Goal: Task Accomplishment & Management: Manage account settings

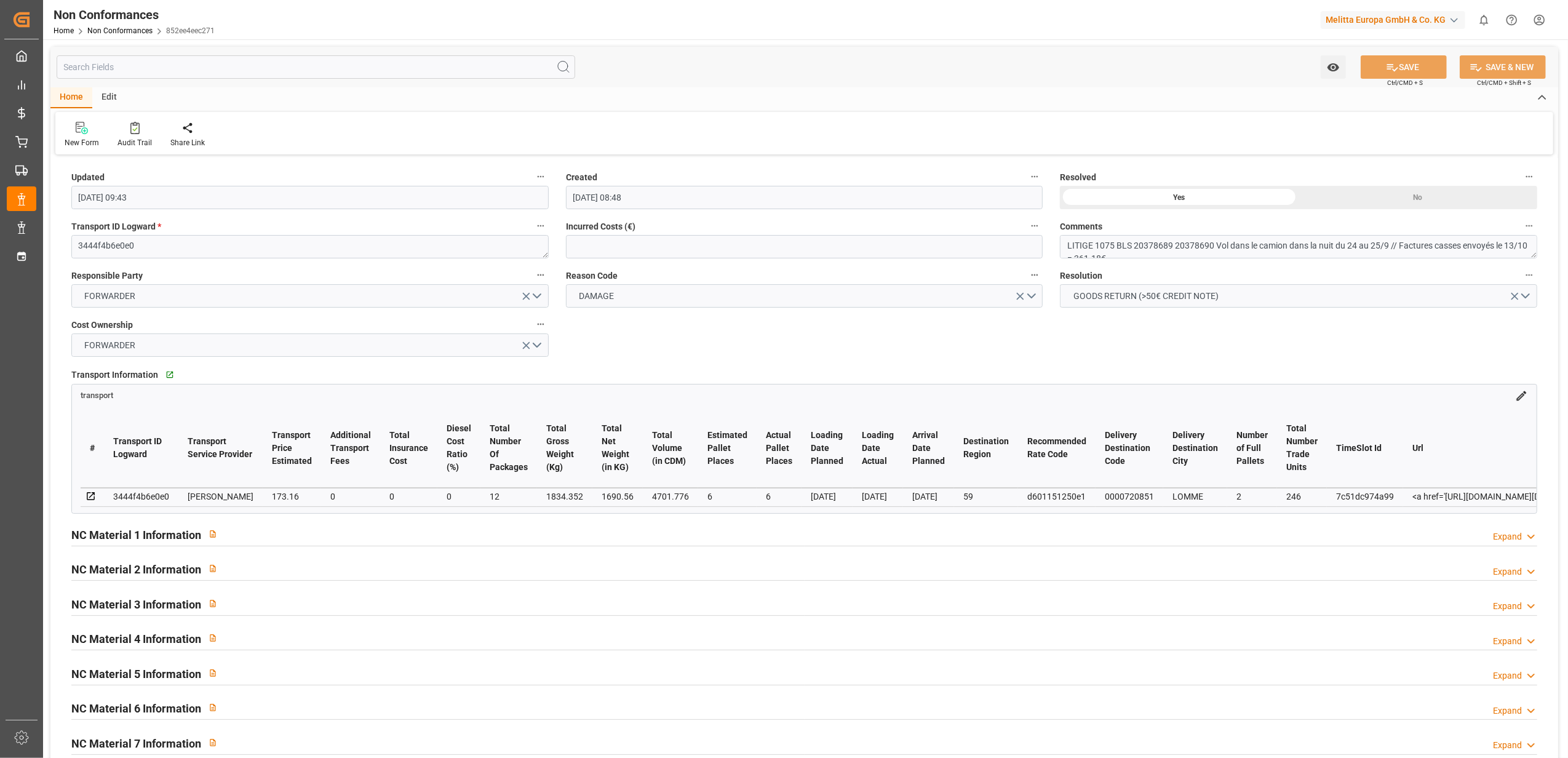
scroll to position [6, 0]
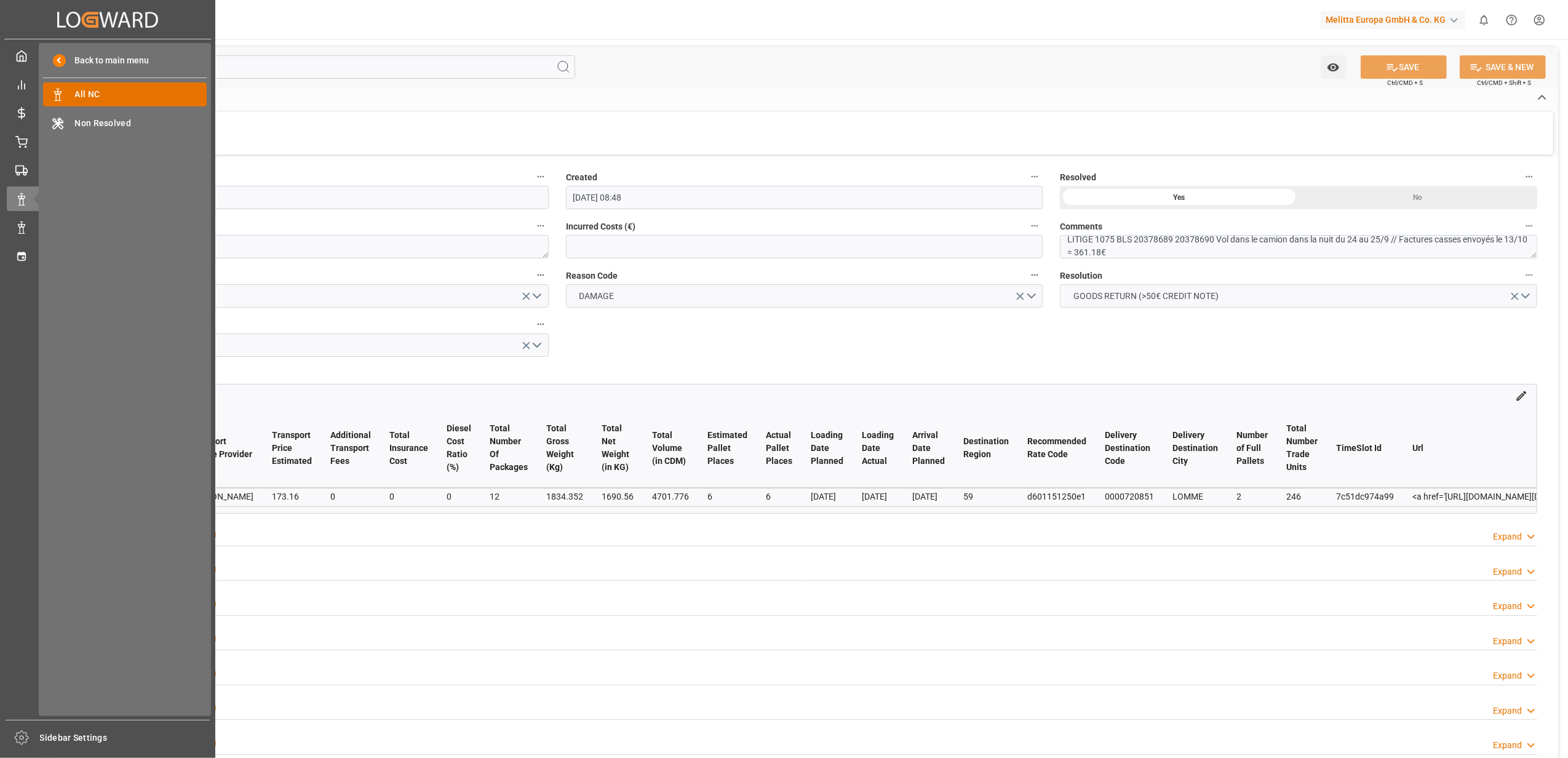
click at [124, 96] on span "All NC" at bounding box center [141, 94] width 132 height 13
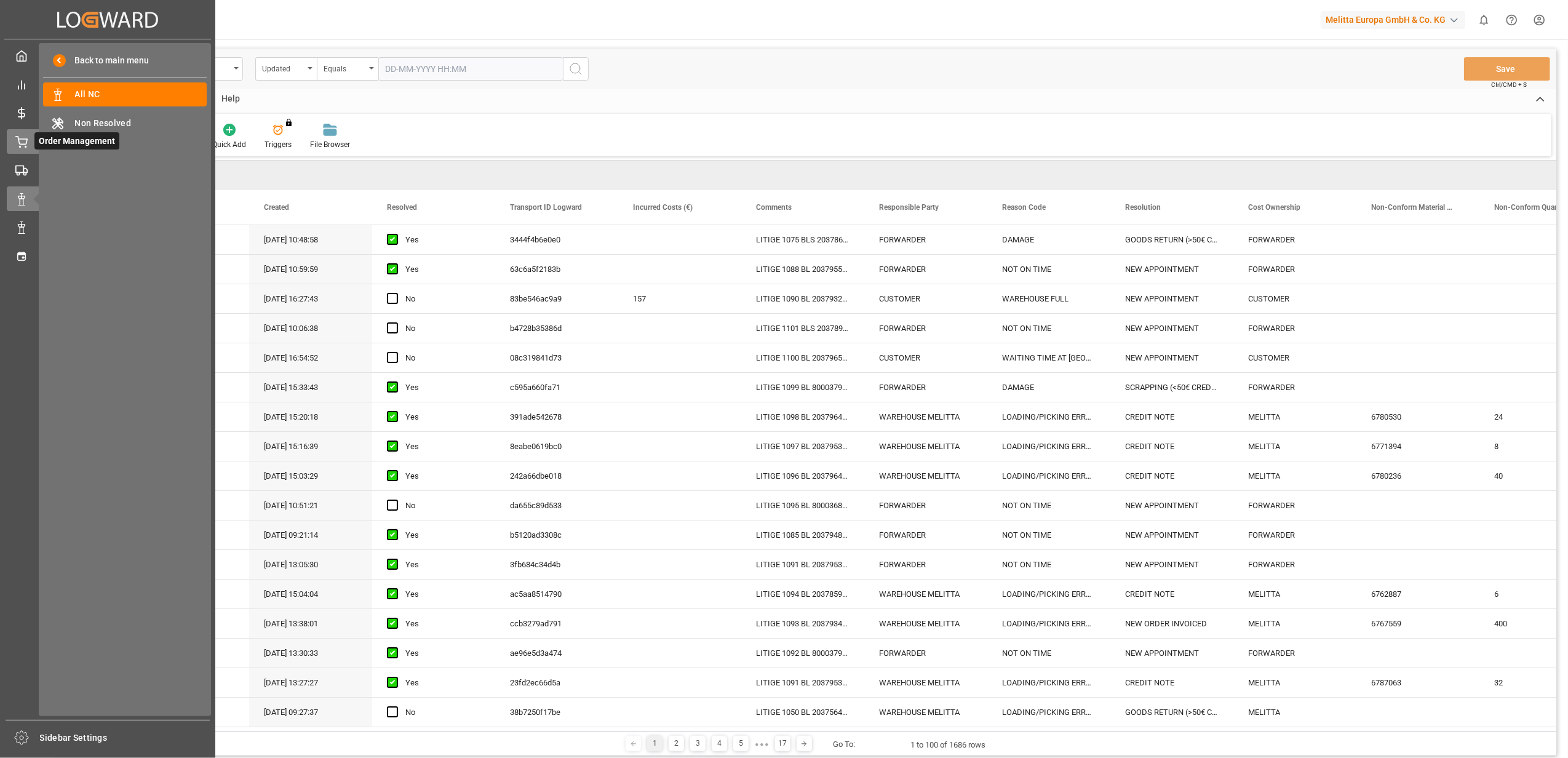
click at [23, 139] on icon at bounding box center [21, 142] width 12 height 12
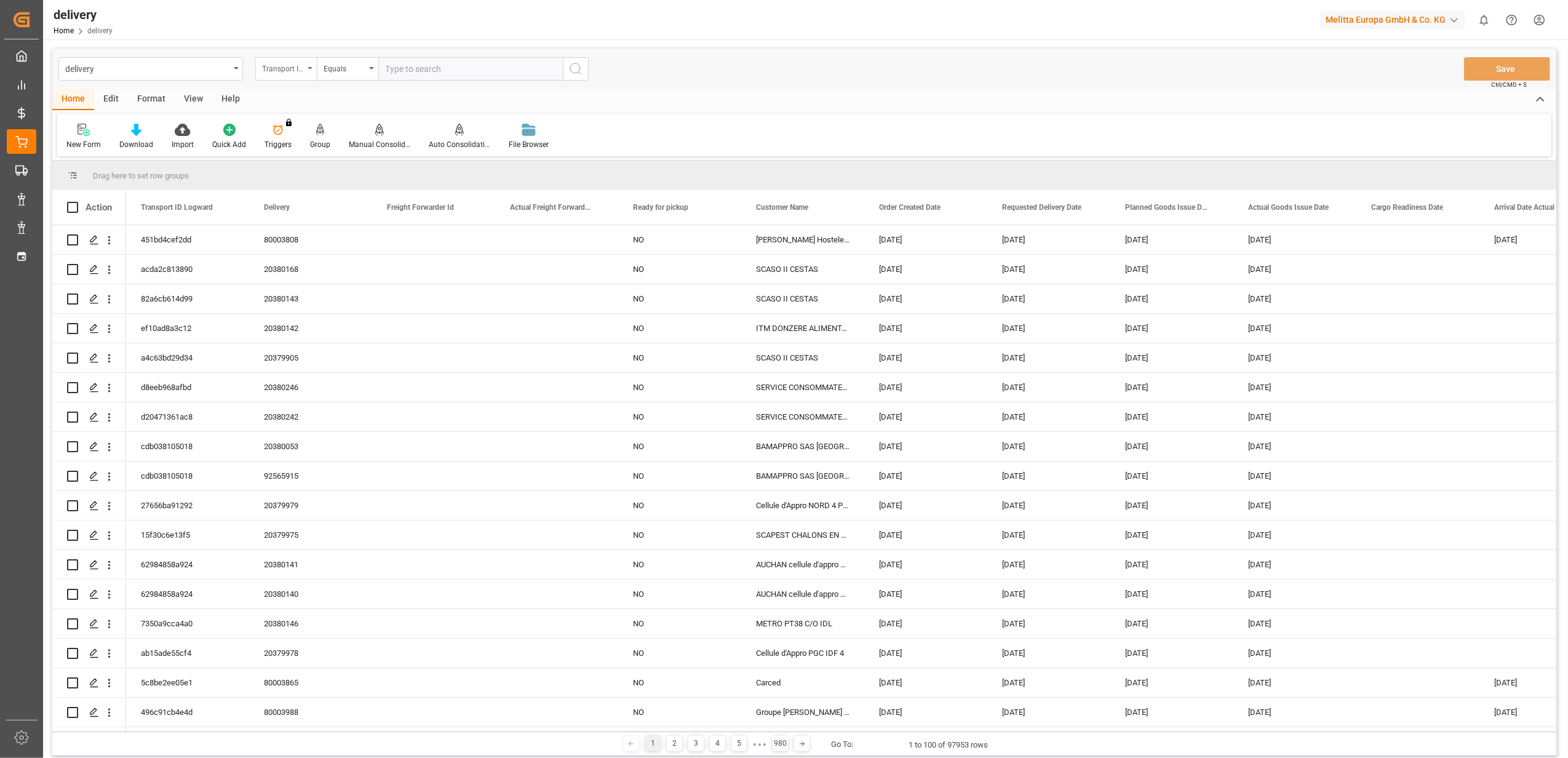
click at [309, 67] on icon "open menu" at bounding box center [309, 68] width 5 height 3
drag, startPoint x: 300, startPoint y: 155, endPoint x: 385, endPoint y: 116, distance: 93.5
click at [300, 154] on div "Delivery" at bounding box center [348, 151] width 183 height 26
click at [474, 60] on input "text" at bounding box center [471, 69] width 185 height 23
type input "20379968"
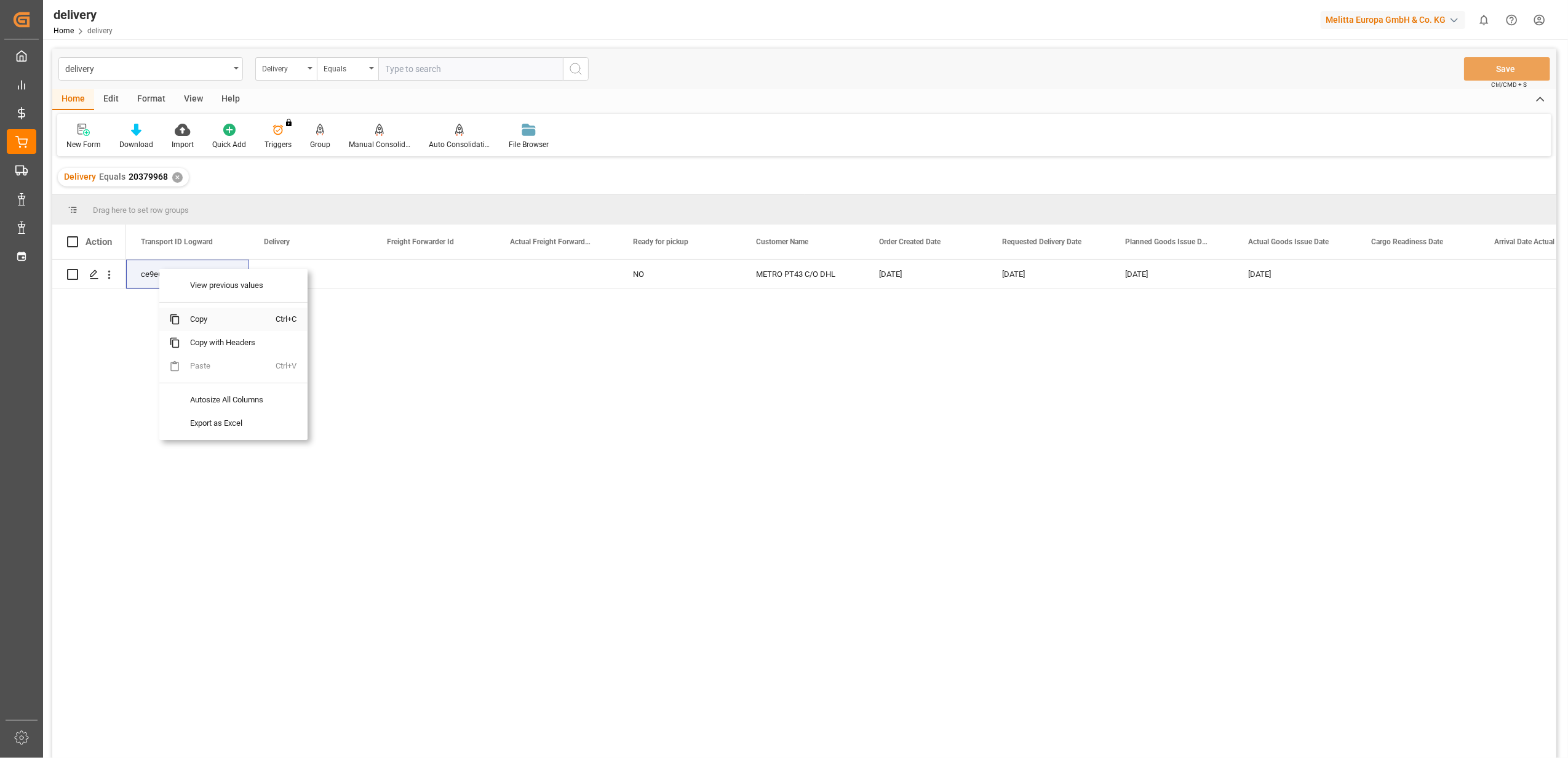
click at [212, 320] on span "Copy" at bounding box center [228, 319] width 96 height 23
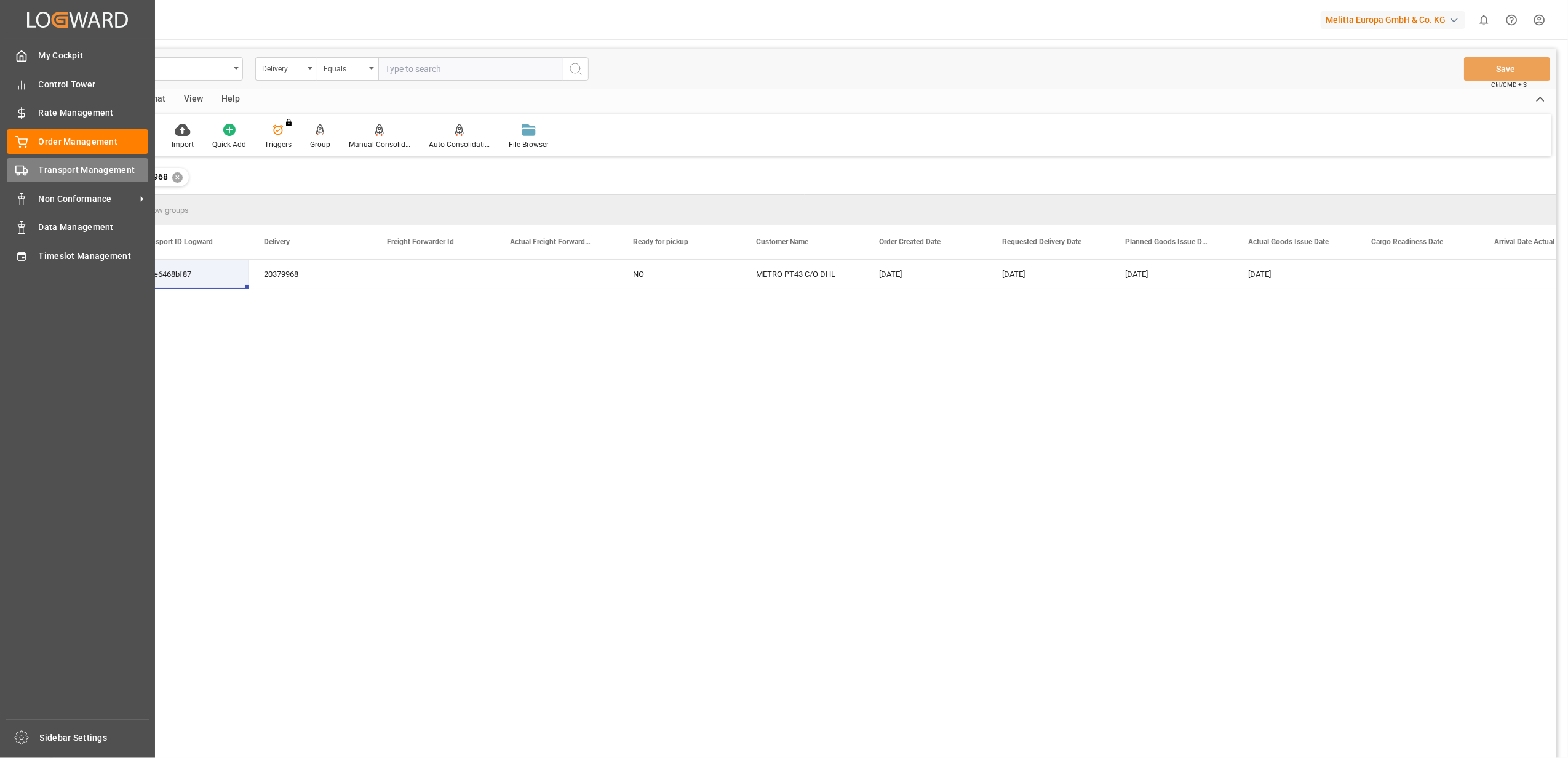
click at [40, 179] on div "Transport Management Transport Management" at bounding box center [77, 170] width 142 height 24
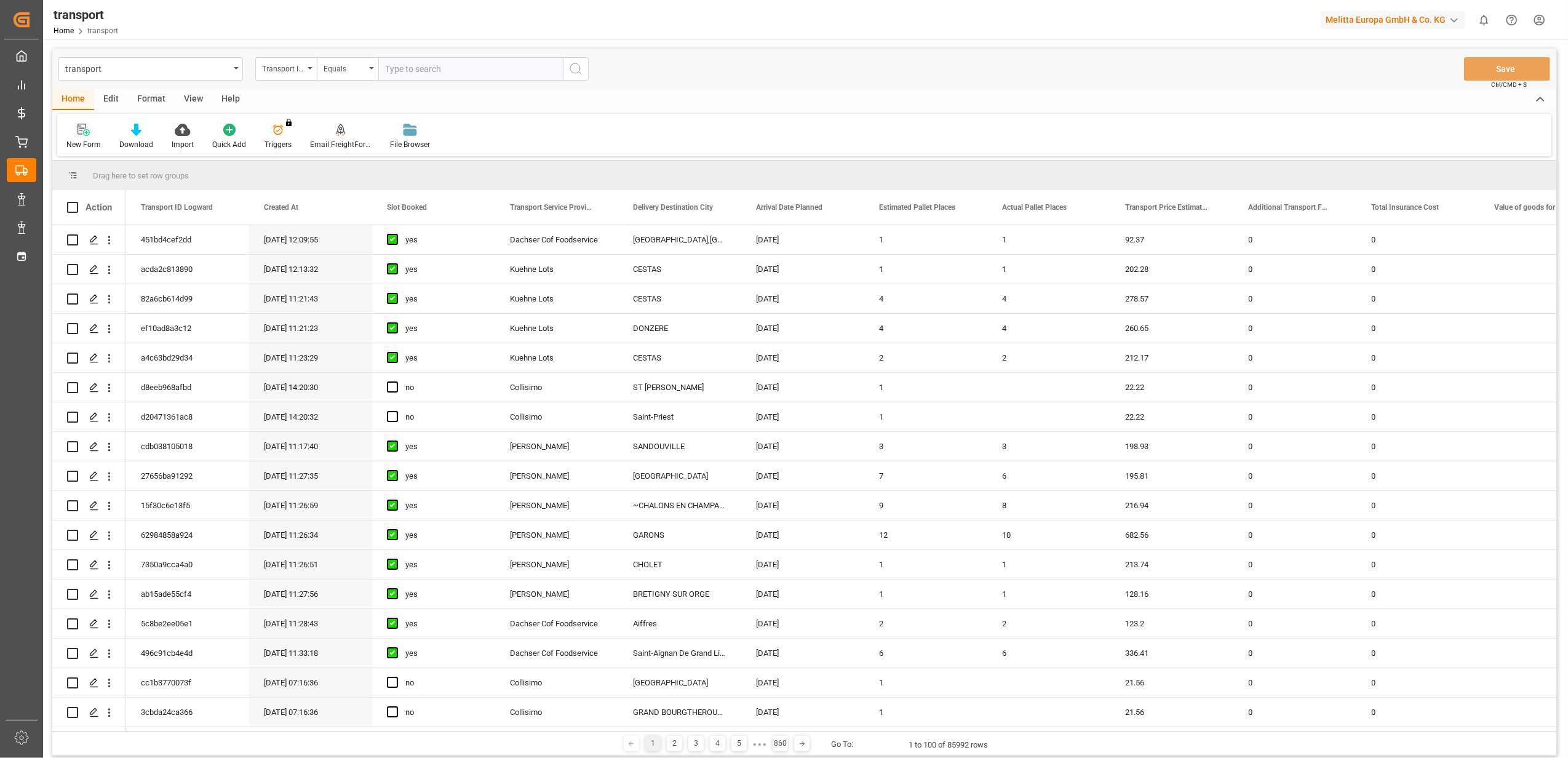
click at [92, 131] on div at bounding box center [83, 129] width 34 height 13
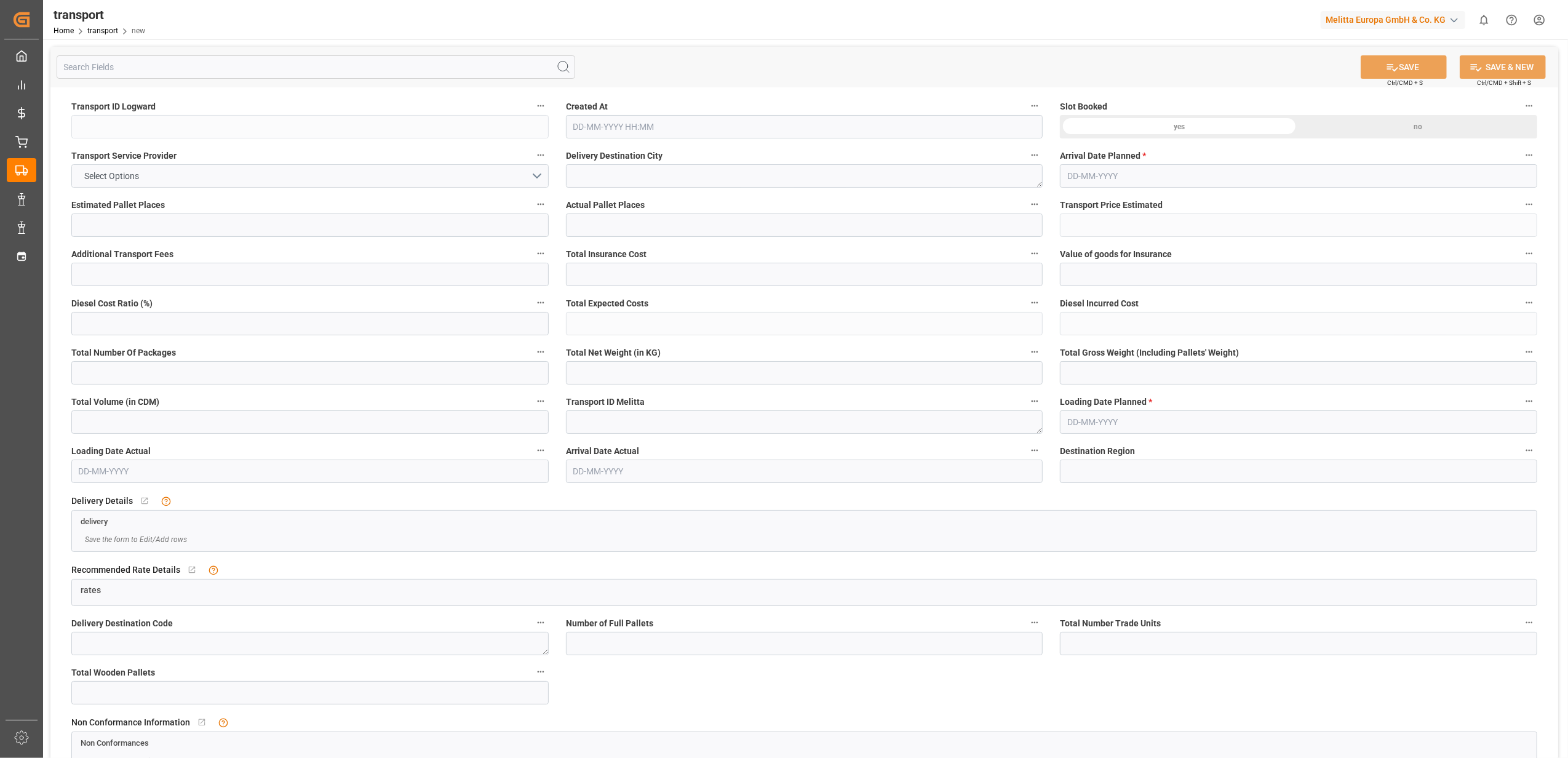
type input "0"
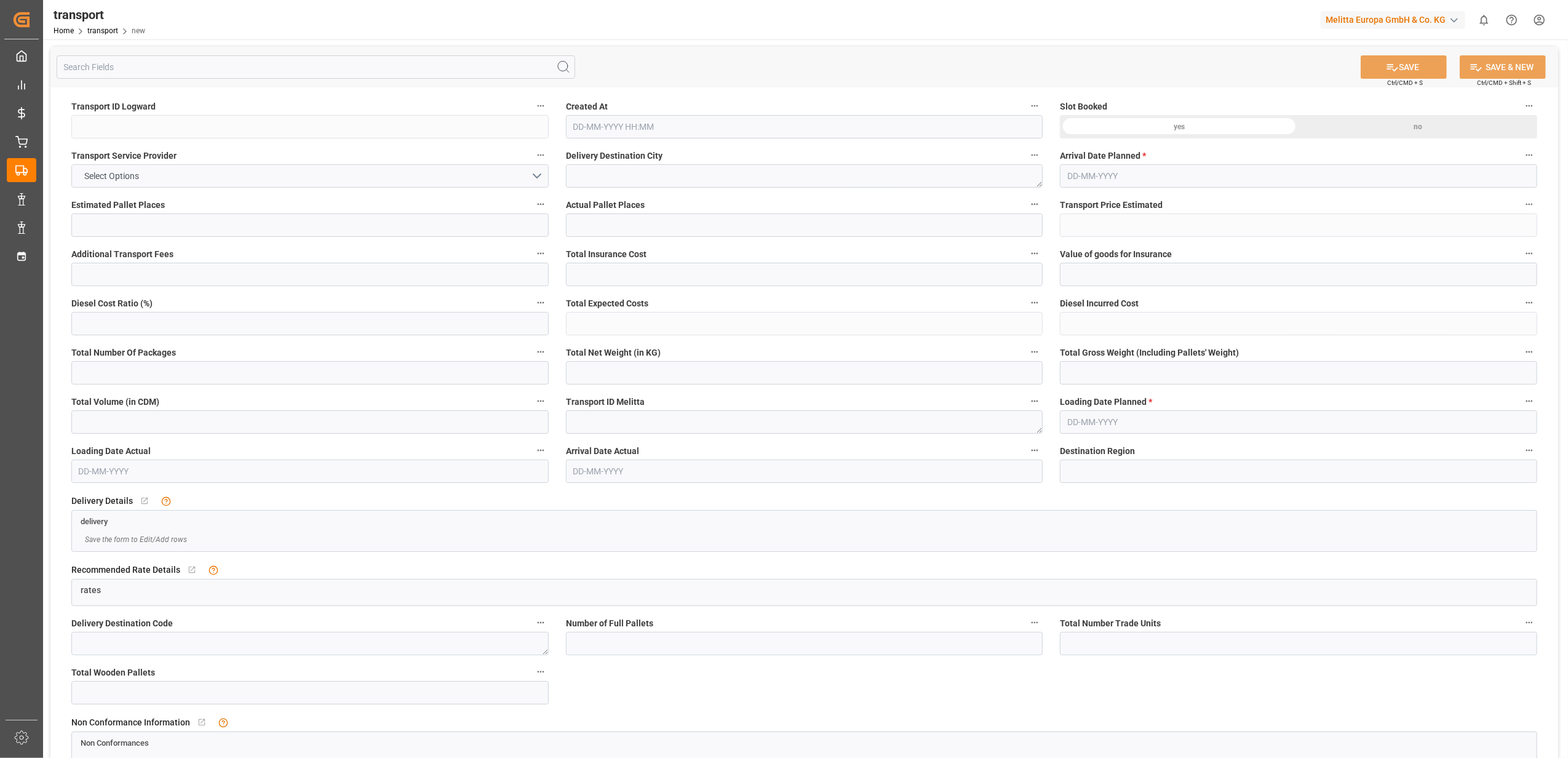
type input "101"
type input "21"
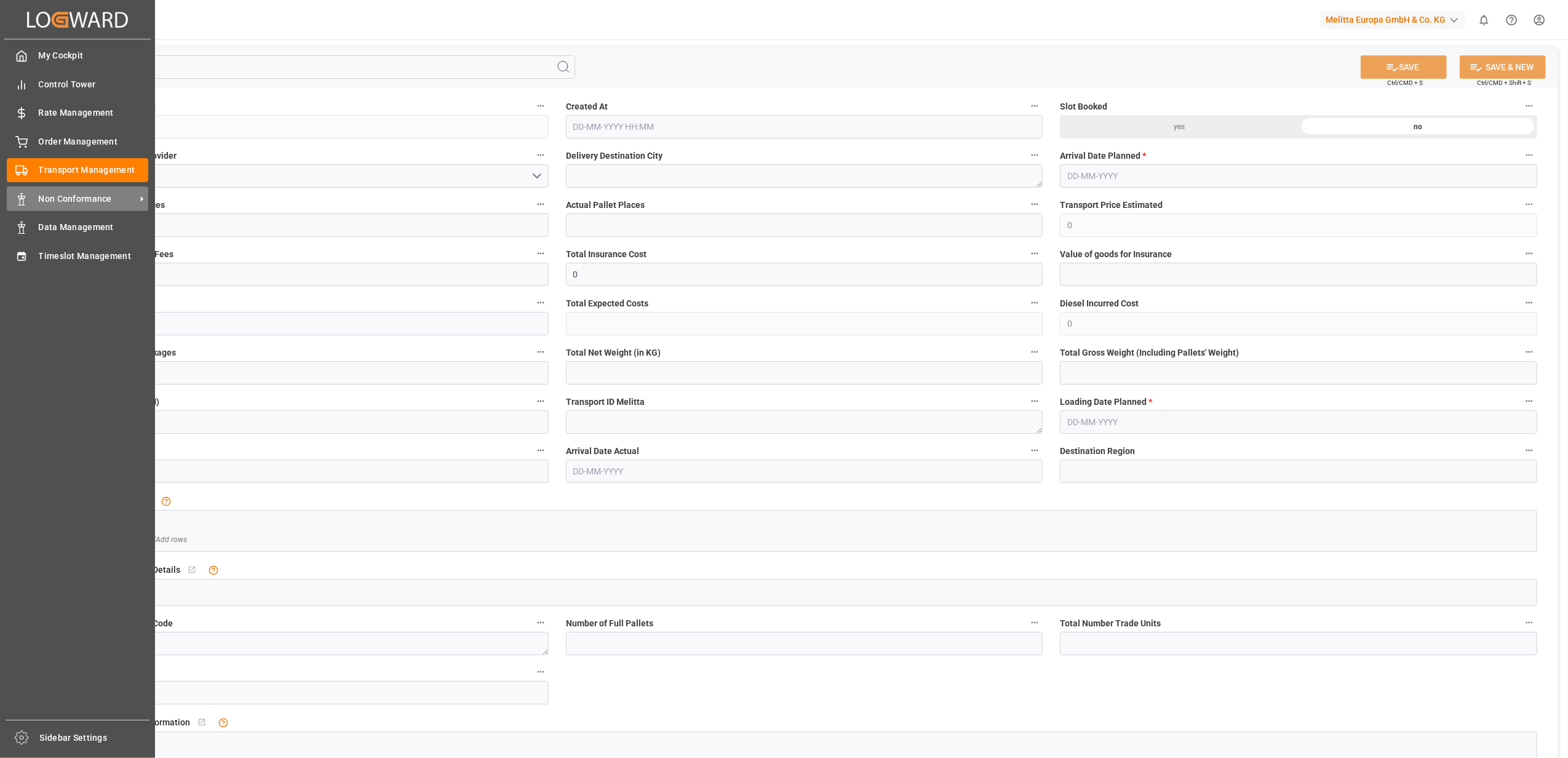
click at [101, 196] on span "Non Conformance" at bounding box center [88, 199] width 97 height 13
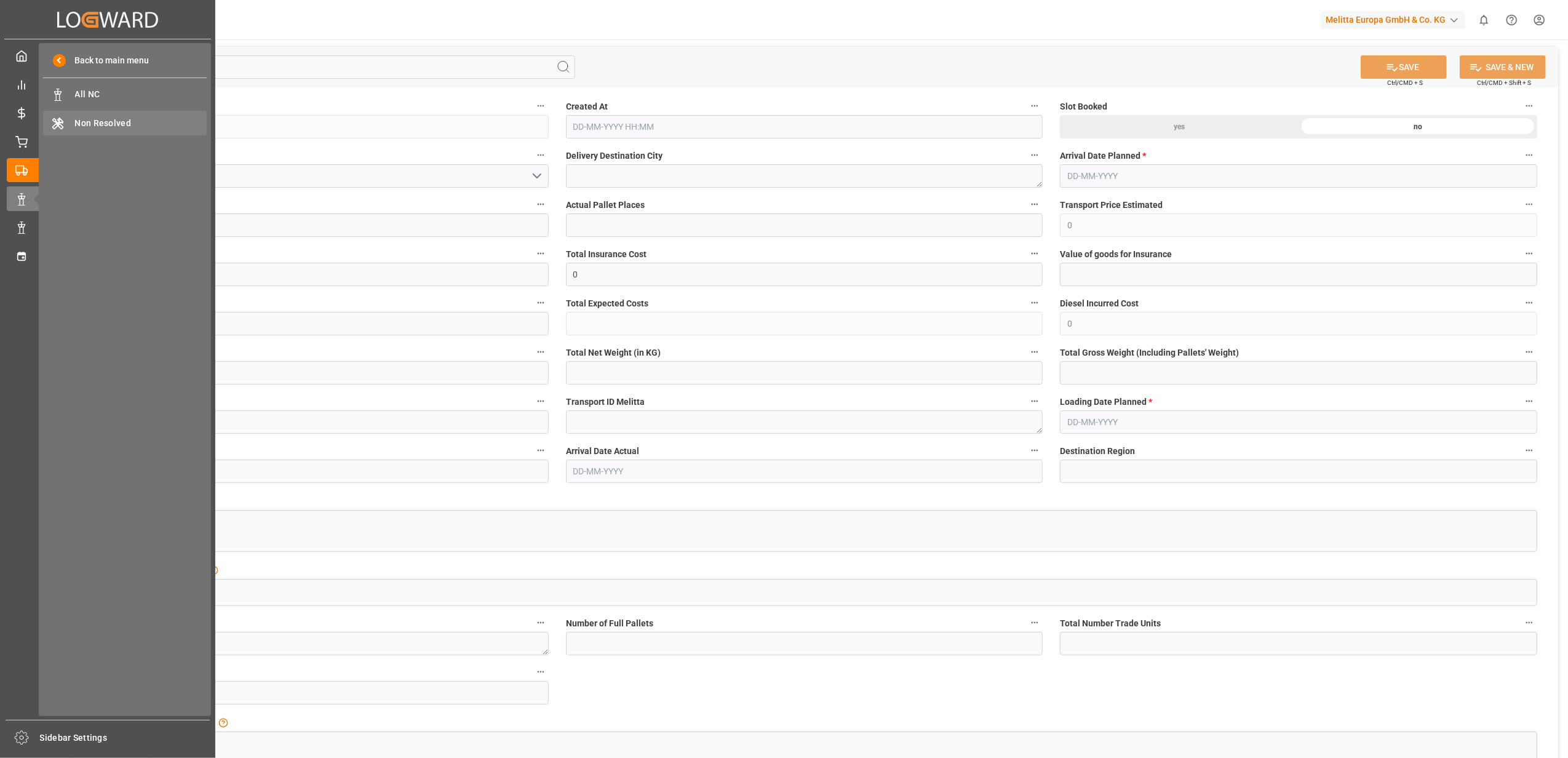
click at [106, 117] on span "Non Resolved" at bounding box center [141, 123] width 132 height 13
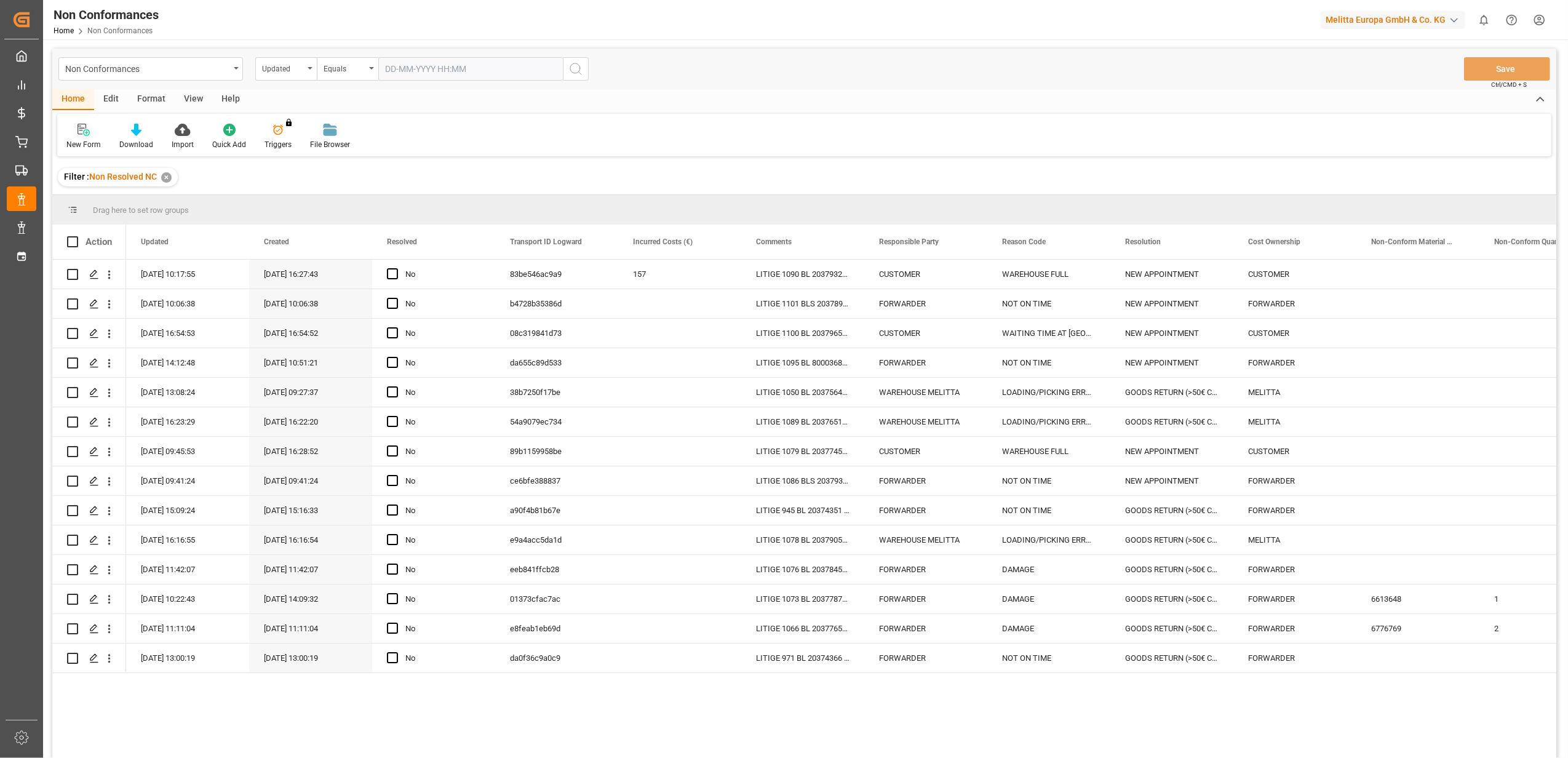
click at [76, 131] on div at bounding box center [83, 129] width 34 height 13
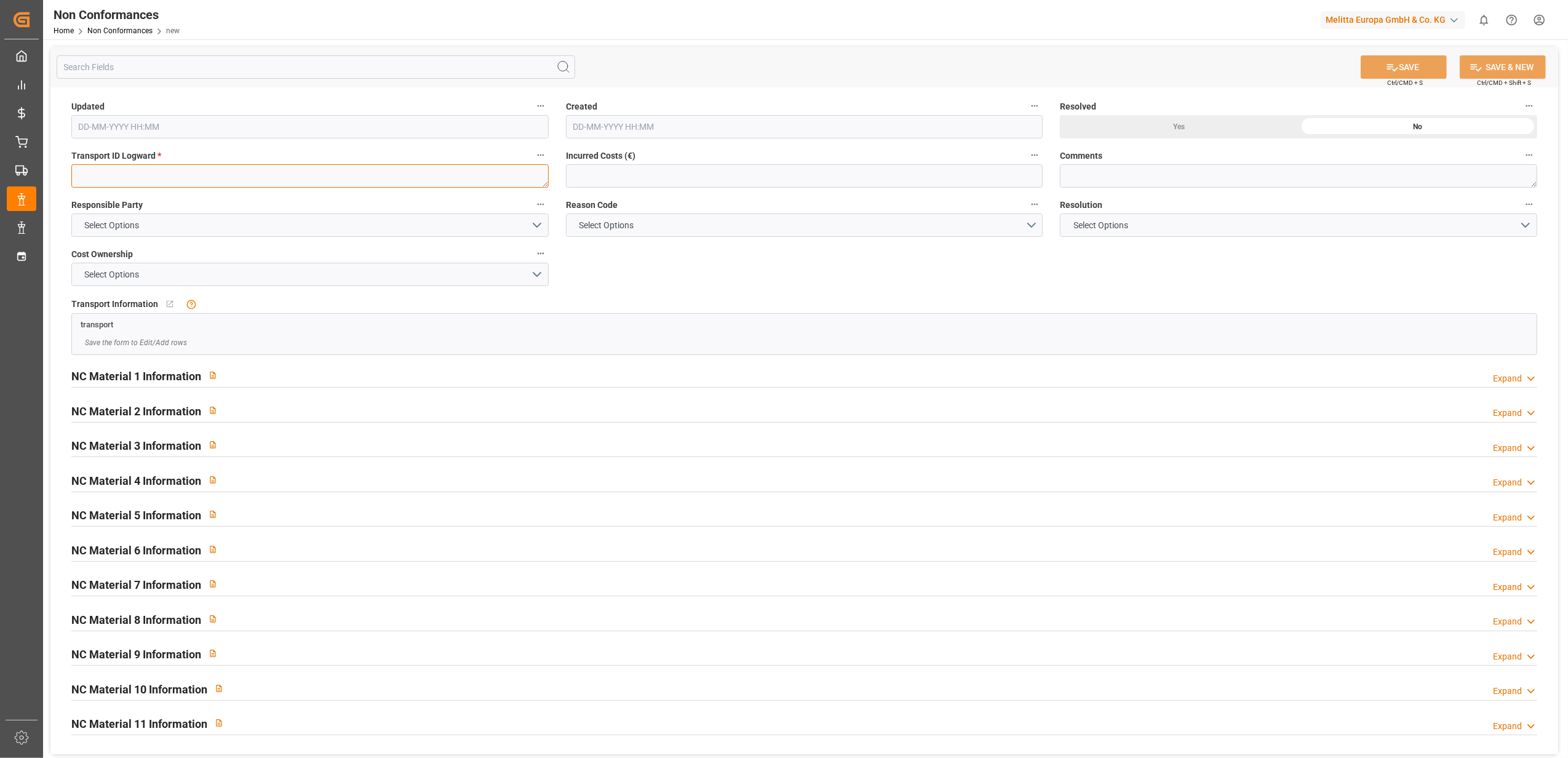
click at [171, 179] on textarea at bounding box center [309, 176] width 477 height 23
paste textarea "ce9e6468bf87"
type textarea "ce9e6468bf87"
click at [537, 227] on button "Select Options" at bounding box center [309, 225] width 477 height 23
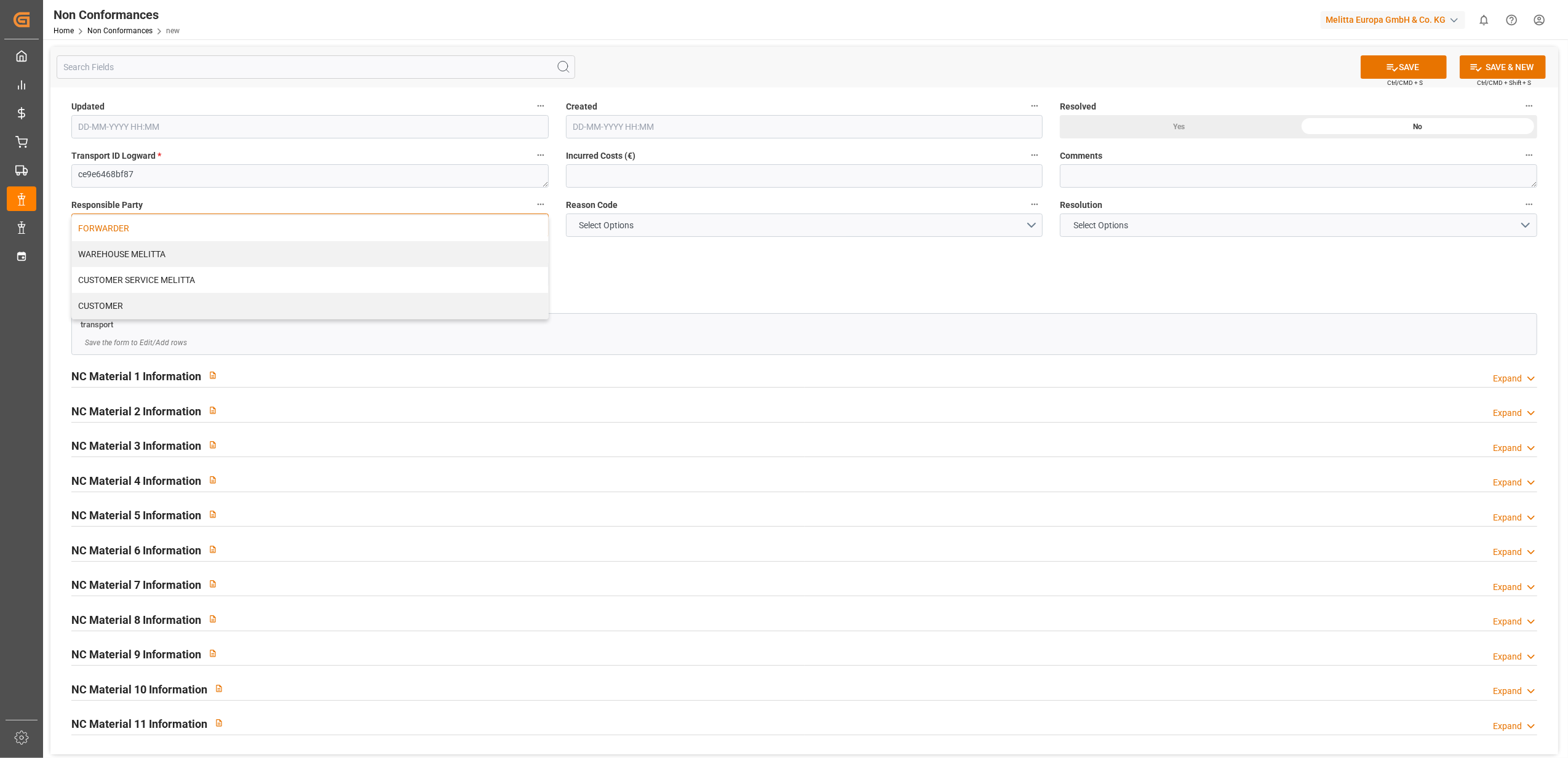
click at [384, 238] on div "FORWARDER" at bounding box center [310, 229] width 476 height 26
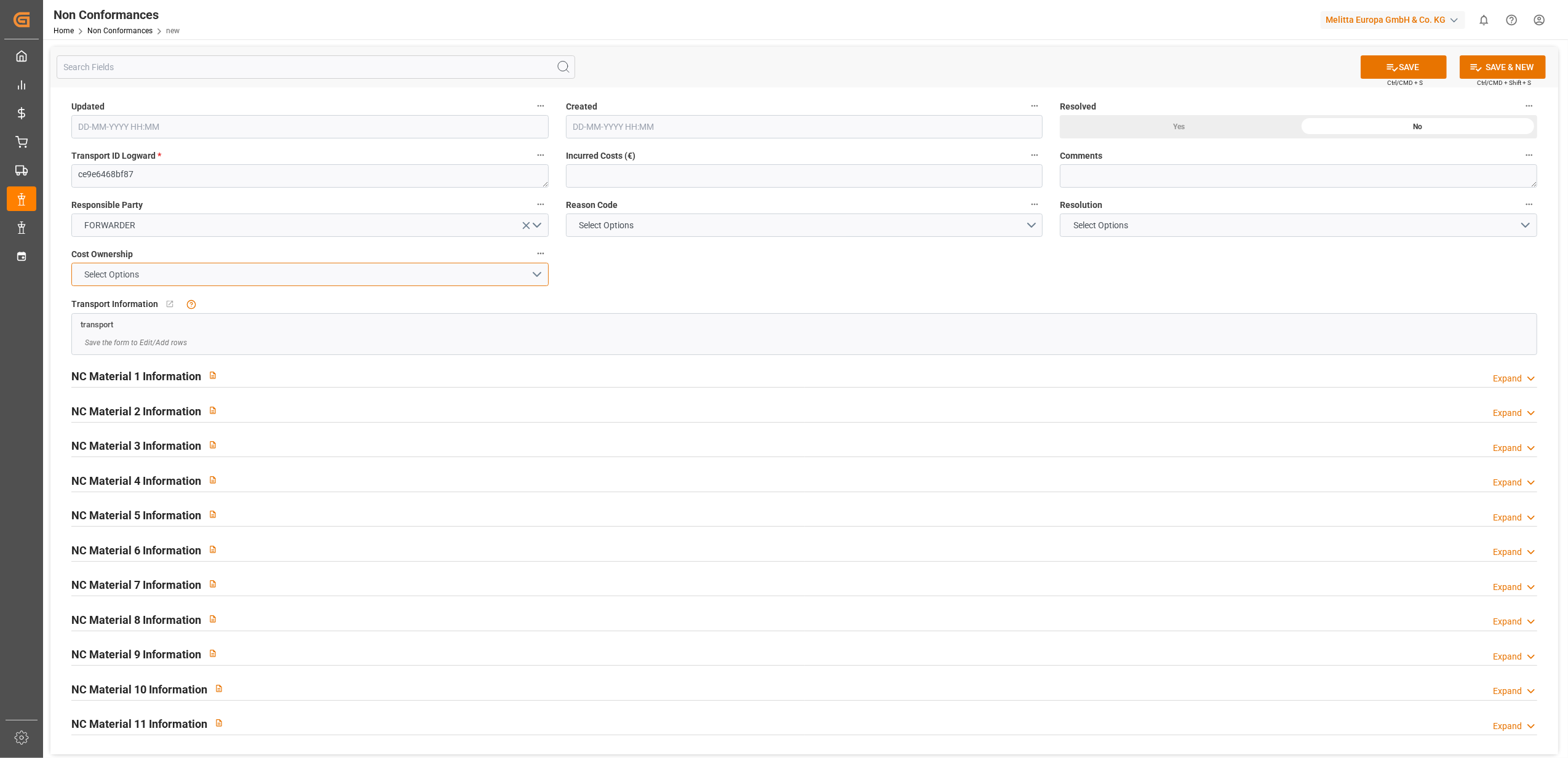
click at [537, 279] on button "Select Options" at bounding box center [309, 275] width 477 height 23
click at [455, 278] on div "FORWARDER" at bounding box center [310, 277] width 476 height 26
click at [1027, 223] on button "Select Options" at bounding box center [804, 225] width 477 height 23
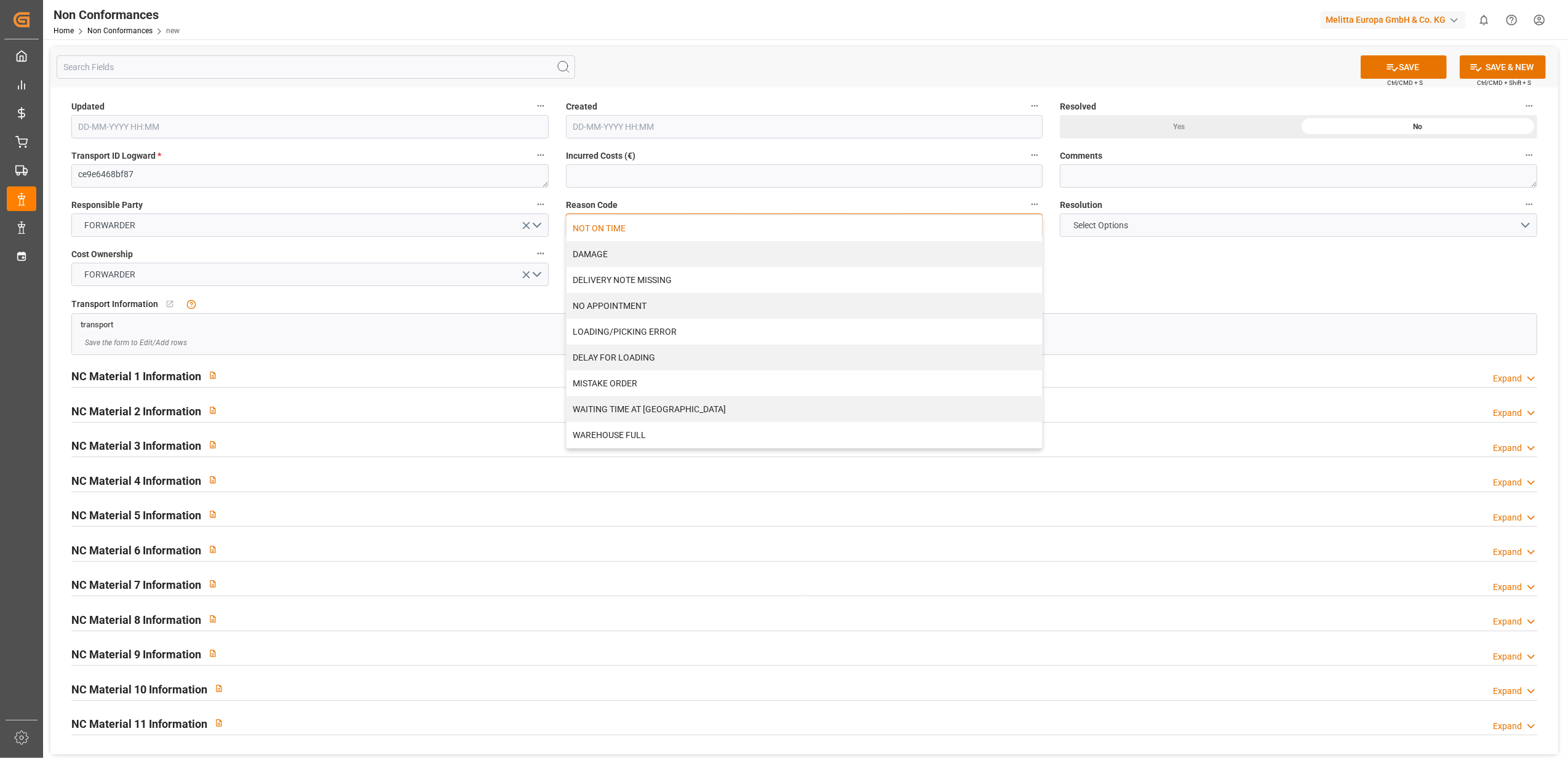
click at [643, 233] on div "NOT ON TIME" at bounding box center [805, 229] width 476 height 26
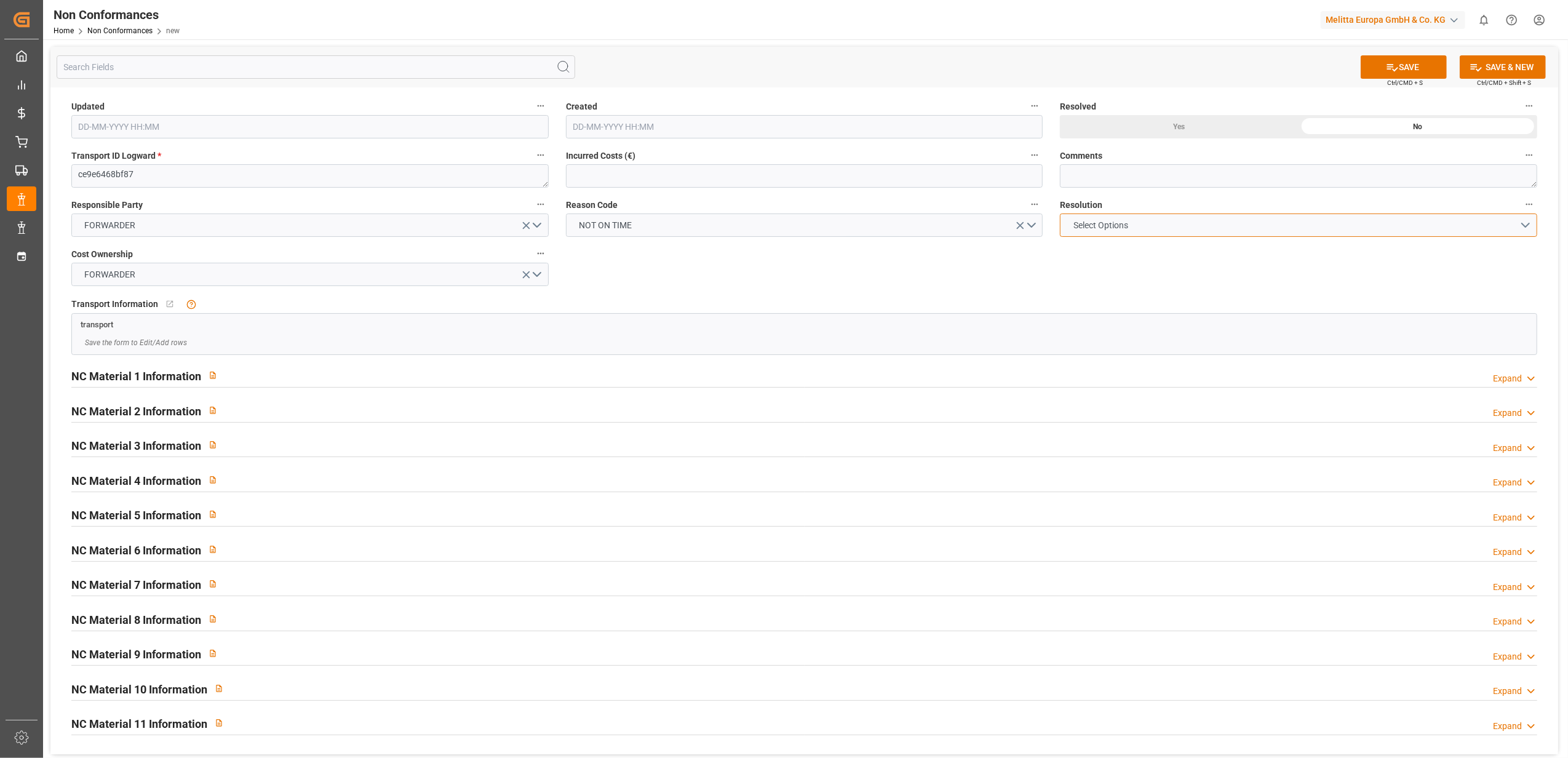
click at [1526, 222] on button "Select Options" at bounding box center [1298, 225] width 477 height 23
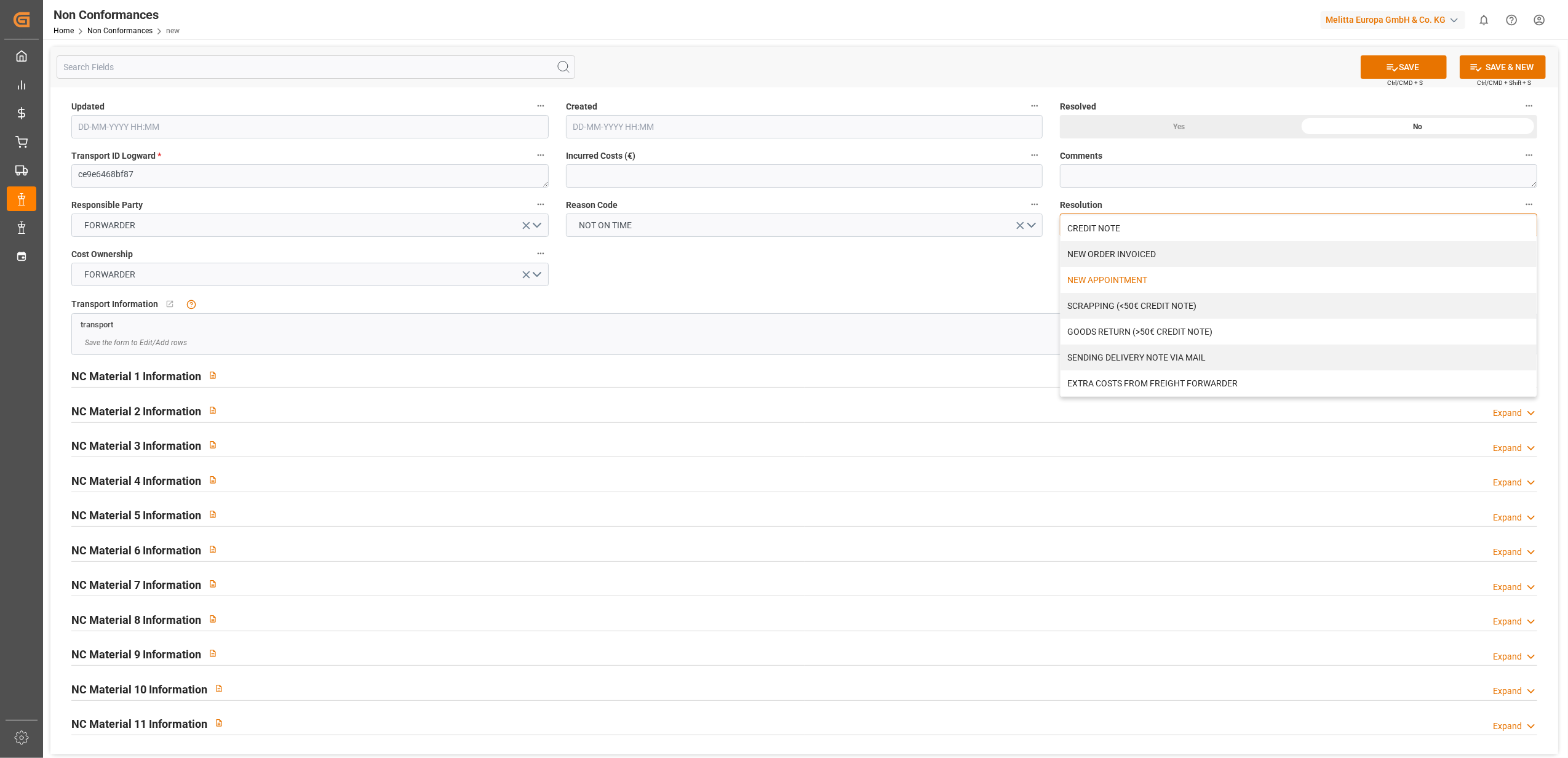
click at [1151, 279] on div "NEW APPOINTMENT" at bounding box center [1298, 280] width 476 height 26
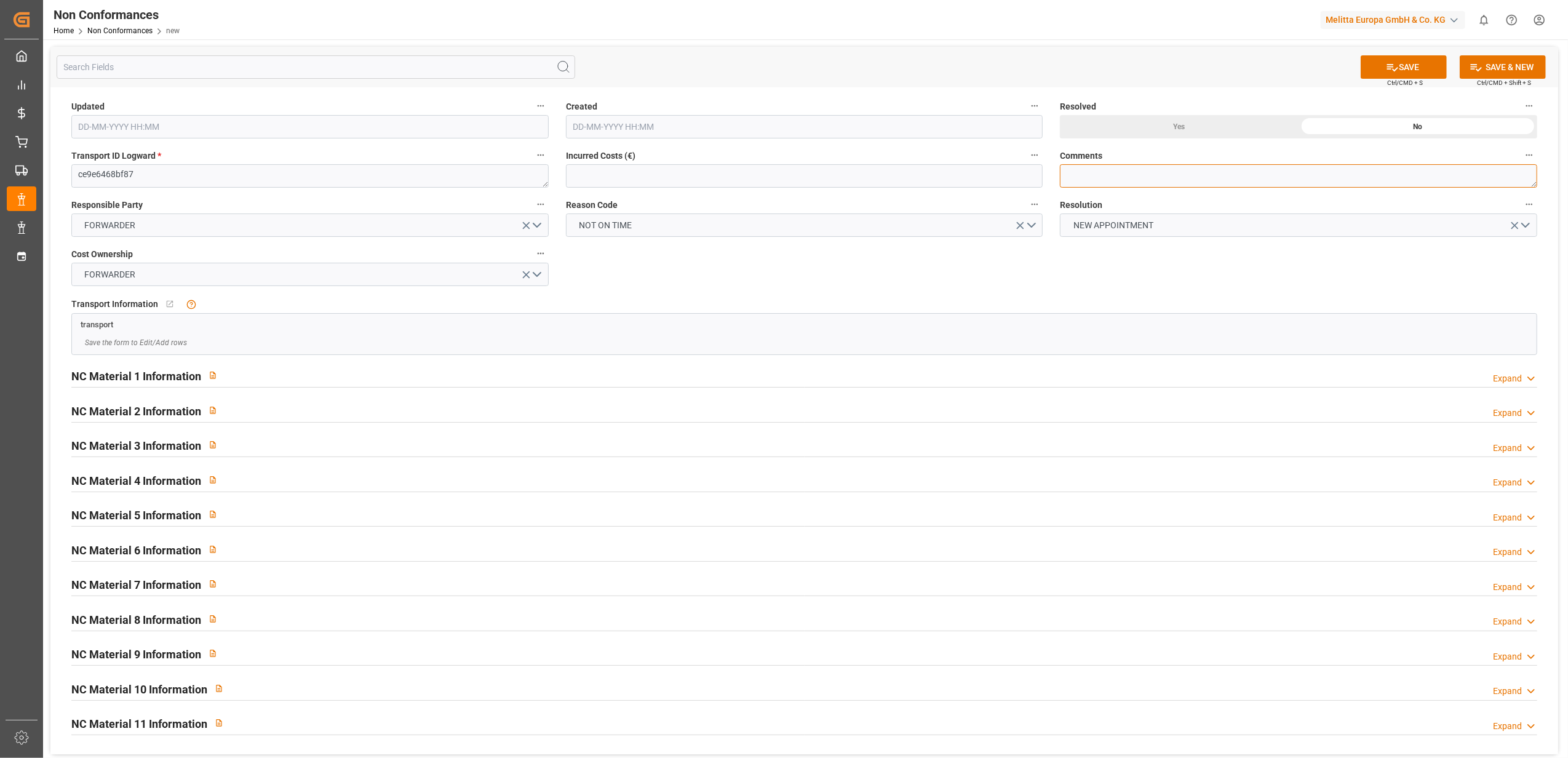
click at [1121, 175] on textarea at bounding box center [1298, 176] width 477 height 23
type textarea "LITIGE 1102 BL 20379968 Non livré le 13/10 à 10h // Nouveau rdv le"
drag, startPoint x: 1423, startPoint y: 66, endPoint x: 1391, endPoint y: 60, distance: 32.6
click at [1419, 65] on button "SAVE" at bounding box center [1404, 67] width 86 height 23
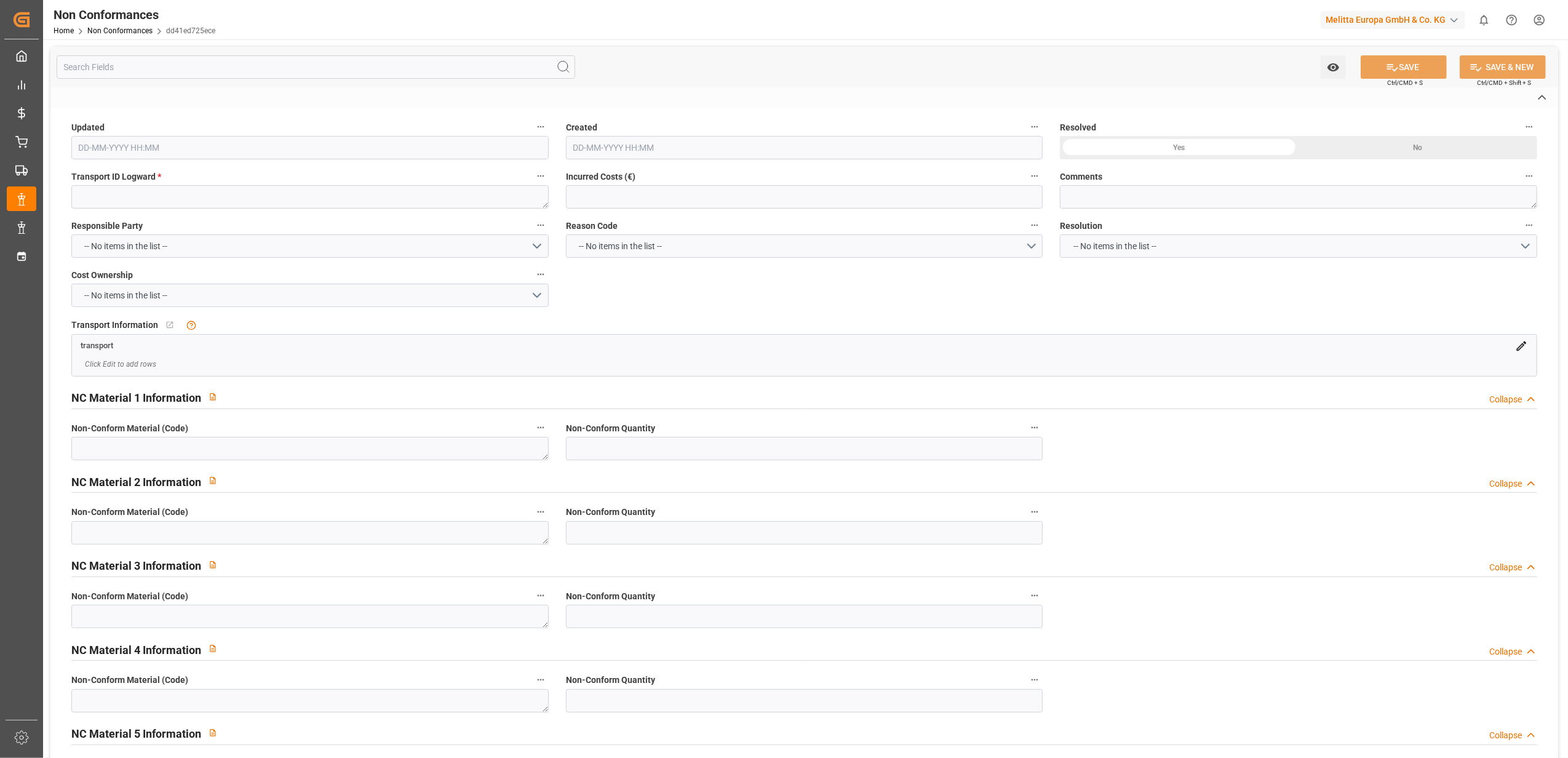
type textarea "ce9e6468bf87"
type textarea "LITIGE 1102 BL 20379968 Non livré le 13/10 à 10h // Nouveau rdv le"
type input "[DATE] 10:57"
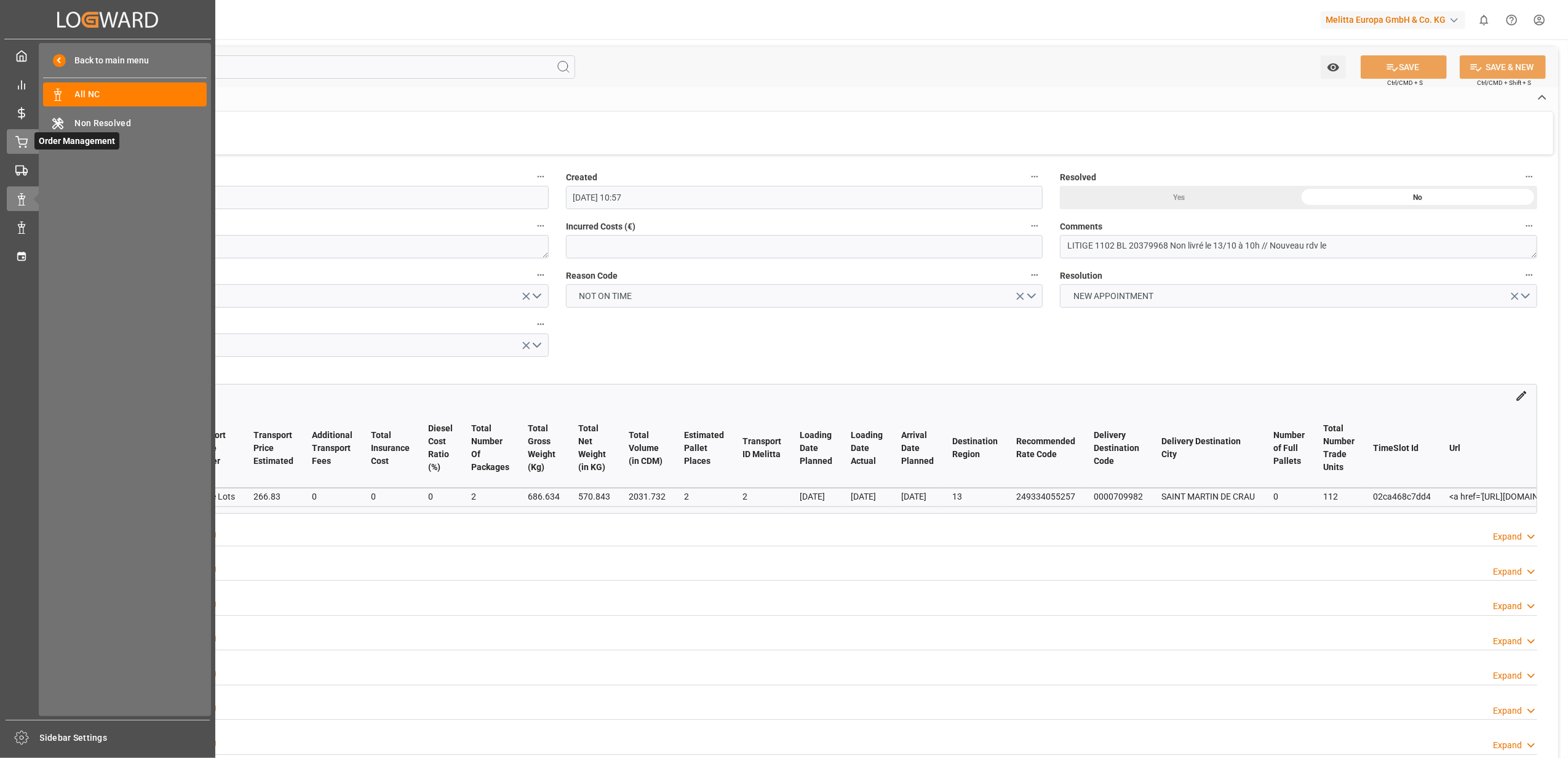
click at [10, 138] on div at bounding box center [17, 142] width 21 height 13
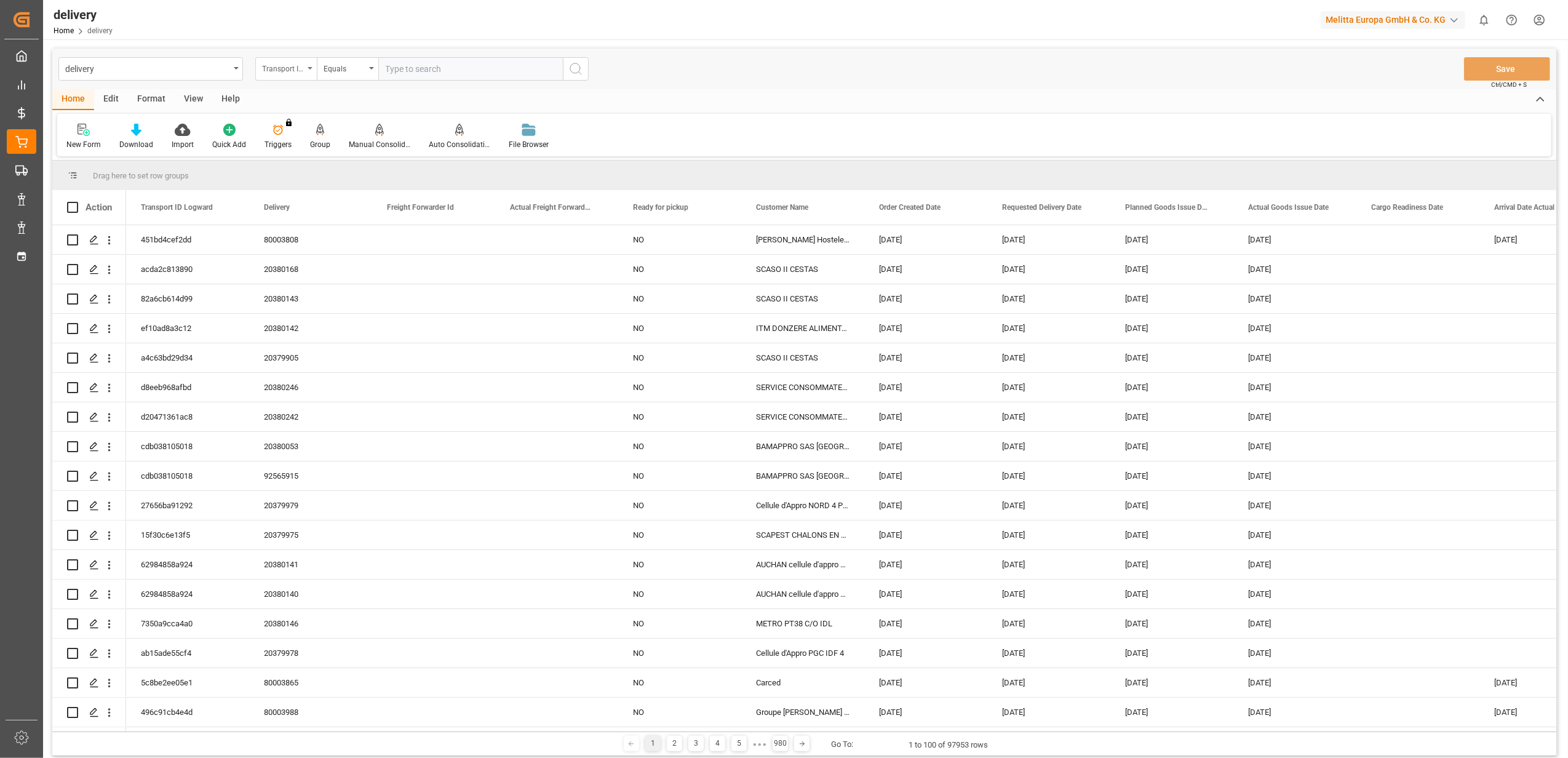
click at [313, 65] on div "Transport ID Logward" at bounding box center [286, 69] width 62 height 23
click at [301, 149] on div "Delivery" at bounding box center [348, 151] width 183 height 26
click at [430, 64] on input "text" at bounding box center [471, 69] width 185 height 23
type input "20379631"
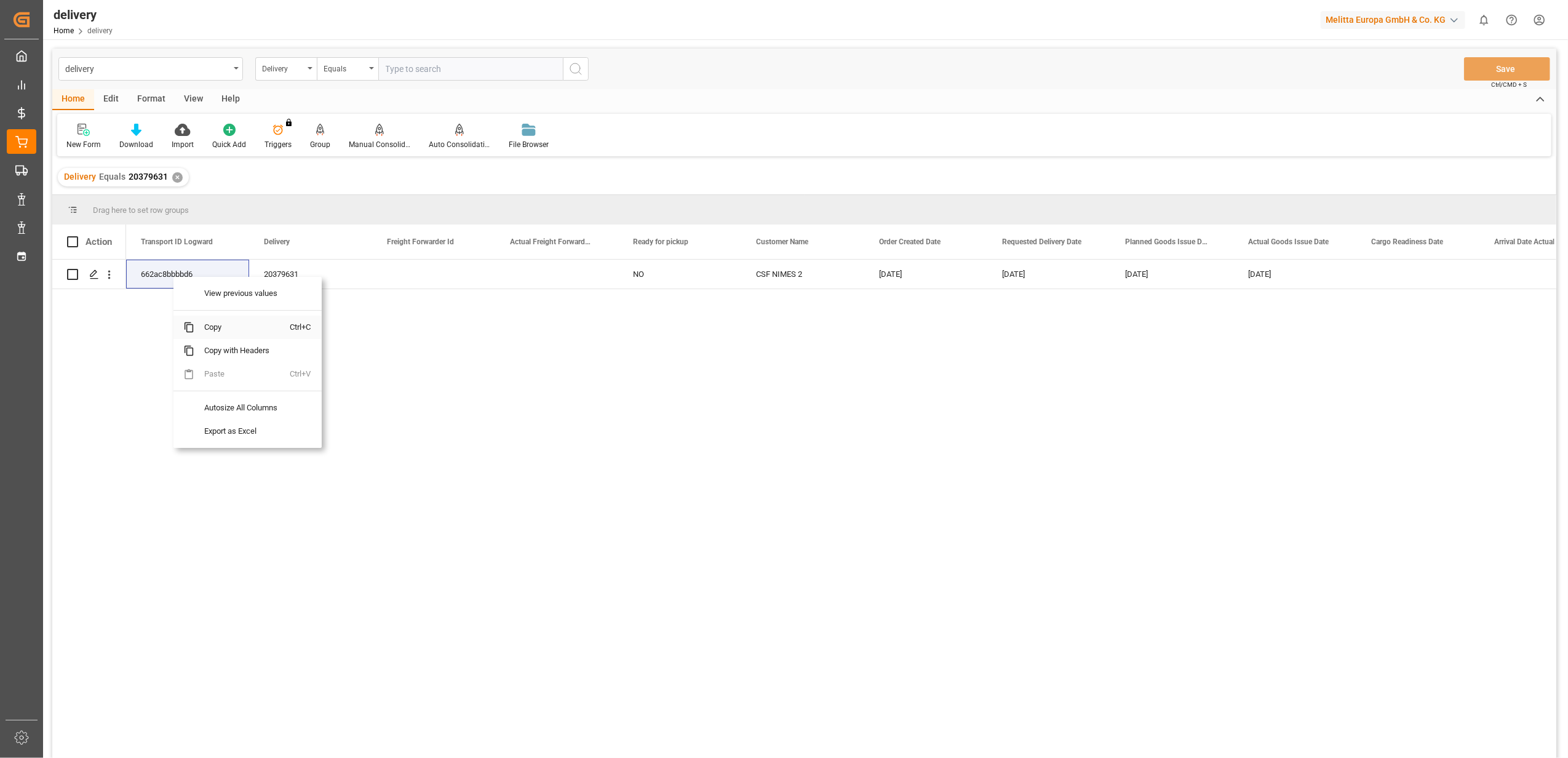
click at [229, 332] on span "Copy" at bounding box center [242, 327] width 96 height 23
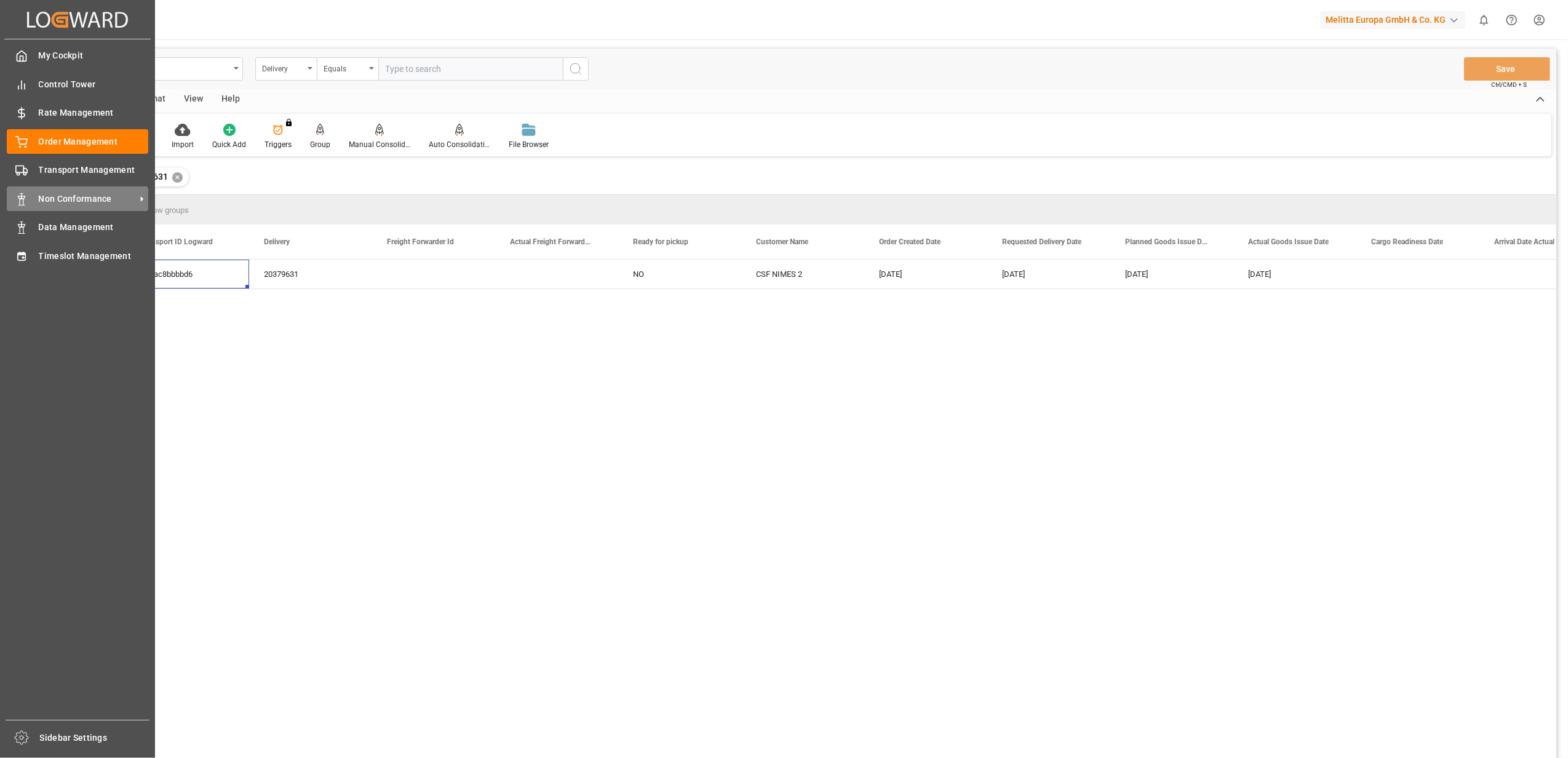
click at [107, 200] on span "Non Conformance" at bounding box center [88, 199] width 97 height 13
click at [73, 200] on span "Non Conformance" at bounding box center [88, 199] width 97 height 13
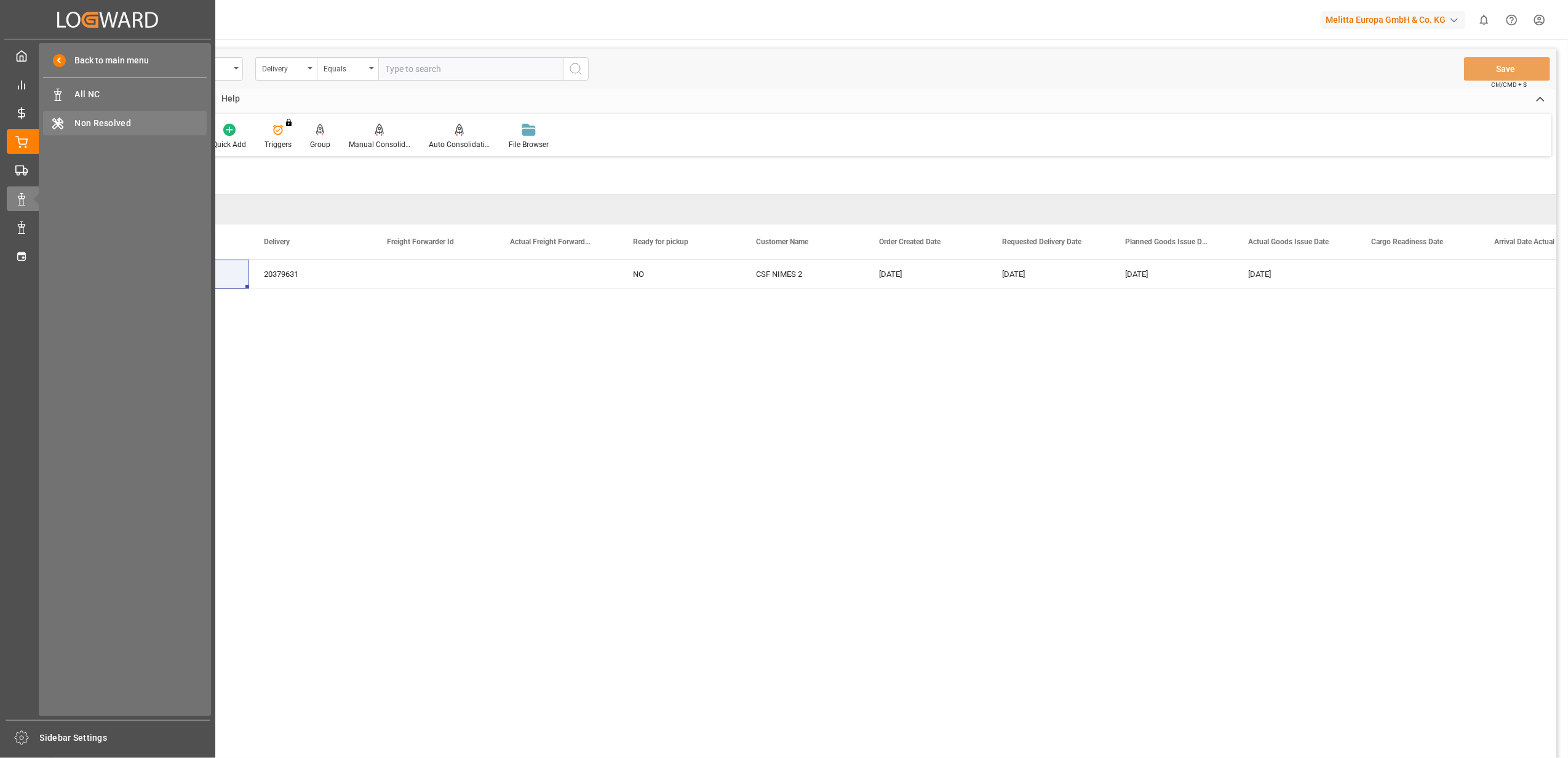
click at [92, 129] on span "Non Resolved" at bounding box center [141, 123] width 132 height 13
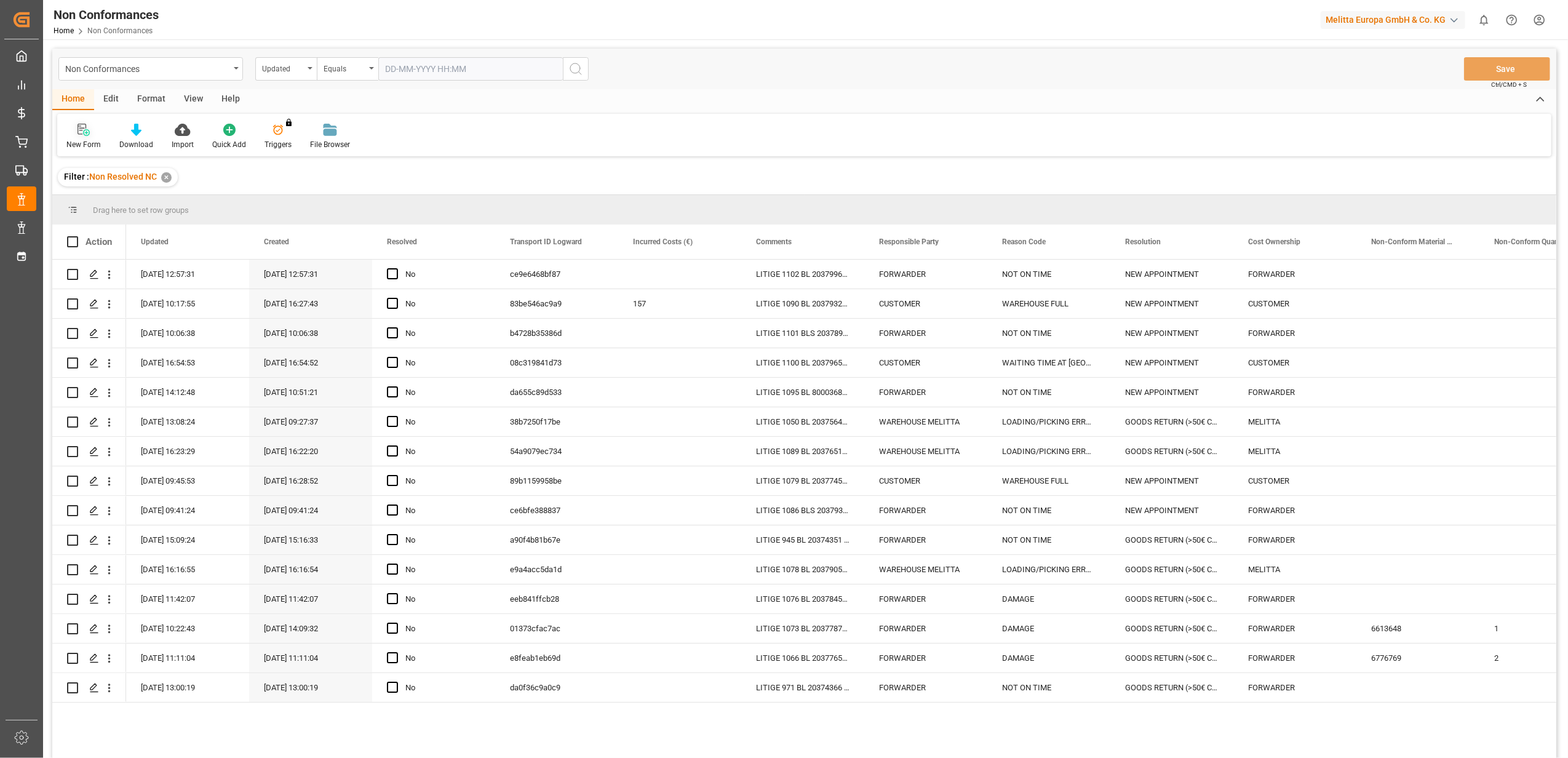
click at [85, 136] on div "New Form" at bounding box center [83, 137] width 53 height 27
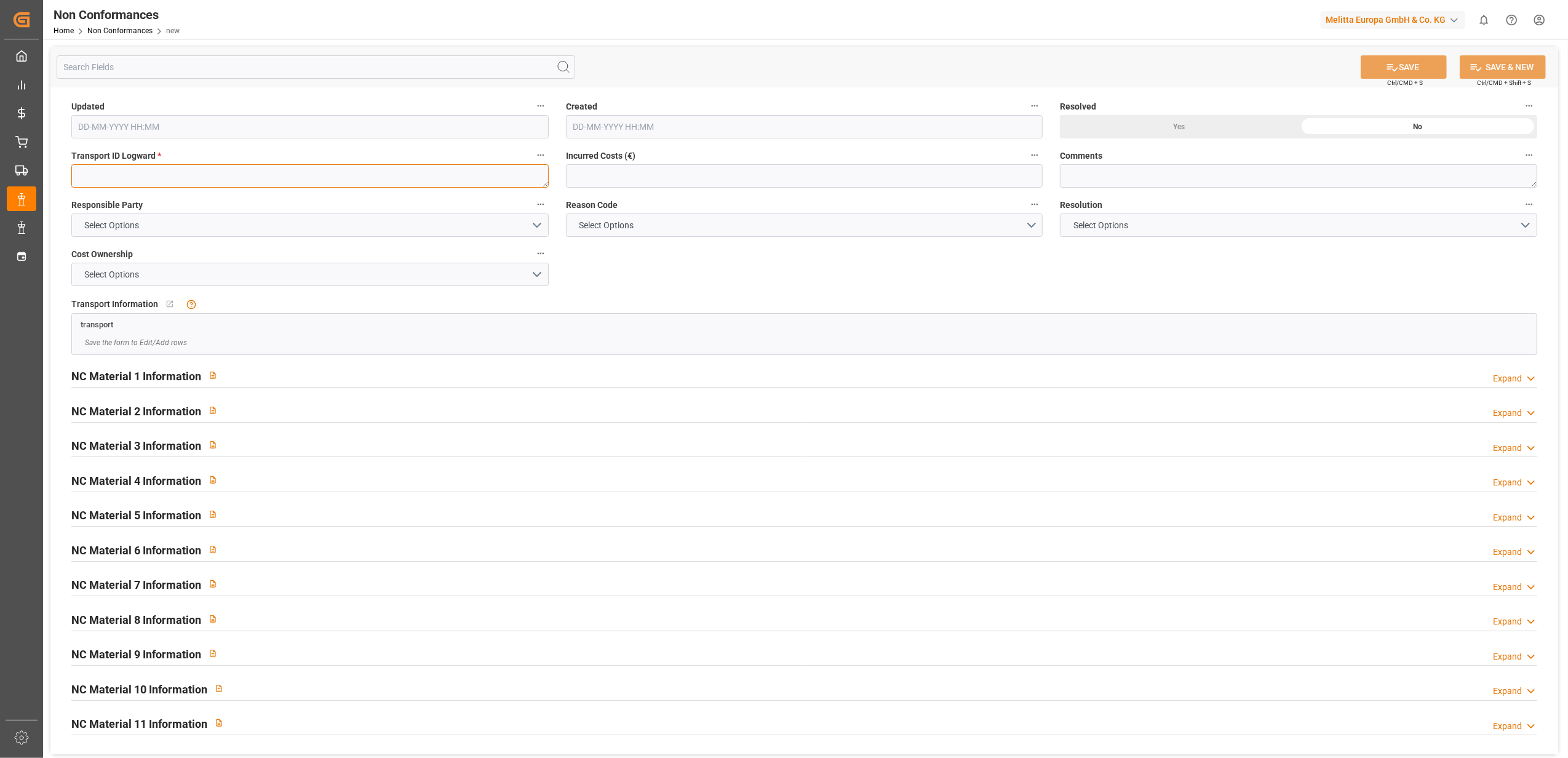
click at [296, 179] on textarea at bounding box center [309, 176] width 477 height 23
paste textarea "662ac8bbbbd6"
type textarea "662ac8bbbbd6"
click at [535, 224] on button "Select Options" at bounding box center [309, 225] width 477 height 23
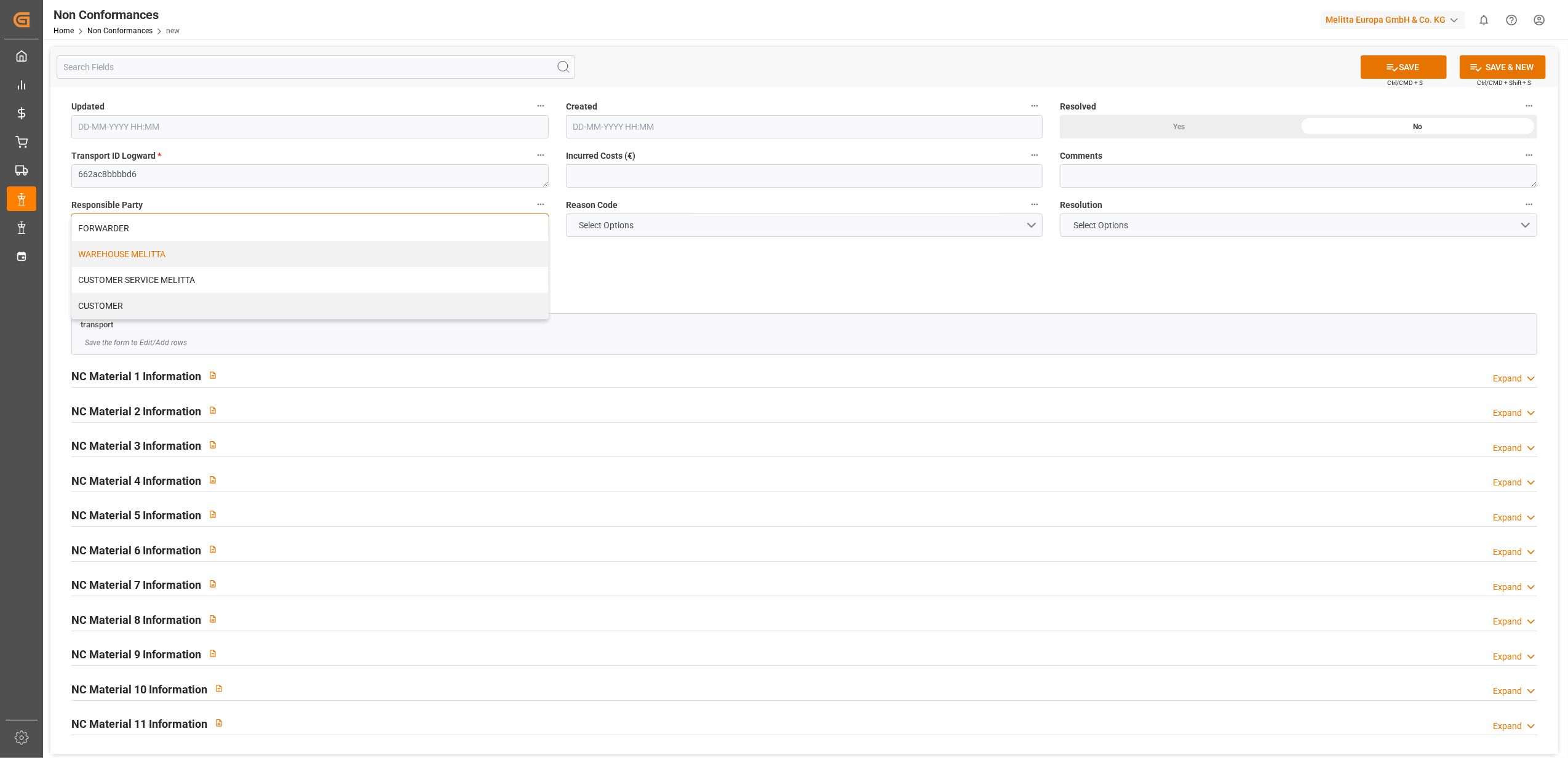
click at [385, 260] on div "WAREHOUSE MELITTA" at bounding box center [310, 254] width 476 height 26
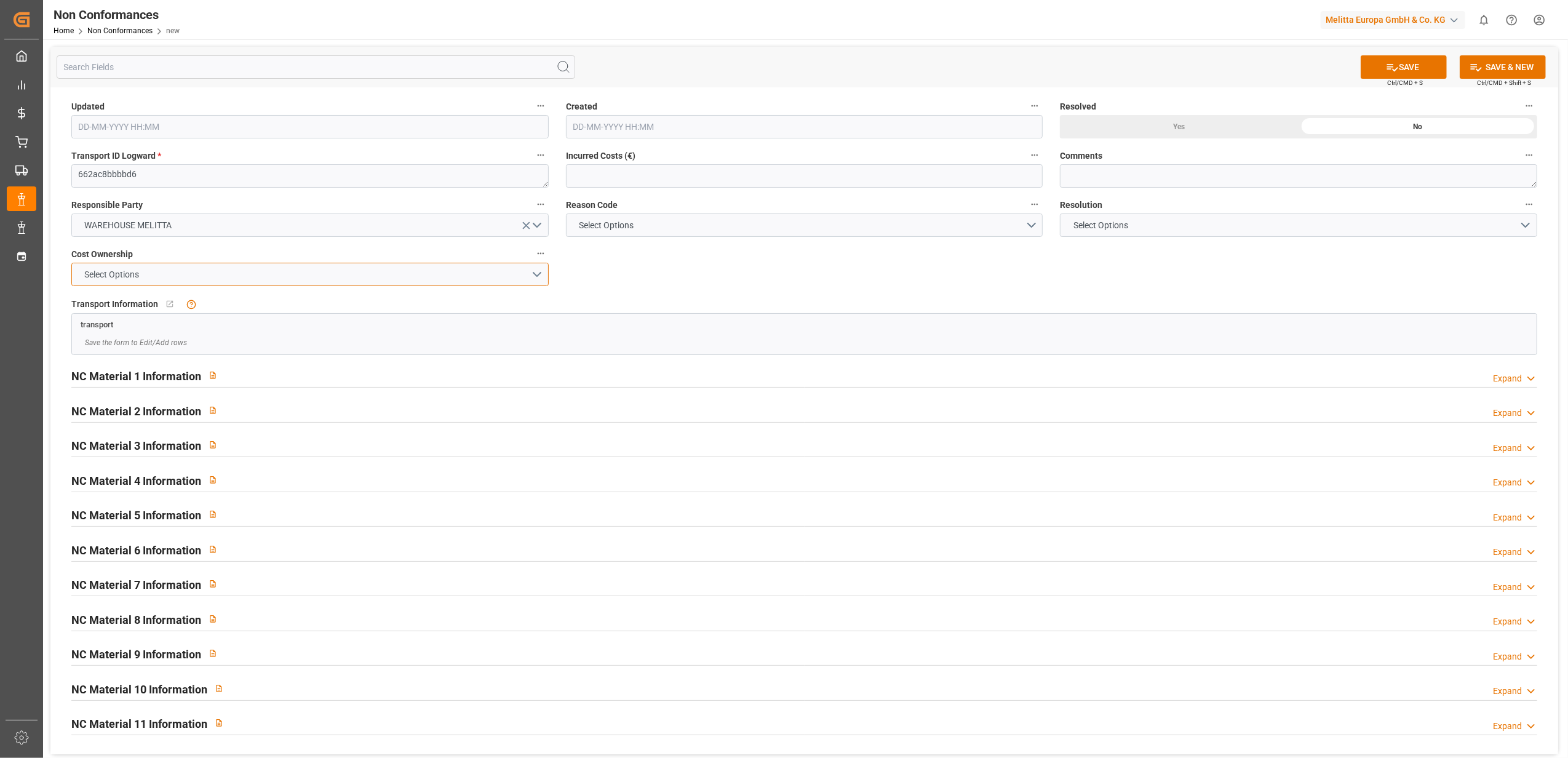
click at [537, 273] on button "Select Options" at bounding box center [309, 275] width 477 height 23
click at [489, 309] on div "MELITTA" at bounding box center [310, 303] width 476 height 26
click at [1029, 229] on button "Select Options" at bounding box center [804, 225] width 477 height 23
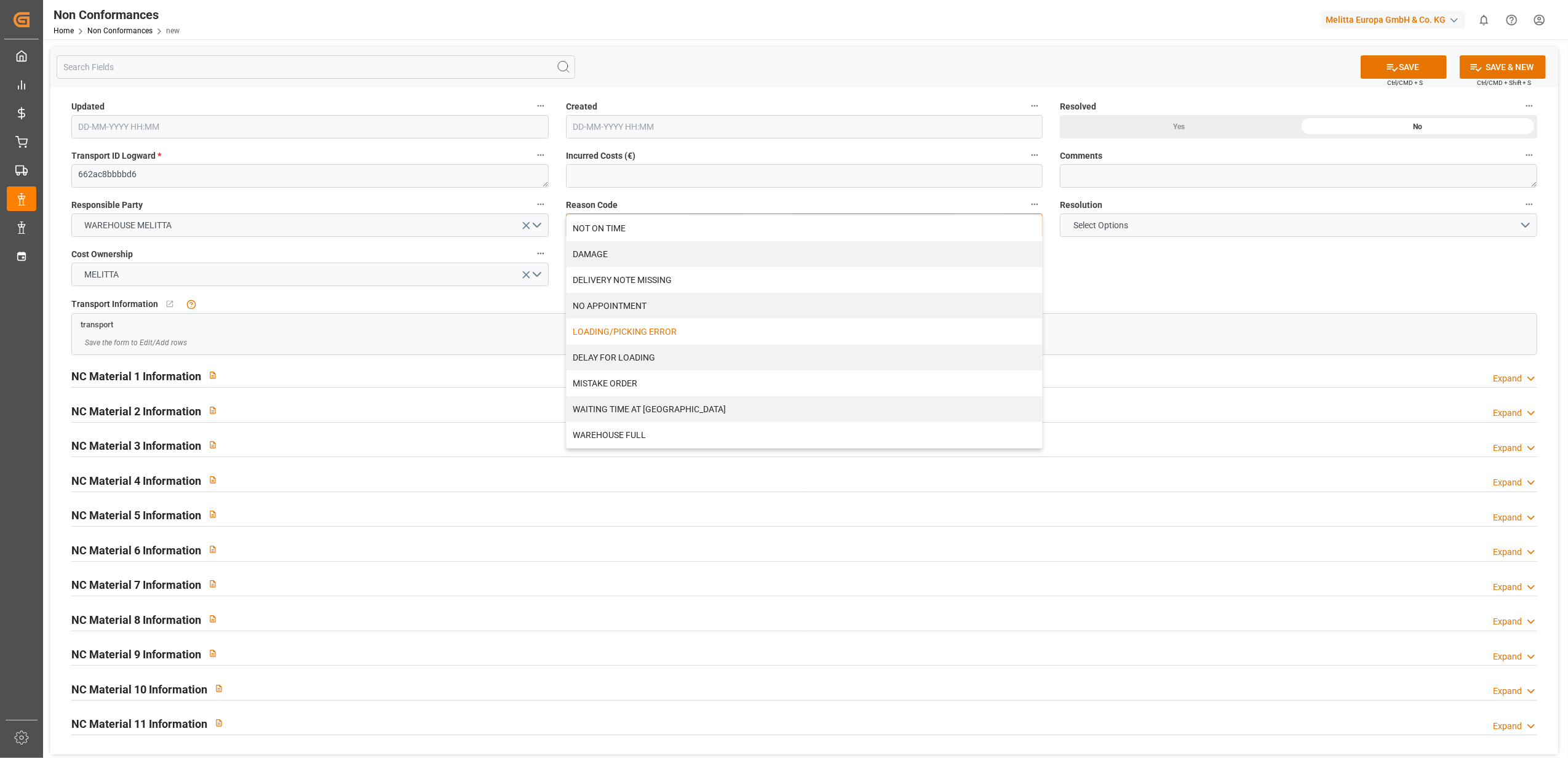
click at [754, 336] on div "LOADING/PICKING ERROR" at bounding box center [805, 332] width 476 height 26
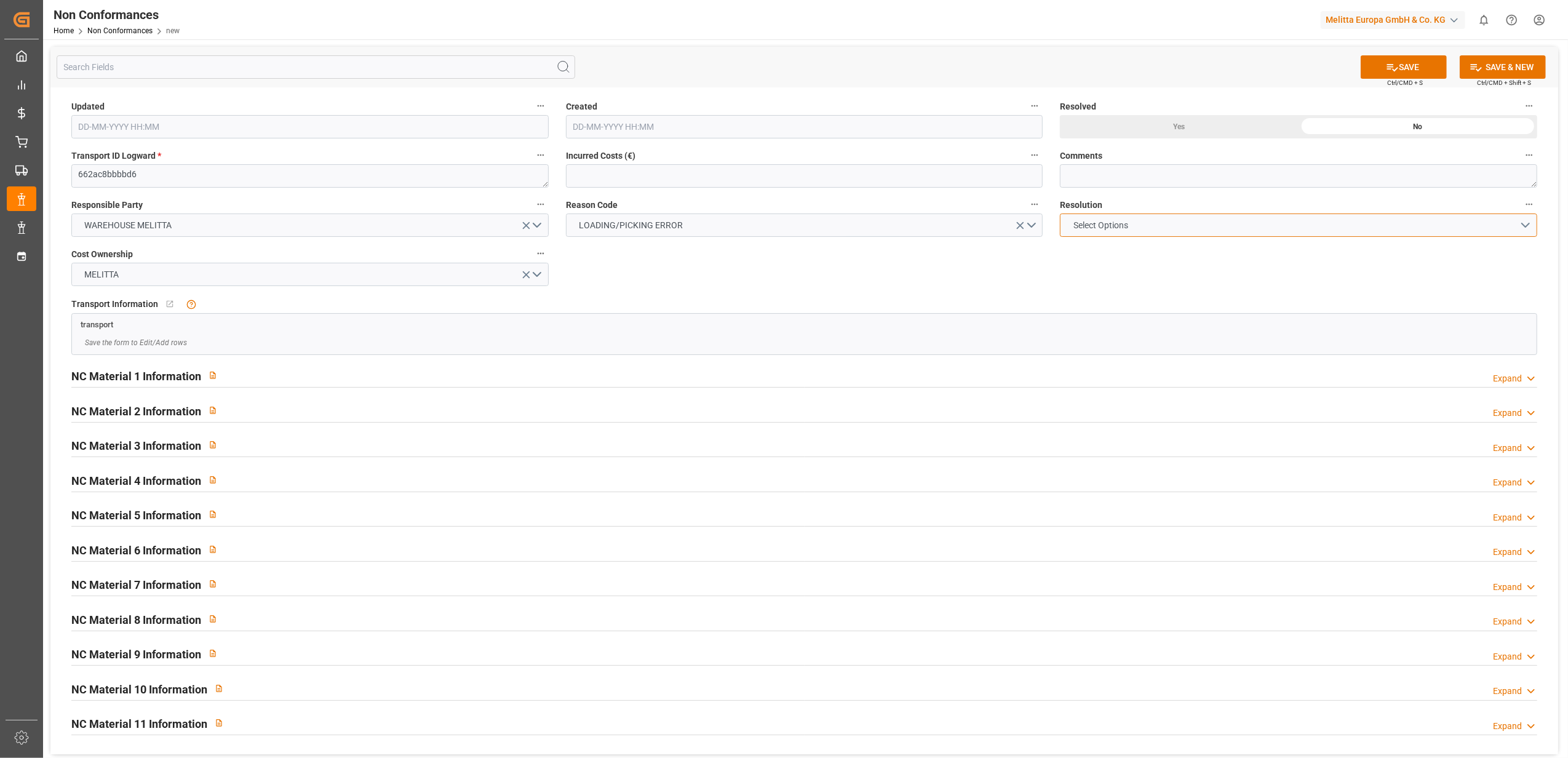
click at [1529, 227] on button "Select Options" at bounding box center [1298, 225] width 477 height 23
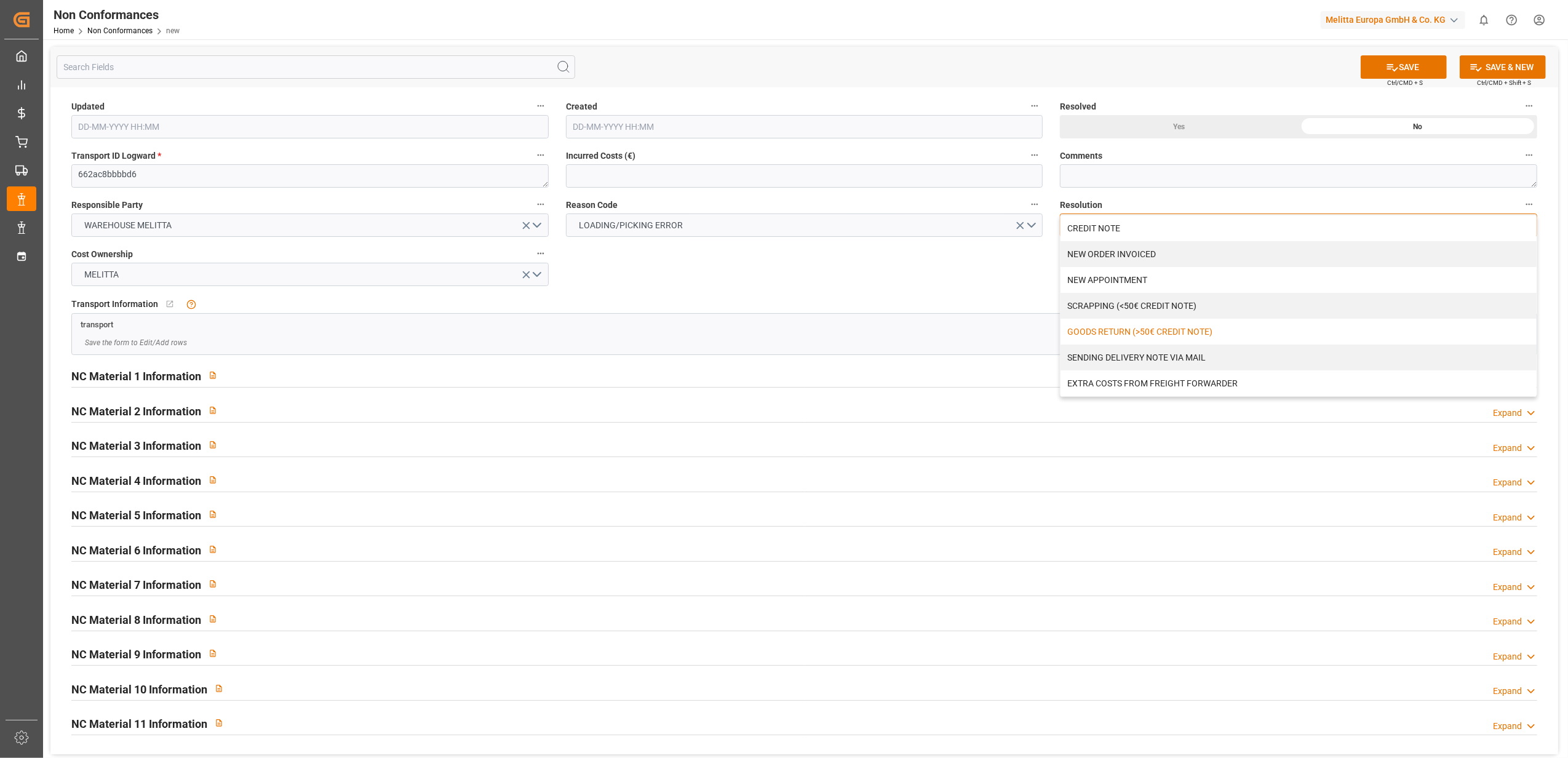
click at [1179, 327] on div "GOODS RETURN (>50€ CREDIT NOTE)" at bounding box center [1298, 332] width 476 height 26
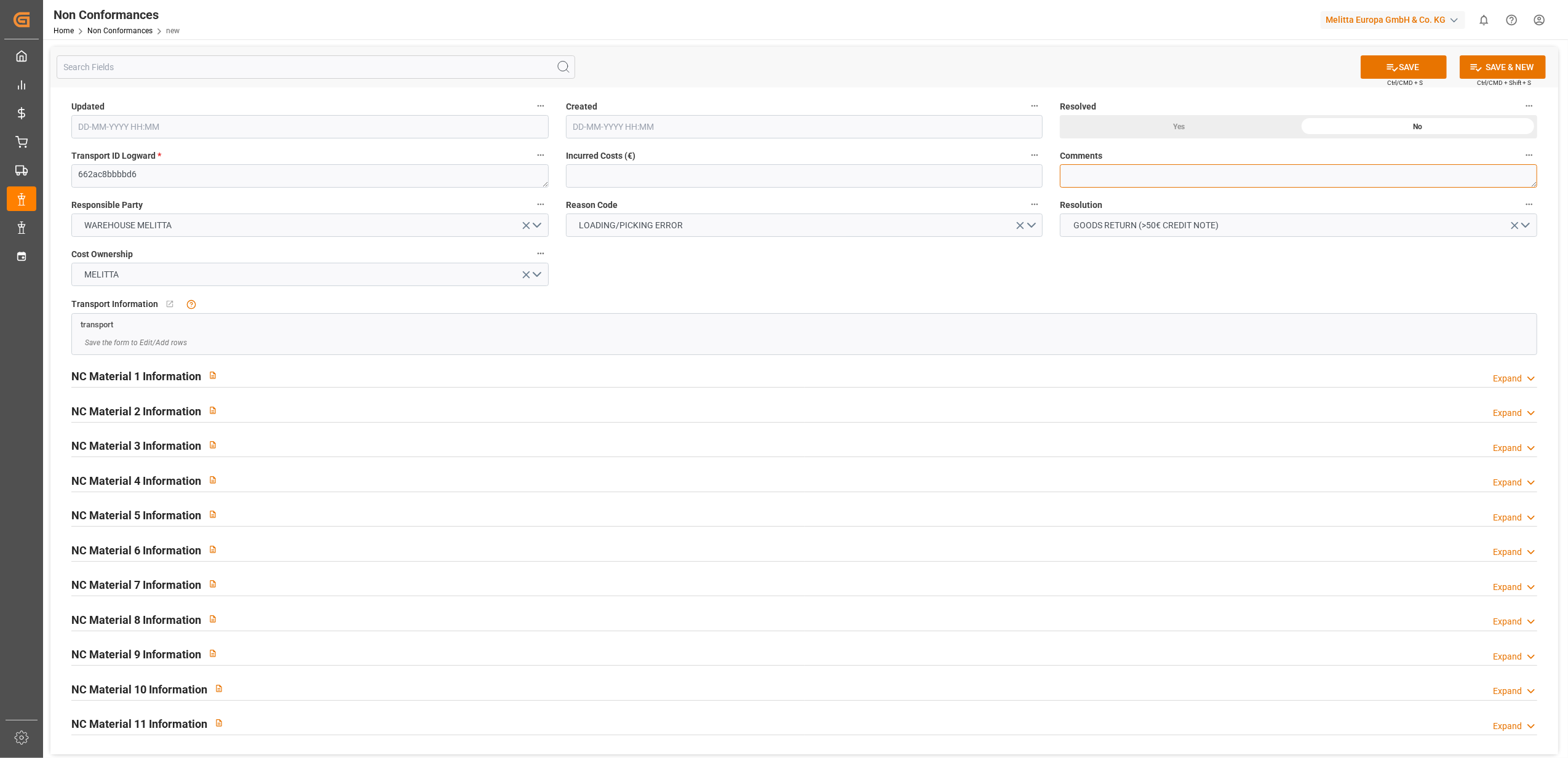
click at [1121, 183] on textarea at bounding box center [1298, 176] width 477 height 23
type textarea "LITIGE 1103 BL 20379631 Reçu 1 palette UR 30L à la place d'une palette 20L = A …"
click at [1406, 64] on button "SAVE" at bounding box center [1404, 67] width 86 height 23
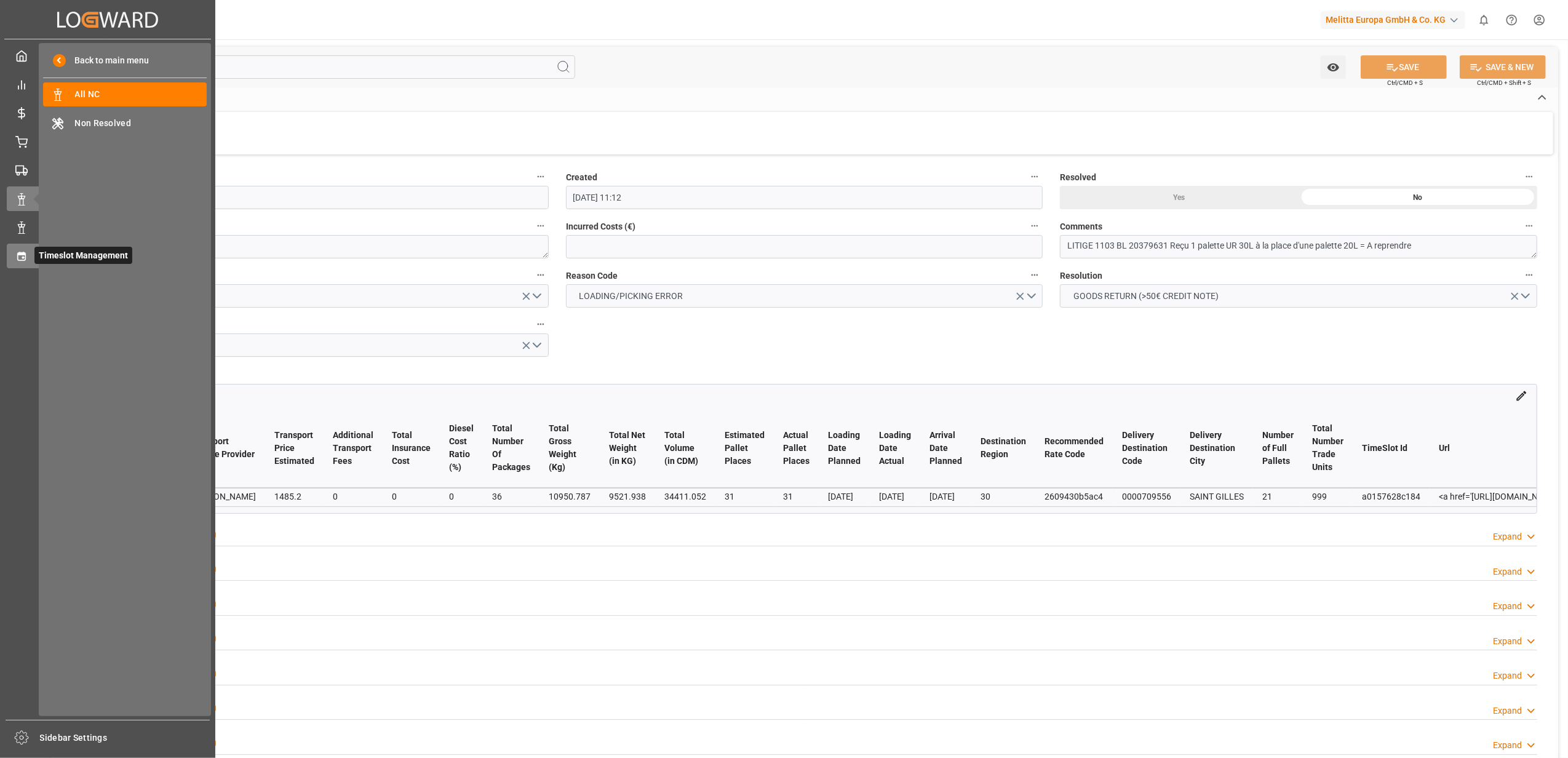
click at [23, 253] on icon at bounding box center [21, 256] width 8 height 9
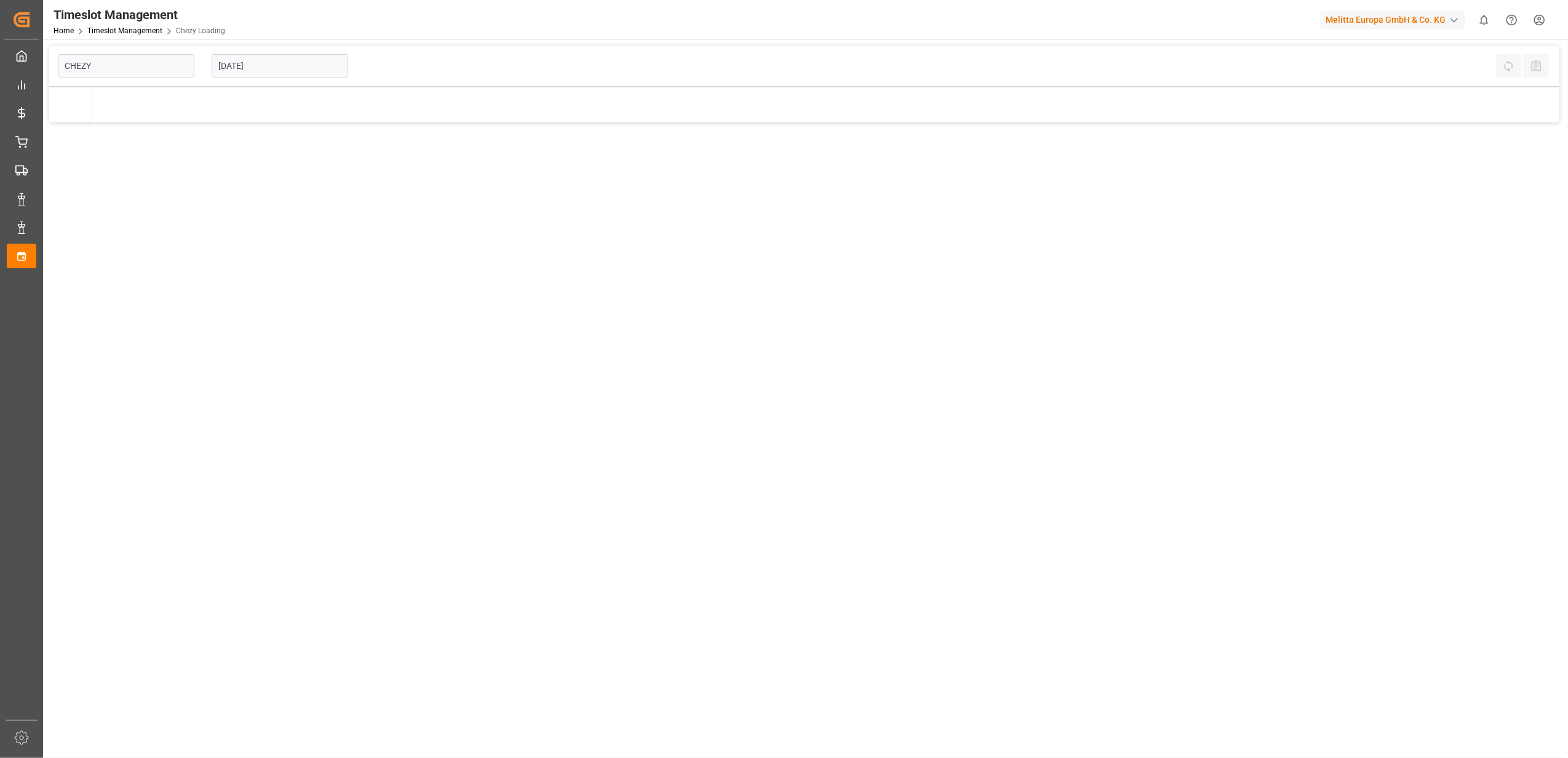
type input "Chezy Loading"
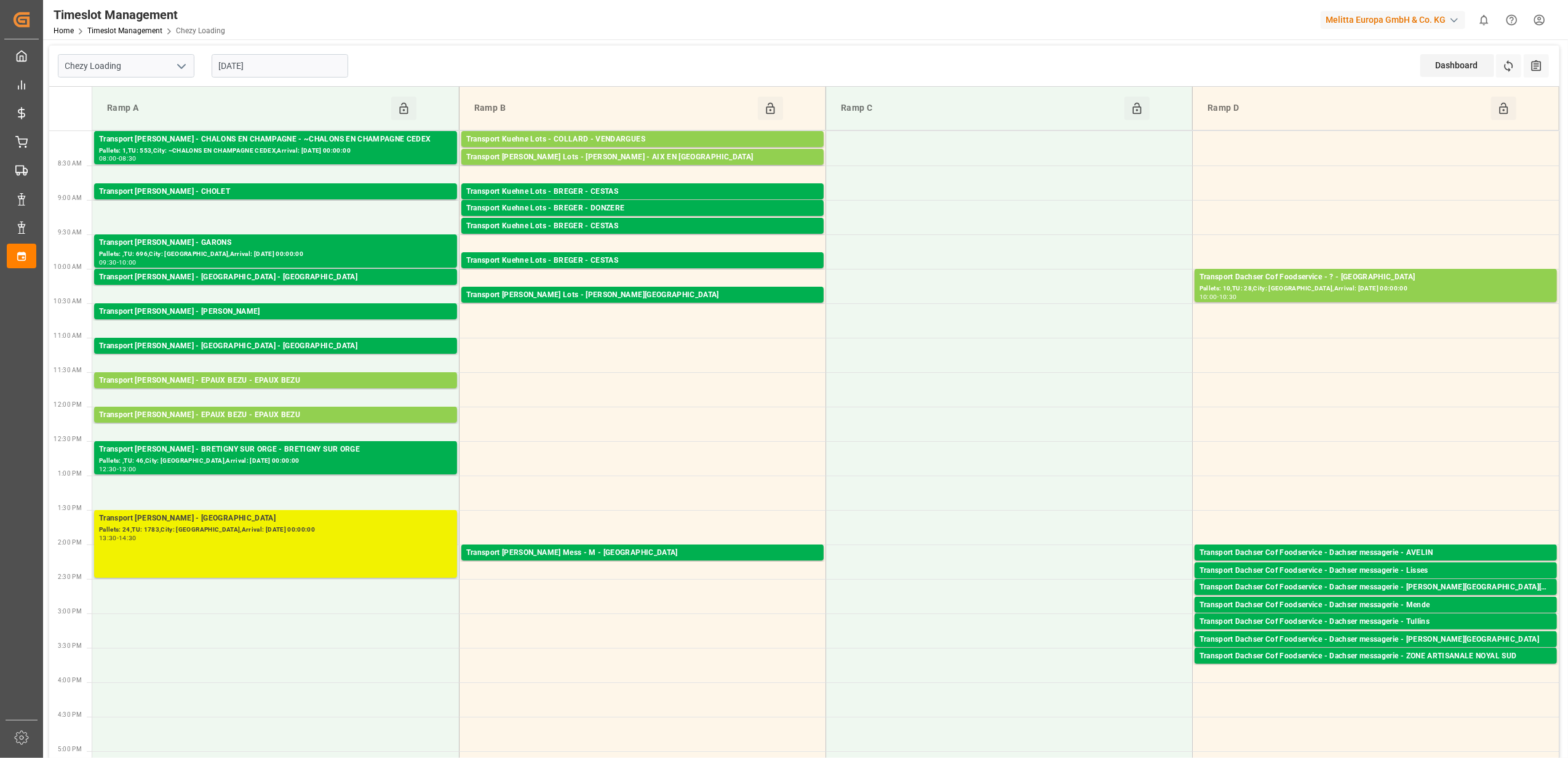
click at [216, 527] on div "Pallets: 24,TU: 1783,City: SAINT GILLES,Arrival: 2025-10-15 00:00:00" at bounding box center [276, 530] width 353 height 10
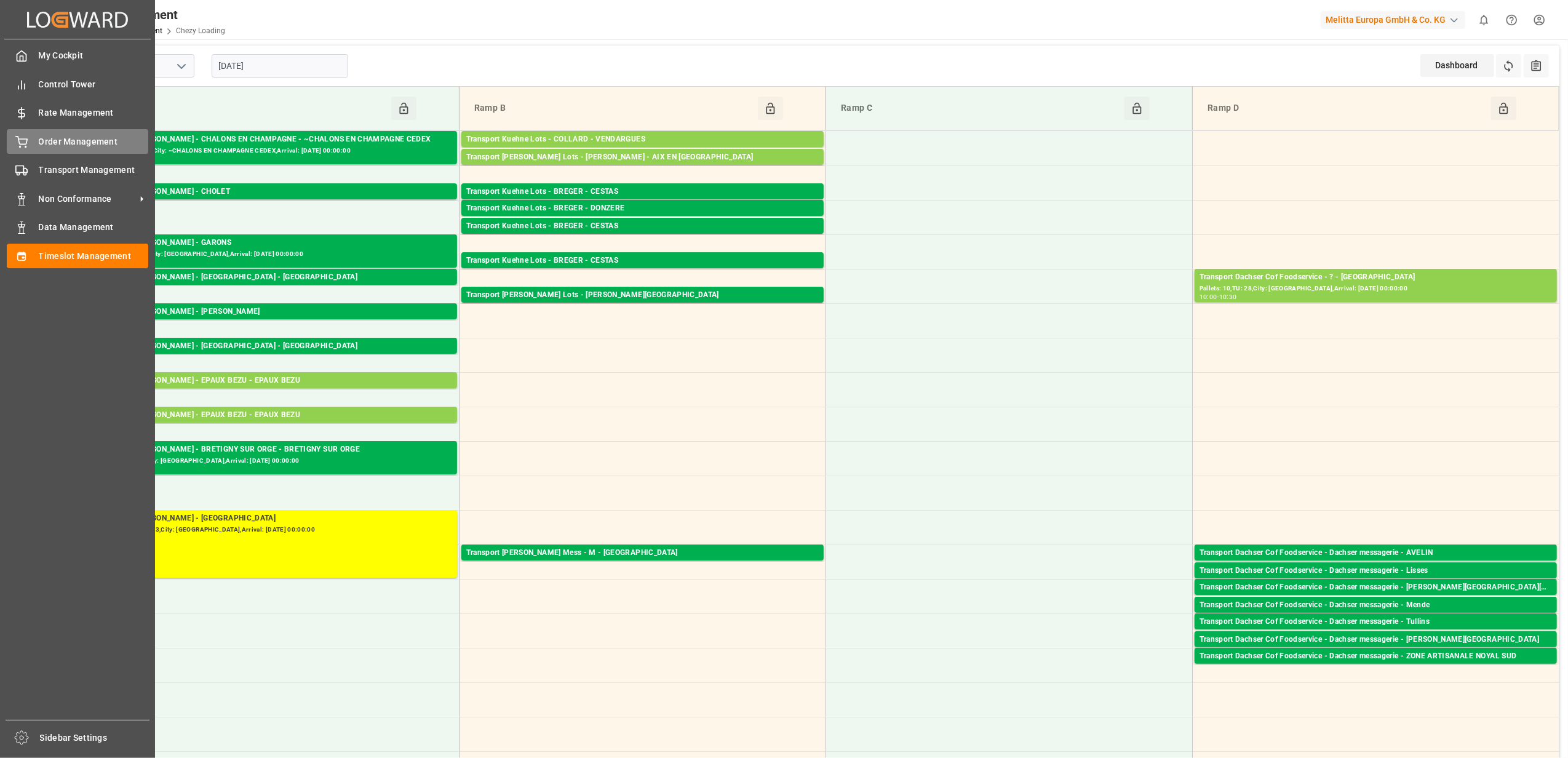
click at [112, 150] on div "Order Management Order Management" at bounding box center [77, 141] width 142 height 24
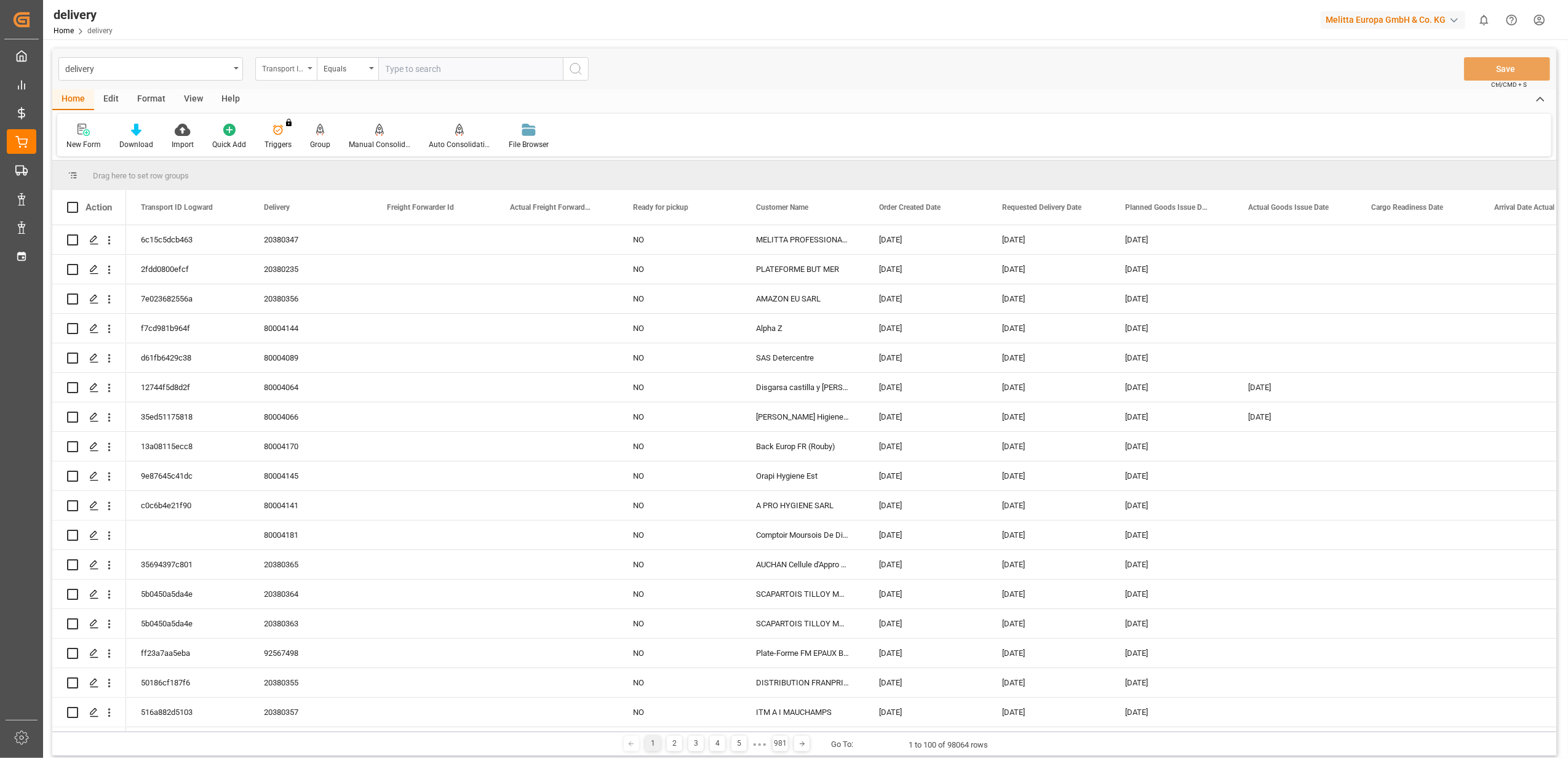
click at [313, 69] on div "Transport ID Logward" at bounding box center [286, 69] width 62 height 23
click at [307, 147] on div "Delivery" at bounding box center [348, 151] width 183 height 26
click at [492, 73] on input "text" at bounding box center [471, 69] width 185 height 23
type input "20375375"
click at [577, 64] on icon "search button" at bounding box center [576, 69] width 15 height 15
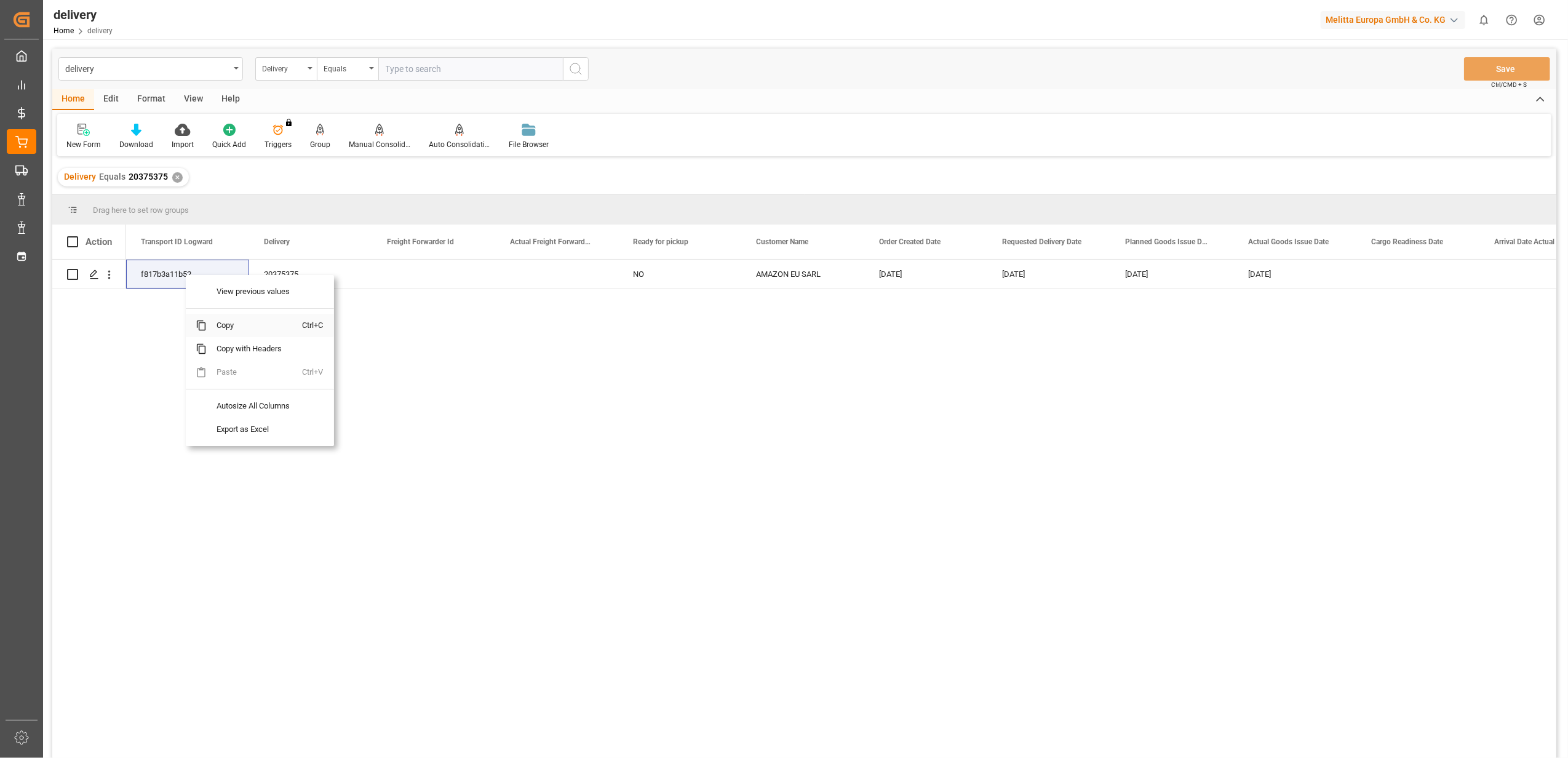
click at [239, 327] on span "Copy" at bounding box center [255, 325] width 96 height 23
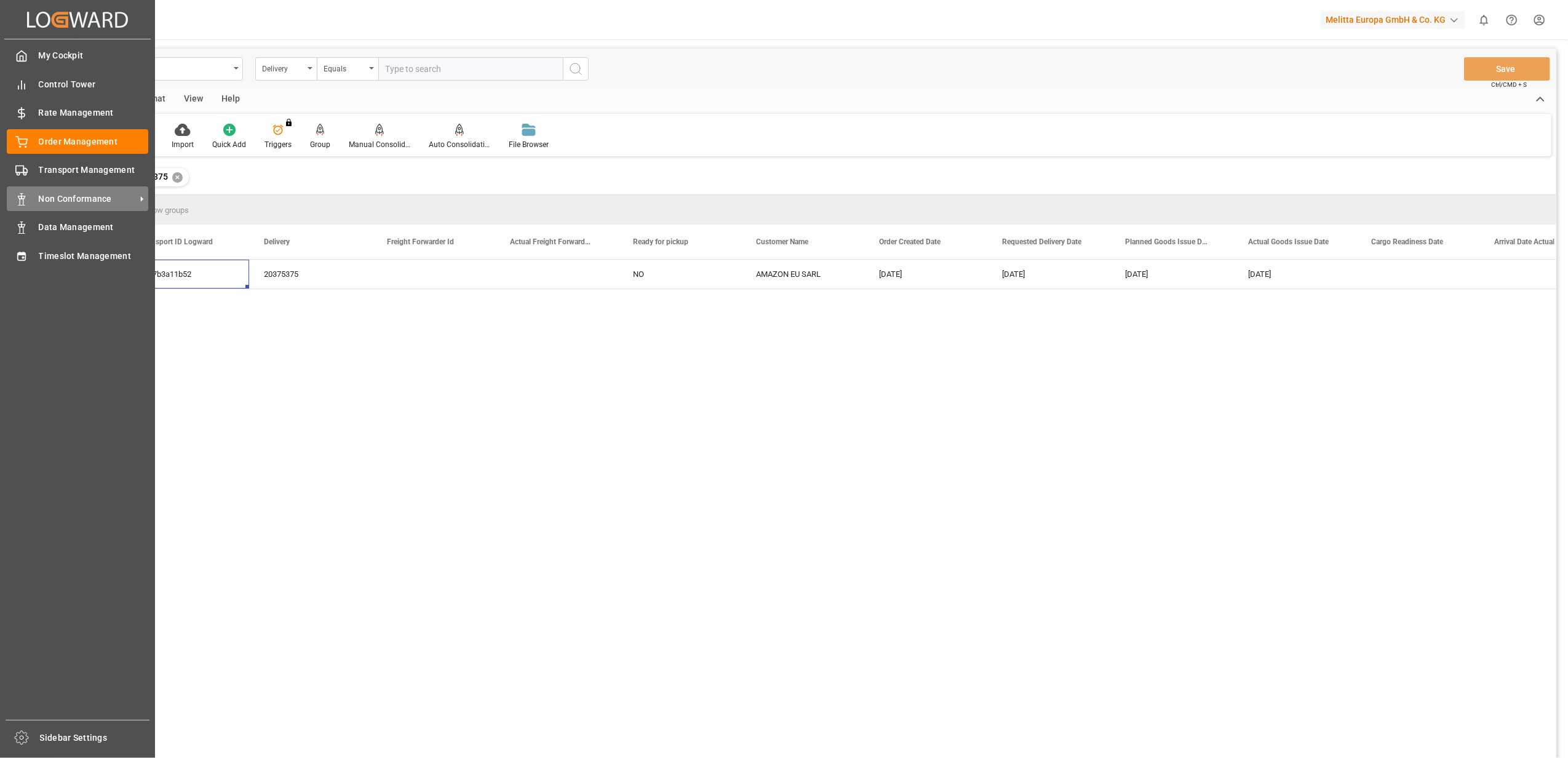
click at [88, 197] on span "Non Conformance" at bounding box center [88, 199] width 97 height 13
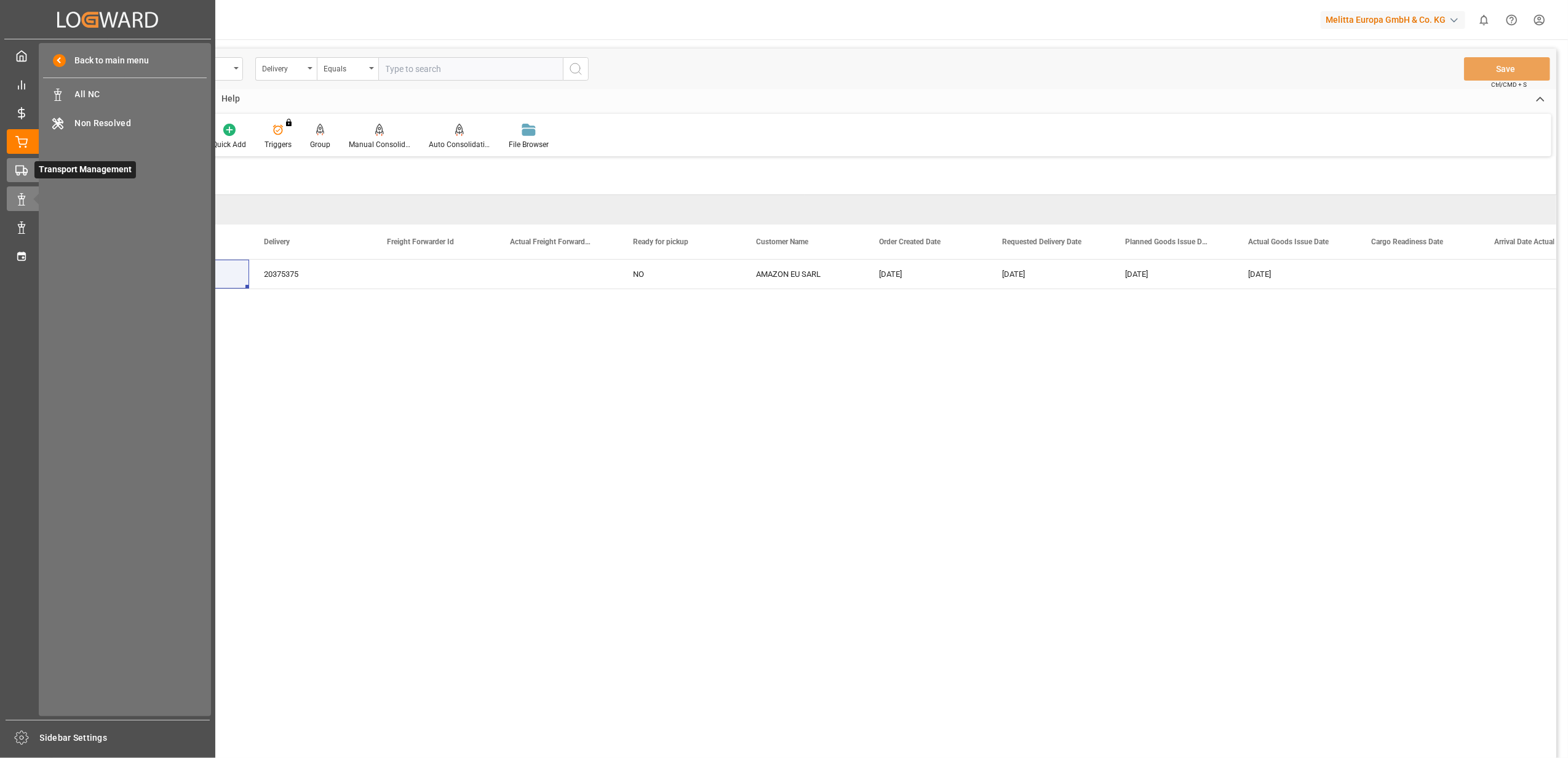
click at [20, 166] on rect at bounding box center [19, 170] width 8 height 7
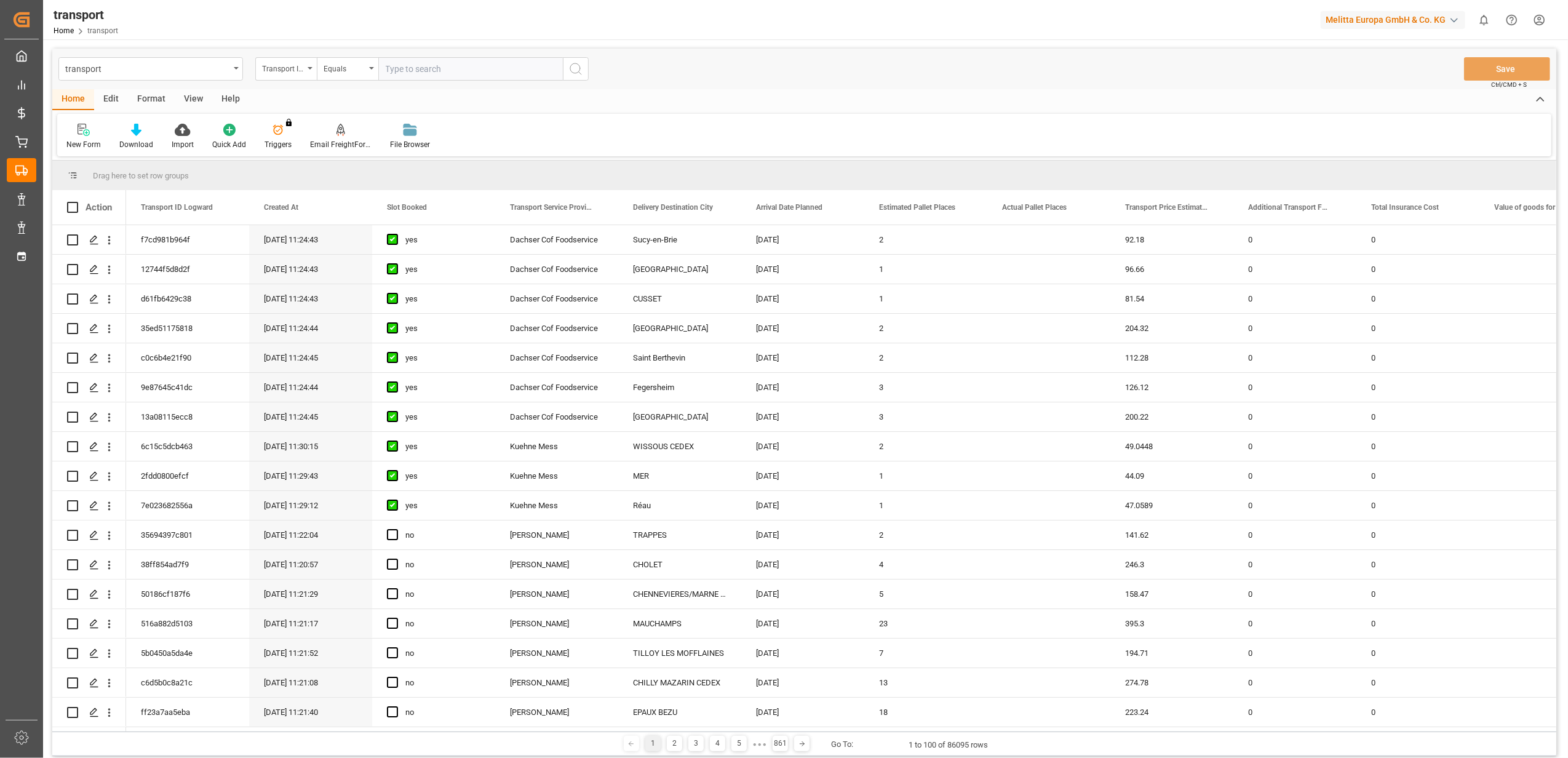
click at [476, 69] on input "text" at bounding box center [471, 69] width 185 height 23
paste input "f817b3a11b52"
type input "f817b3a11b52"
click at [572, 70] on icon "search button" at bounding box center [576, 69] width 15 height 15
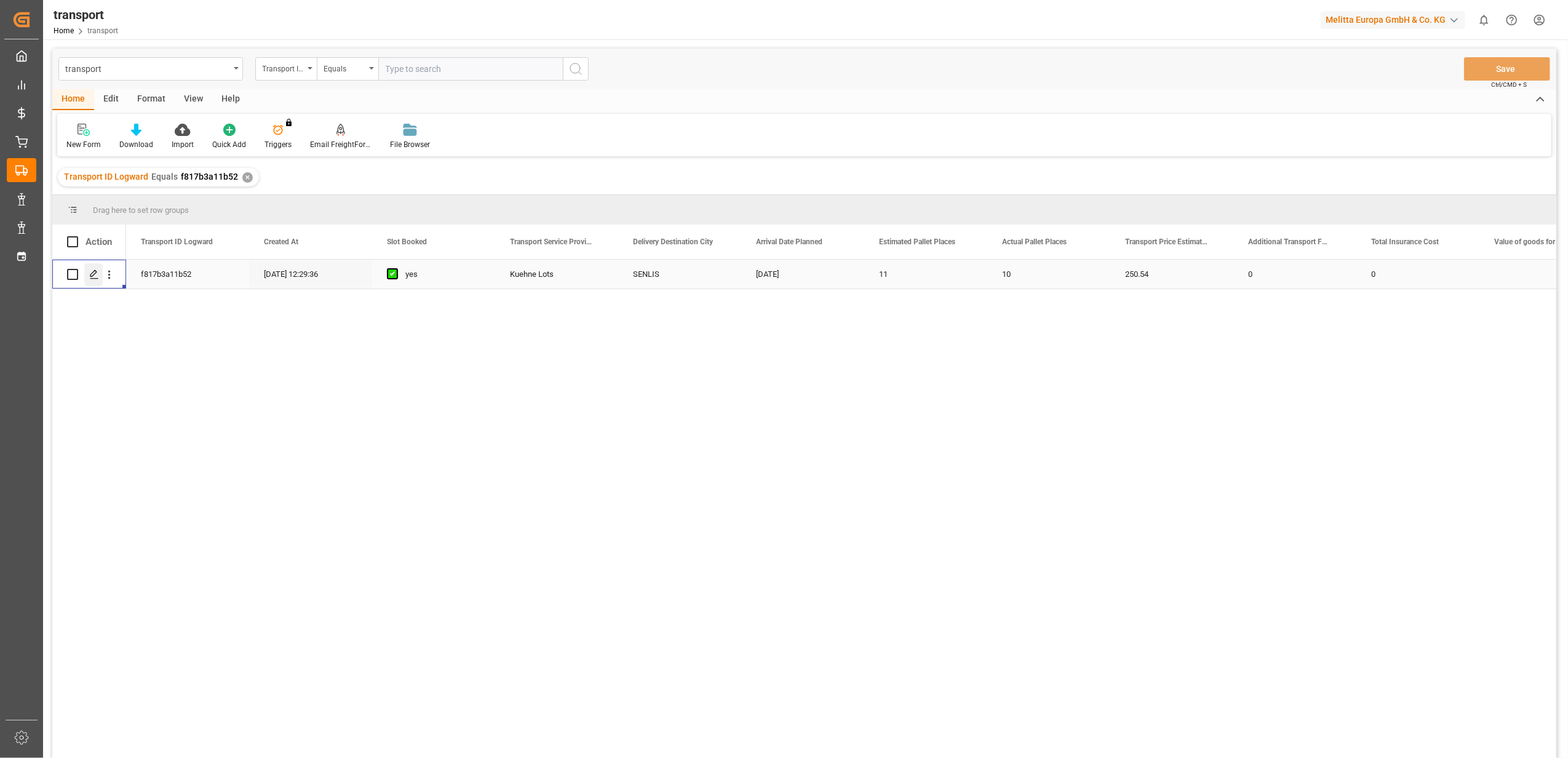
click at [94, 272] on icon "Press SPACE to select this row." at bounding box center [94, 275] width 10 height 10
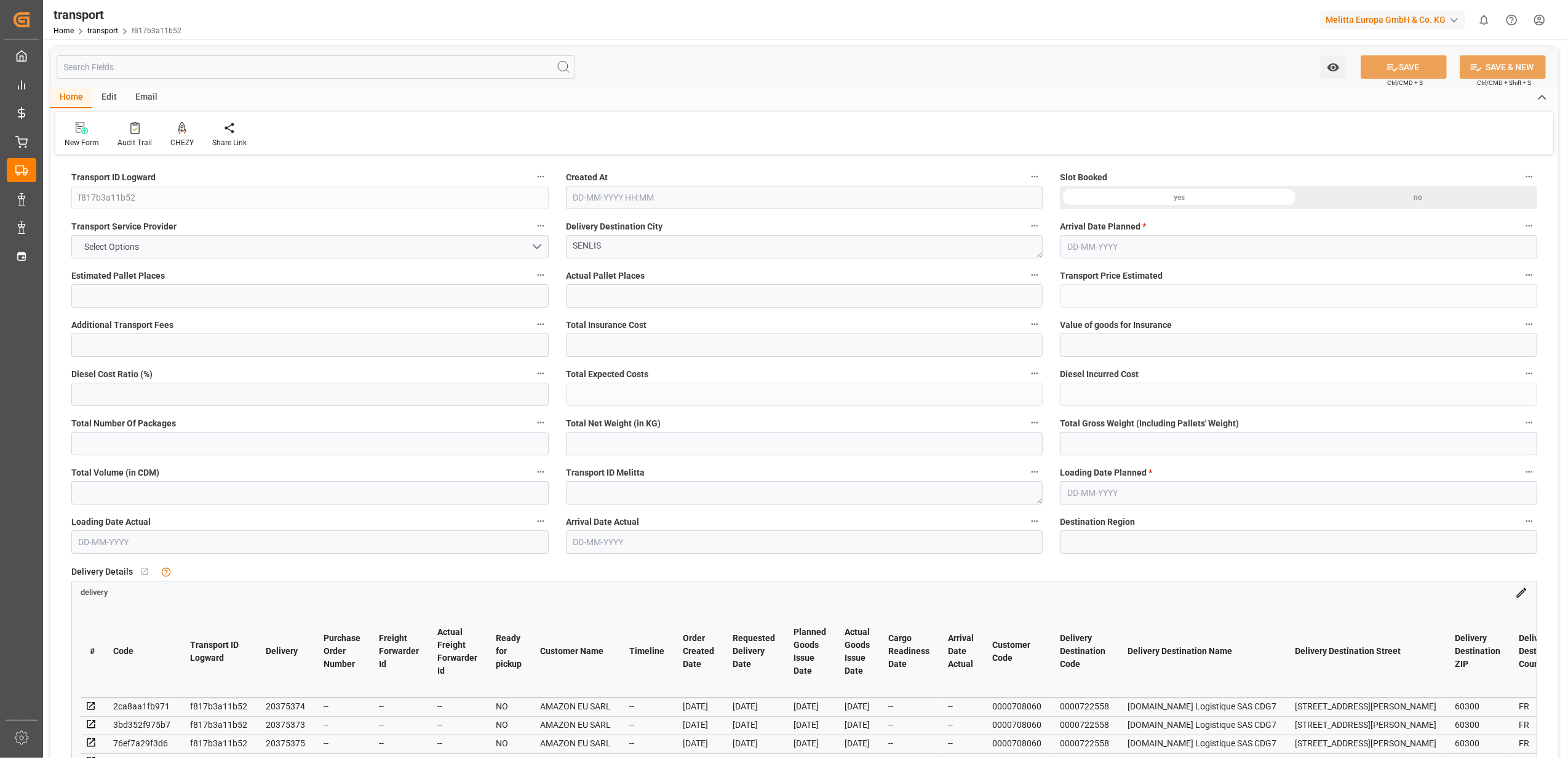
type input "11"
type input "10"
type input "250.54"
type input "0"
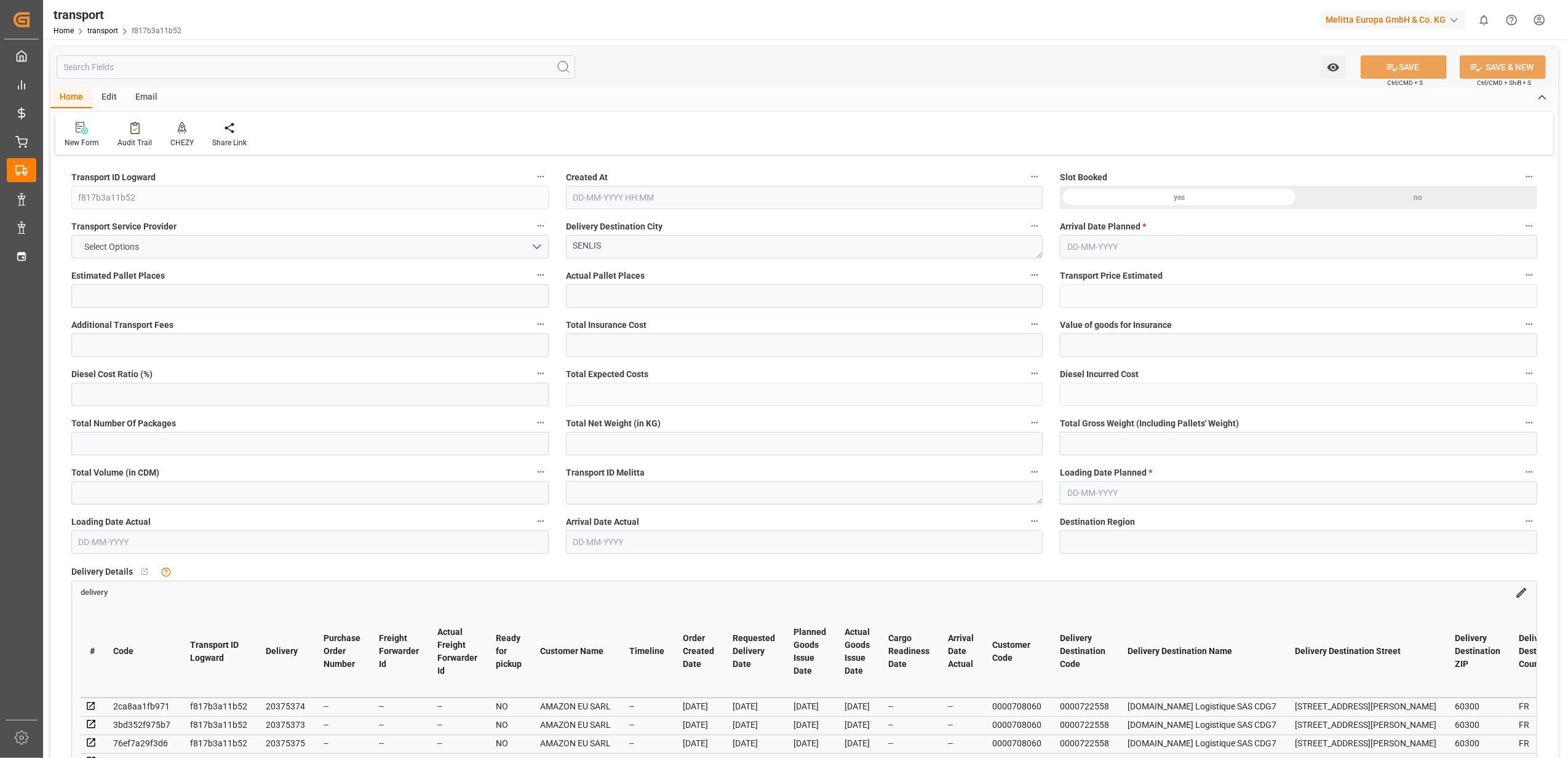
type input "0"
type input "250.54"
type input "0"
type input "11"
type input "2930.402"
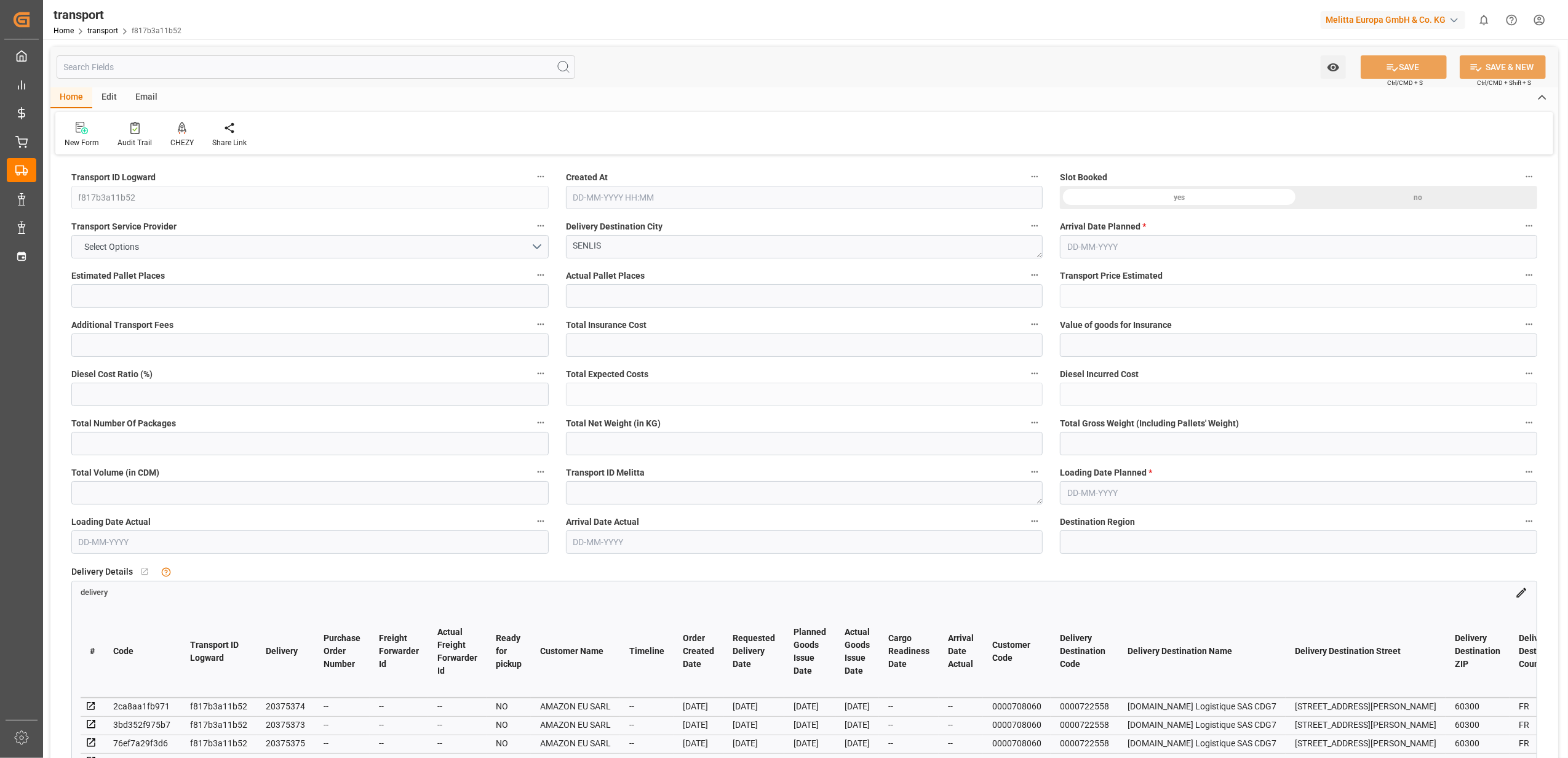
type input "3436.149"
type input "11117.016"
type input "60"
type input "3"
type input "727"
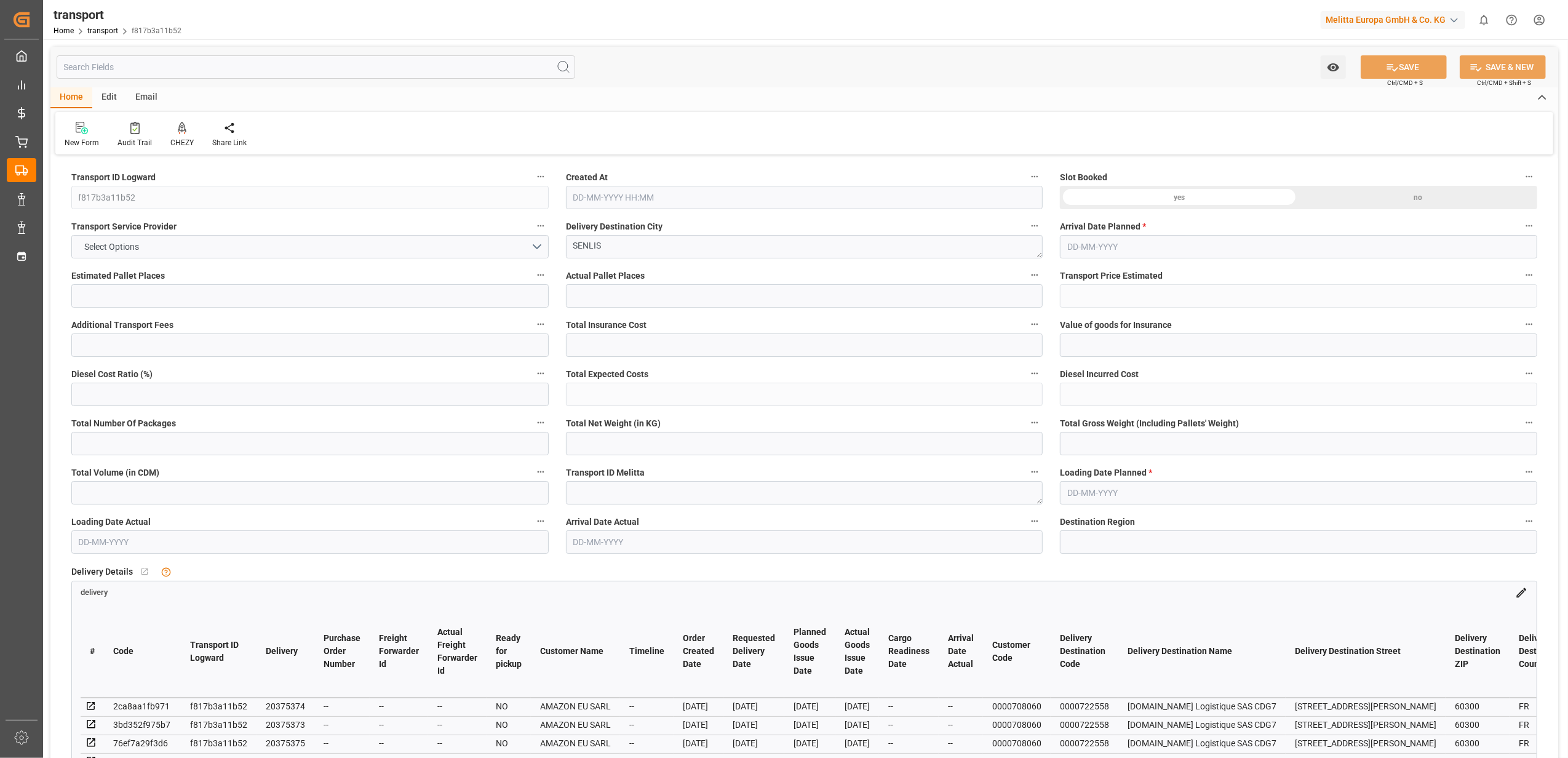
type input "11"
type input "101"
type input "3108.821"
type input "0"
type input "10767.6795"
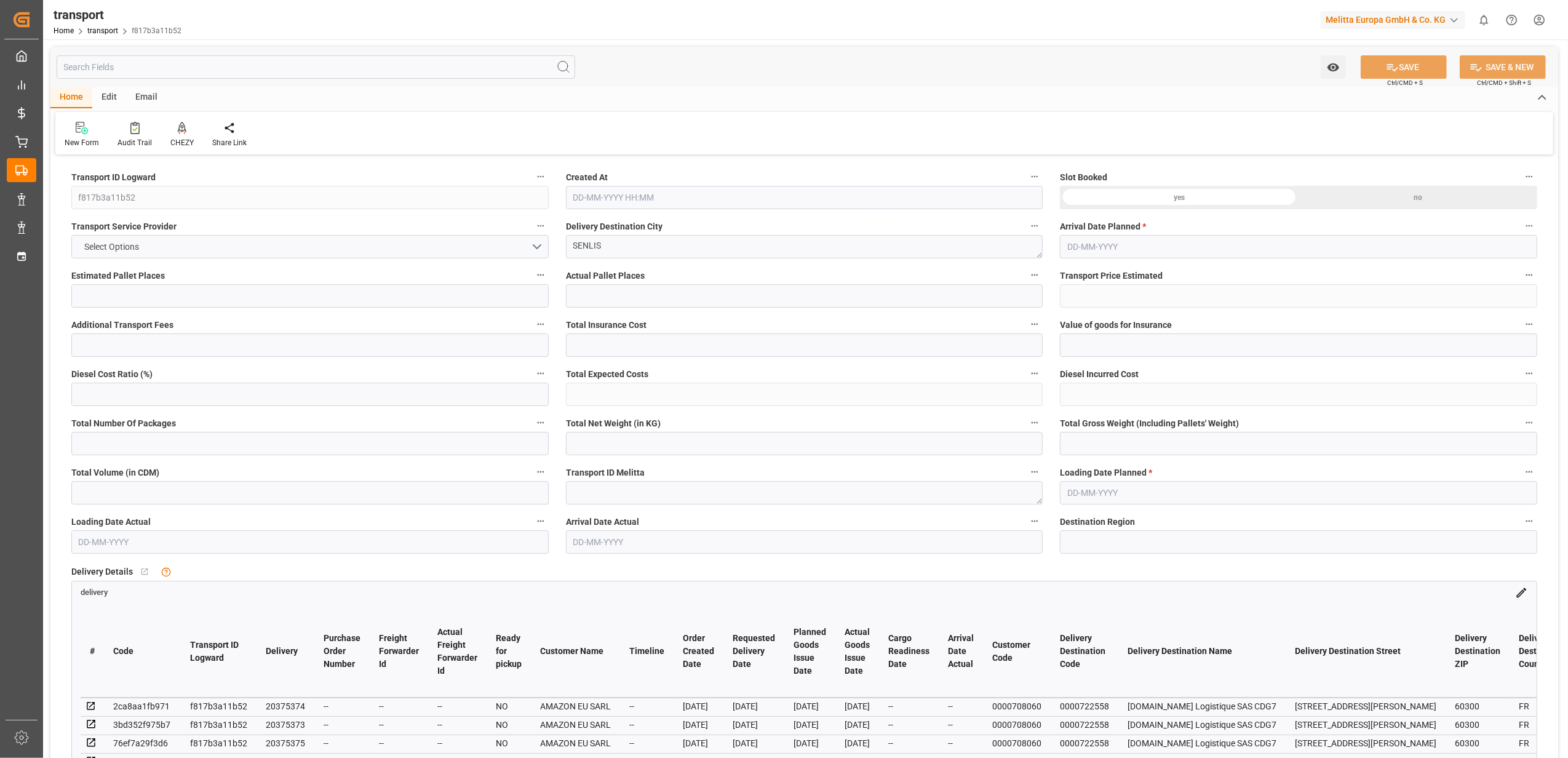
type input "0"
type input "21"
type input "80"
type input "30-07-2025 12:29"
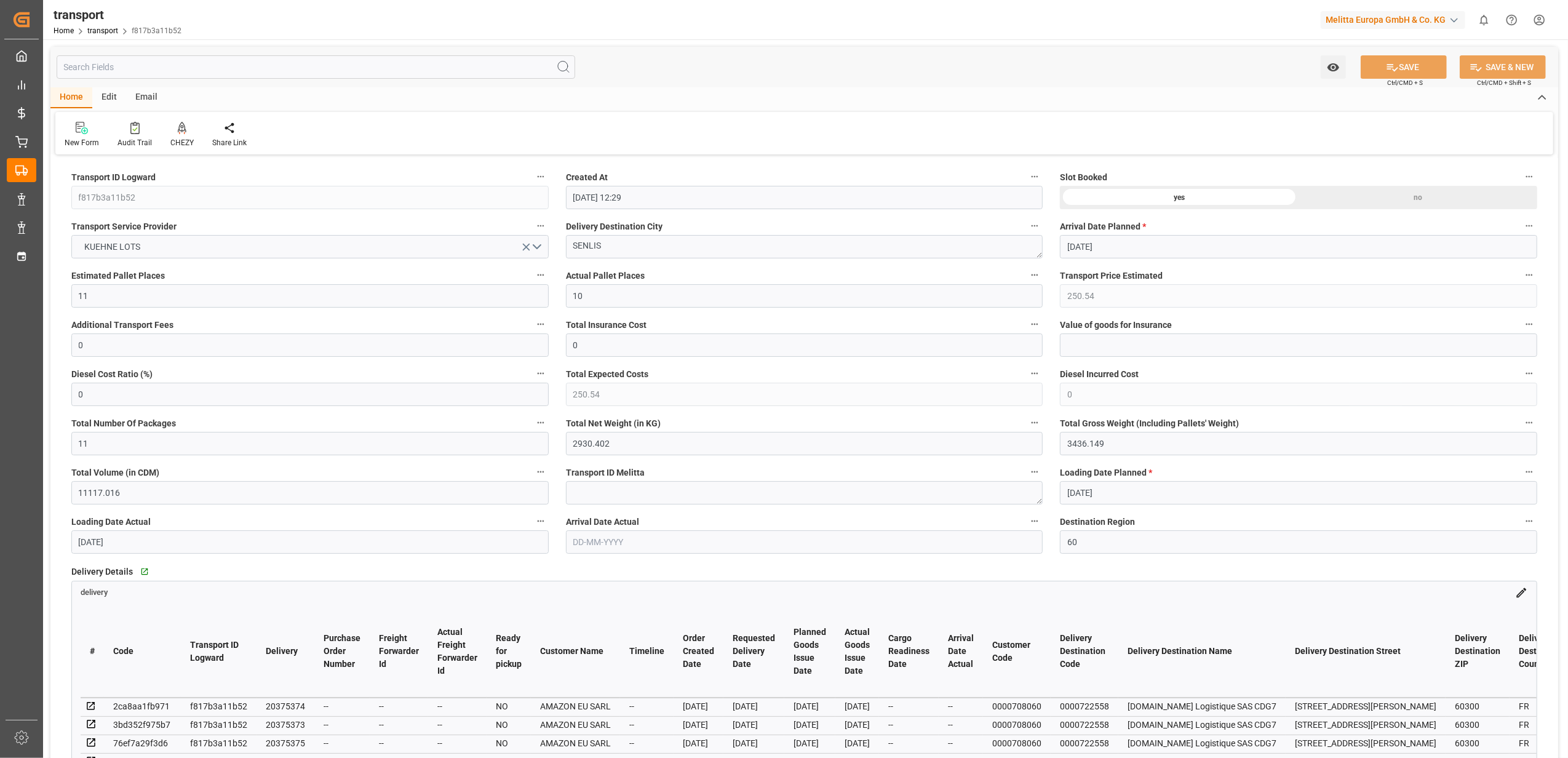
type input "06-08-2025"
type input "04-08-2025"
type input "05-08-2025"
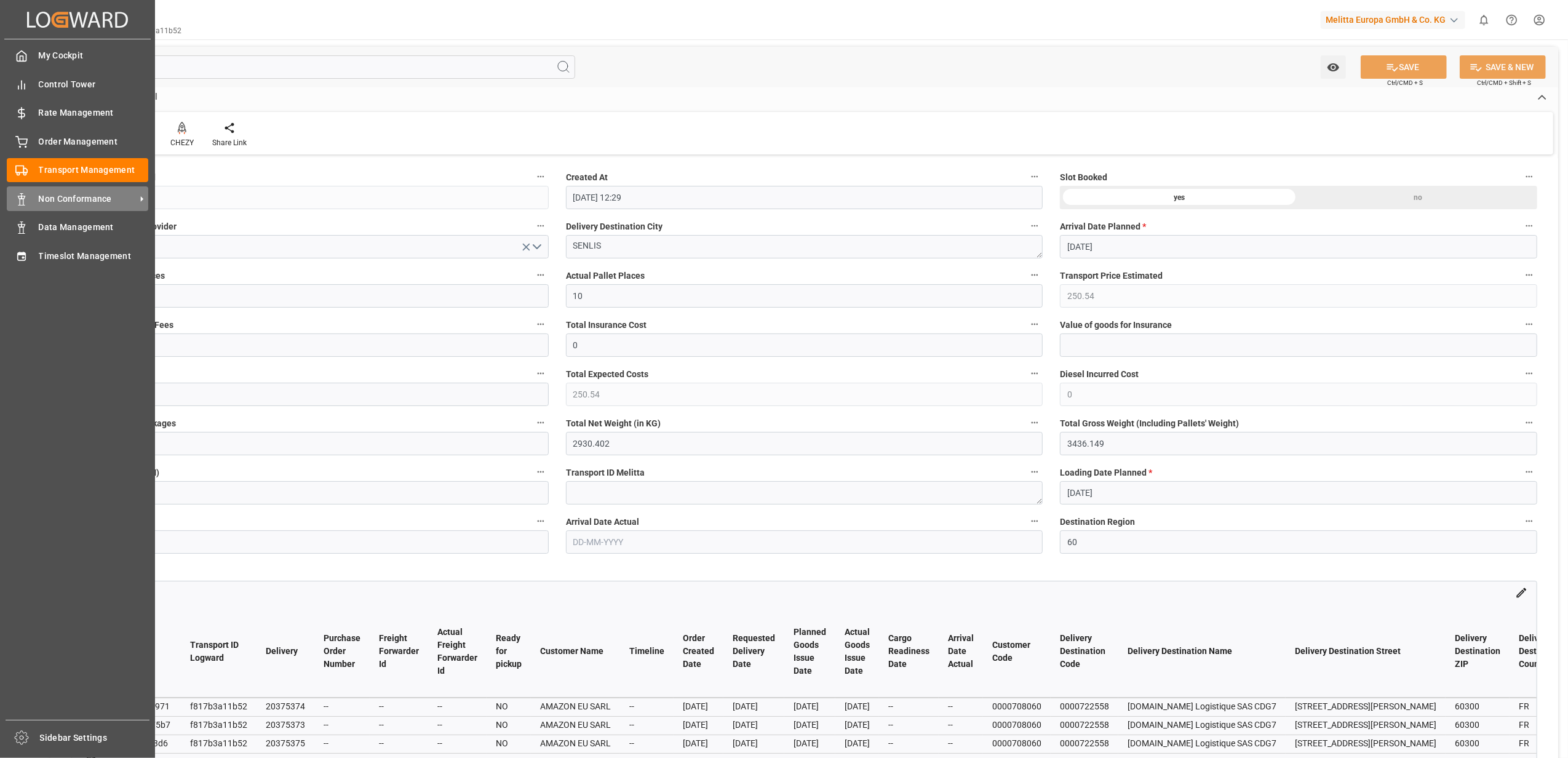
click at [86, 193] on span "Non Conformance" at bounding box center [88, 199] width 97 height 13
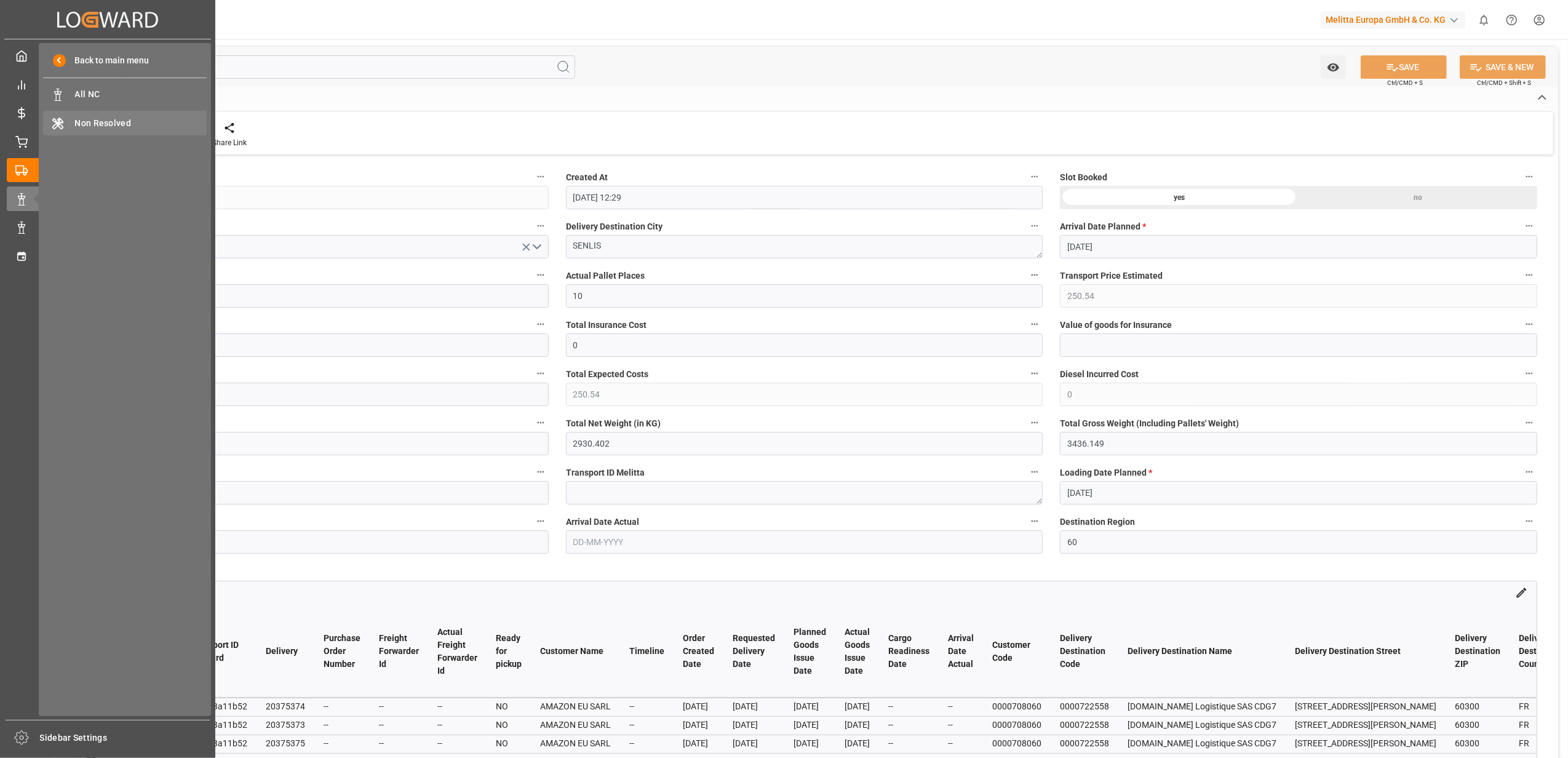
click at [131, 129] on div "Non Resolved Non Resolved" at bounding box center [125, 123] width 164 height 24
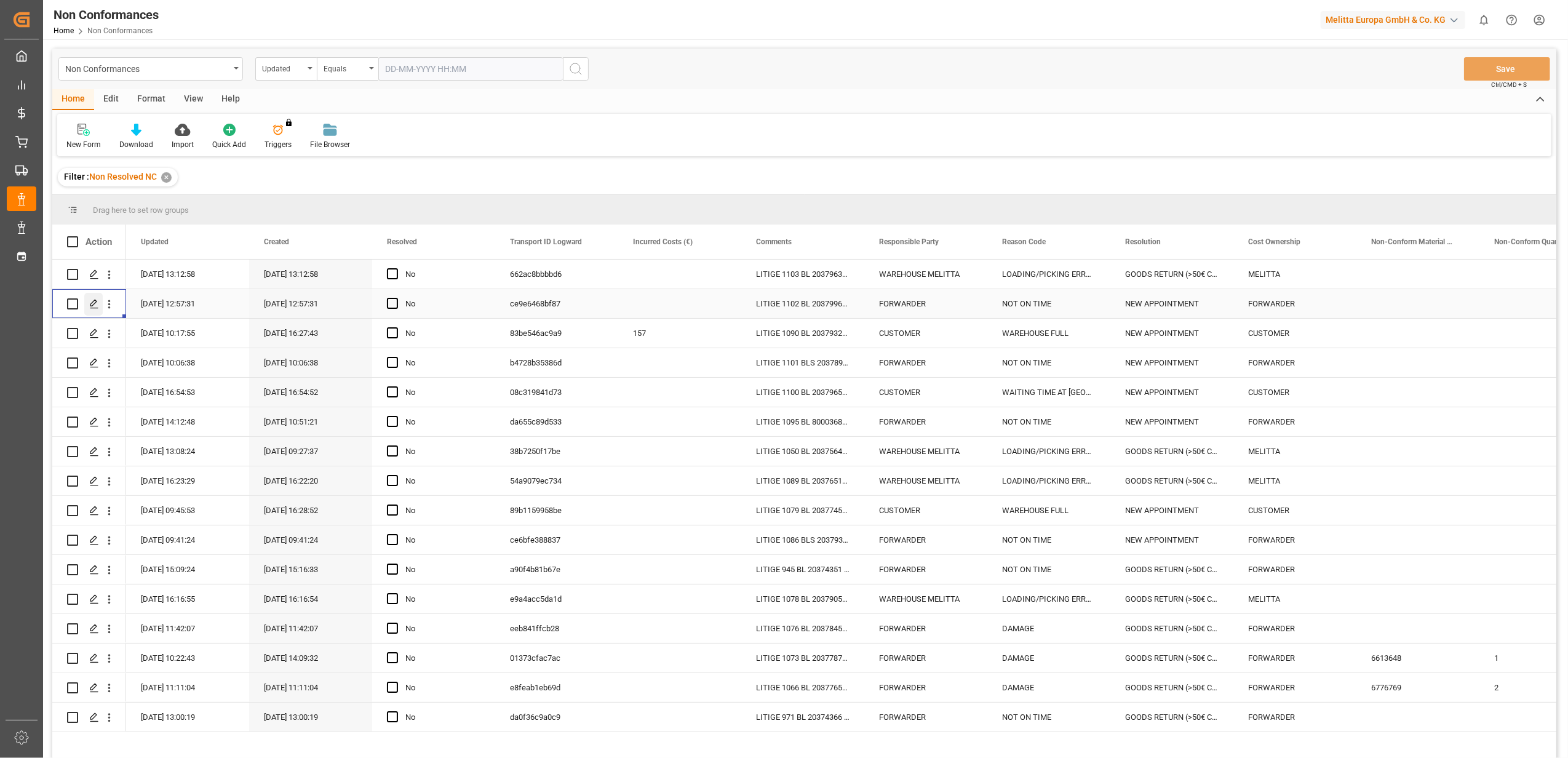
click at [92, 301] on icon "Press SPACE to select this row." at bounding box center [94, 304] width 10 height 10
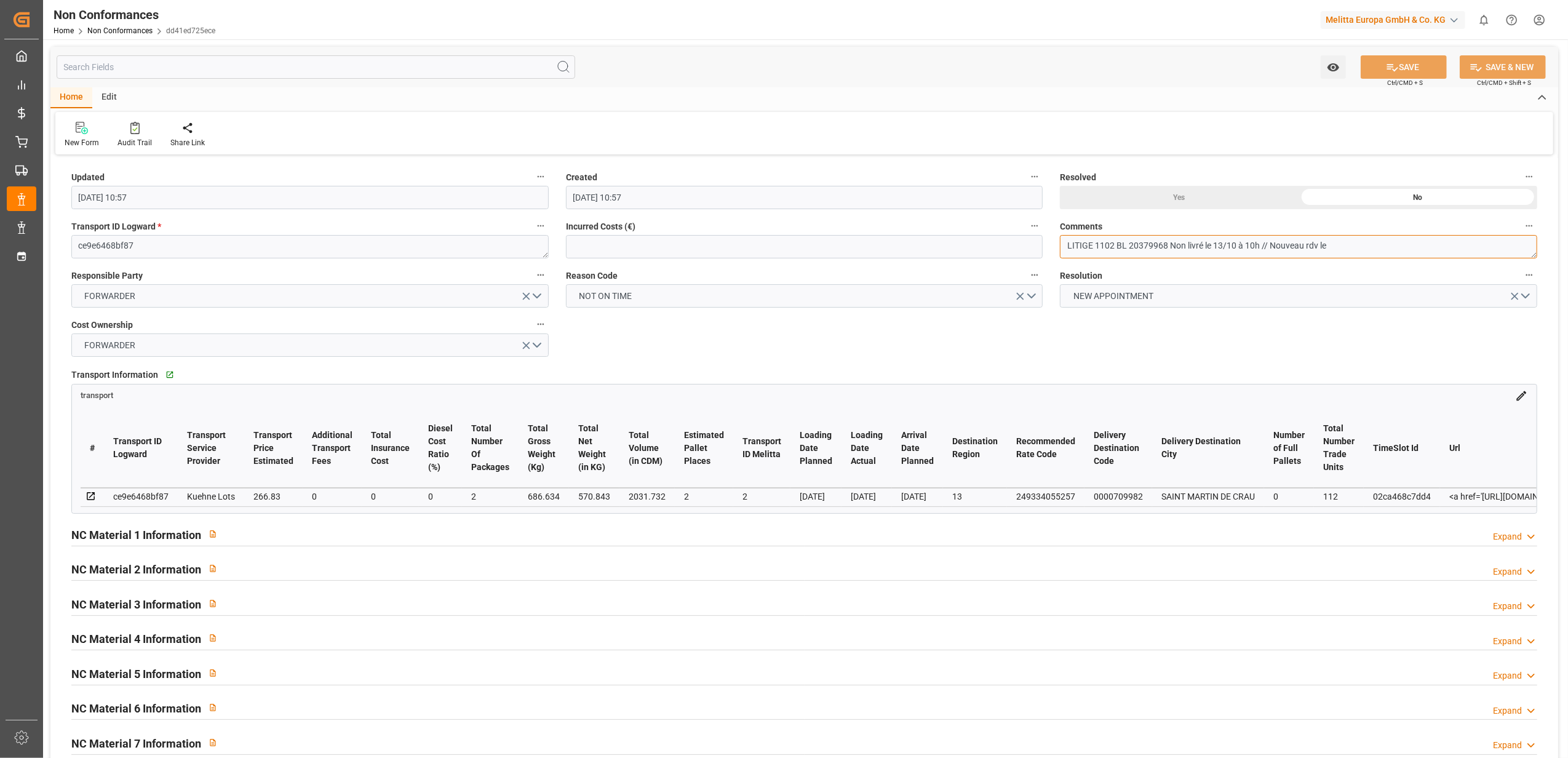
click at [1413, 253] on textarea "LITIGE 1102 BL 20379968 Non livré le 13/10 à 10h // Nouveau rdv le" at bounding box center [1298, 247] width 477 height 23
type textarea "LITIGE 1102 BL 20379968 Non livré le 13/10 à 10h // Nouveau rdv le 14/10 à 10h"
drag, startPoint x: 1404, startPoint y: 63, endPoint x: 1409, endPoint y: 82, distance: 19.6
click at [1405, 70] on button "SAVE" at bounding box center [1404, 67] width 86 height 23
type input "13-10-2025 12:04"
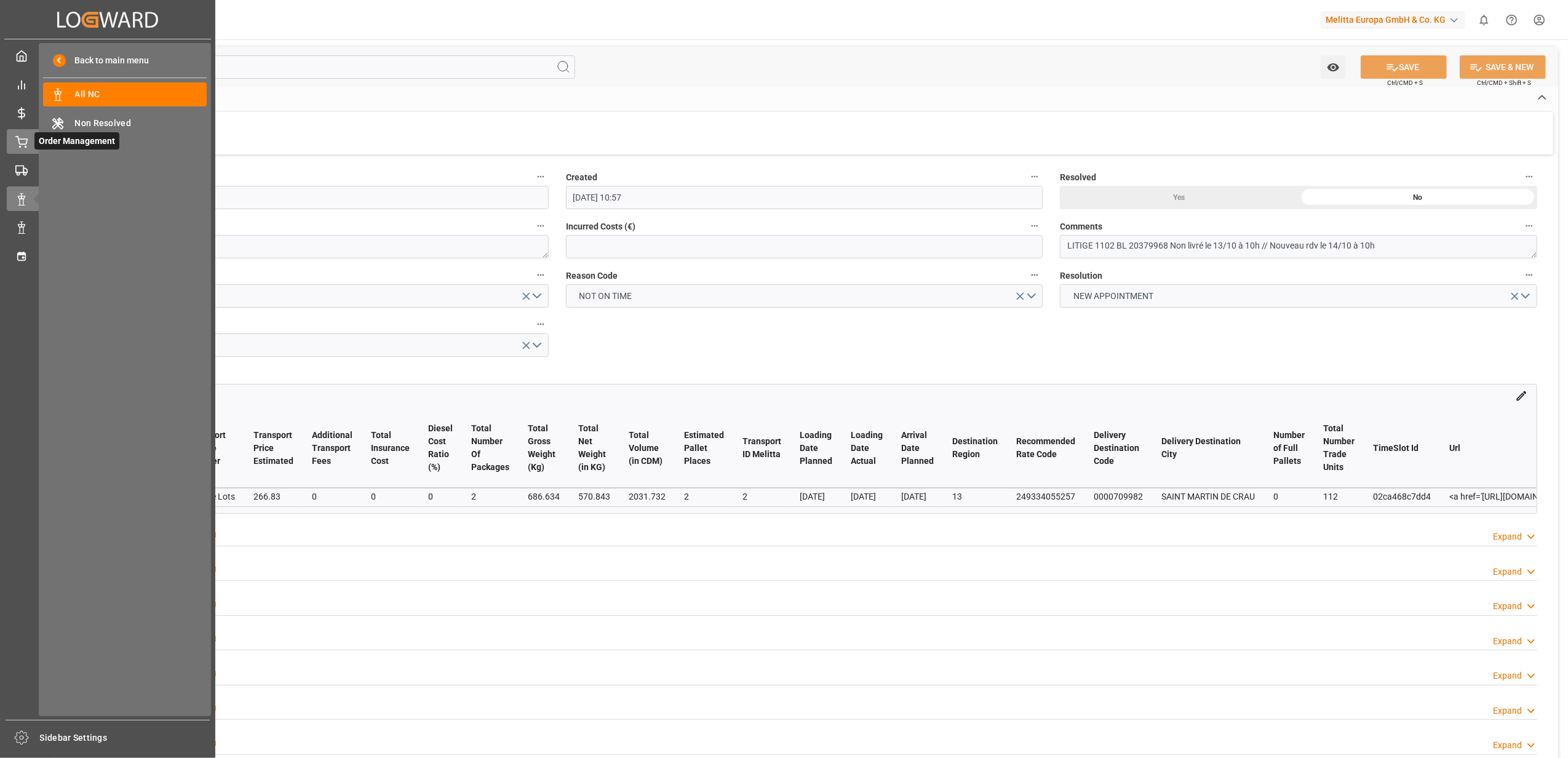
click at [23, 136] on icon at bounding box center [21, 142] width 12 height 12
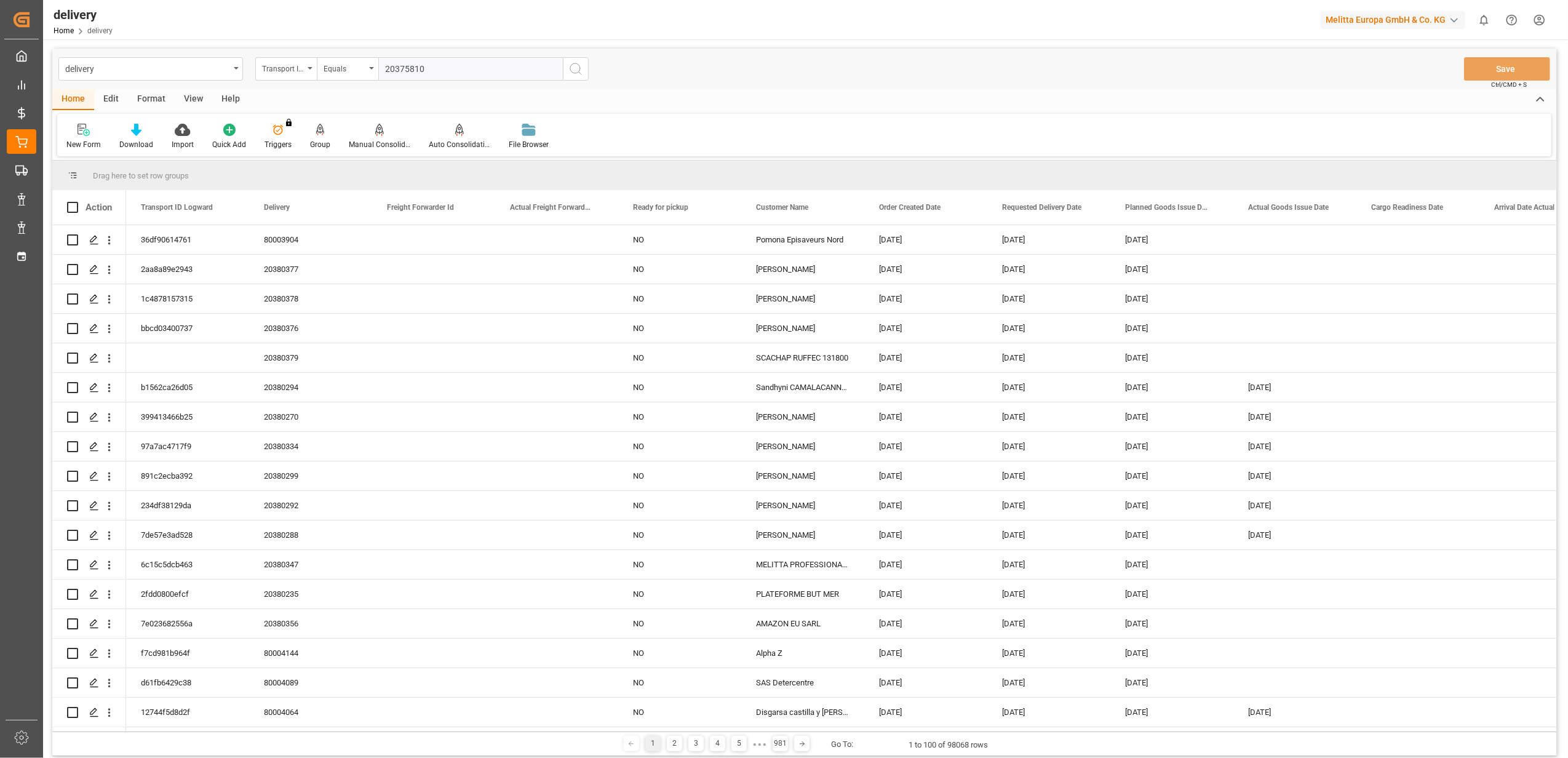
type input "20375810"
click at [574, 70] on icon "search button" at bounding box center [576, 69] width 15 height 15
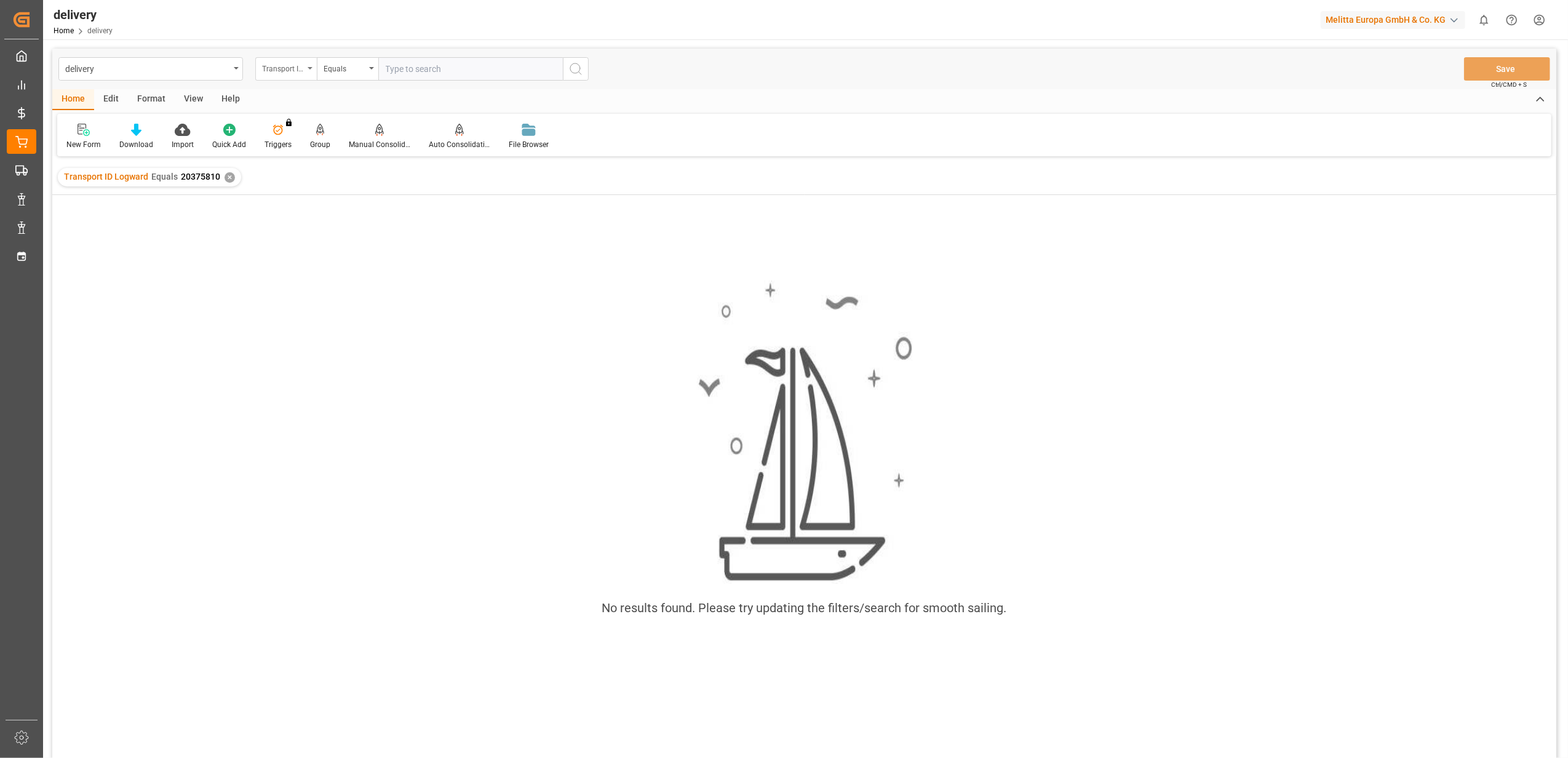
click at [311, 67] on icon "open menu" at bounding box center [309, 68] width 5 height 3
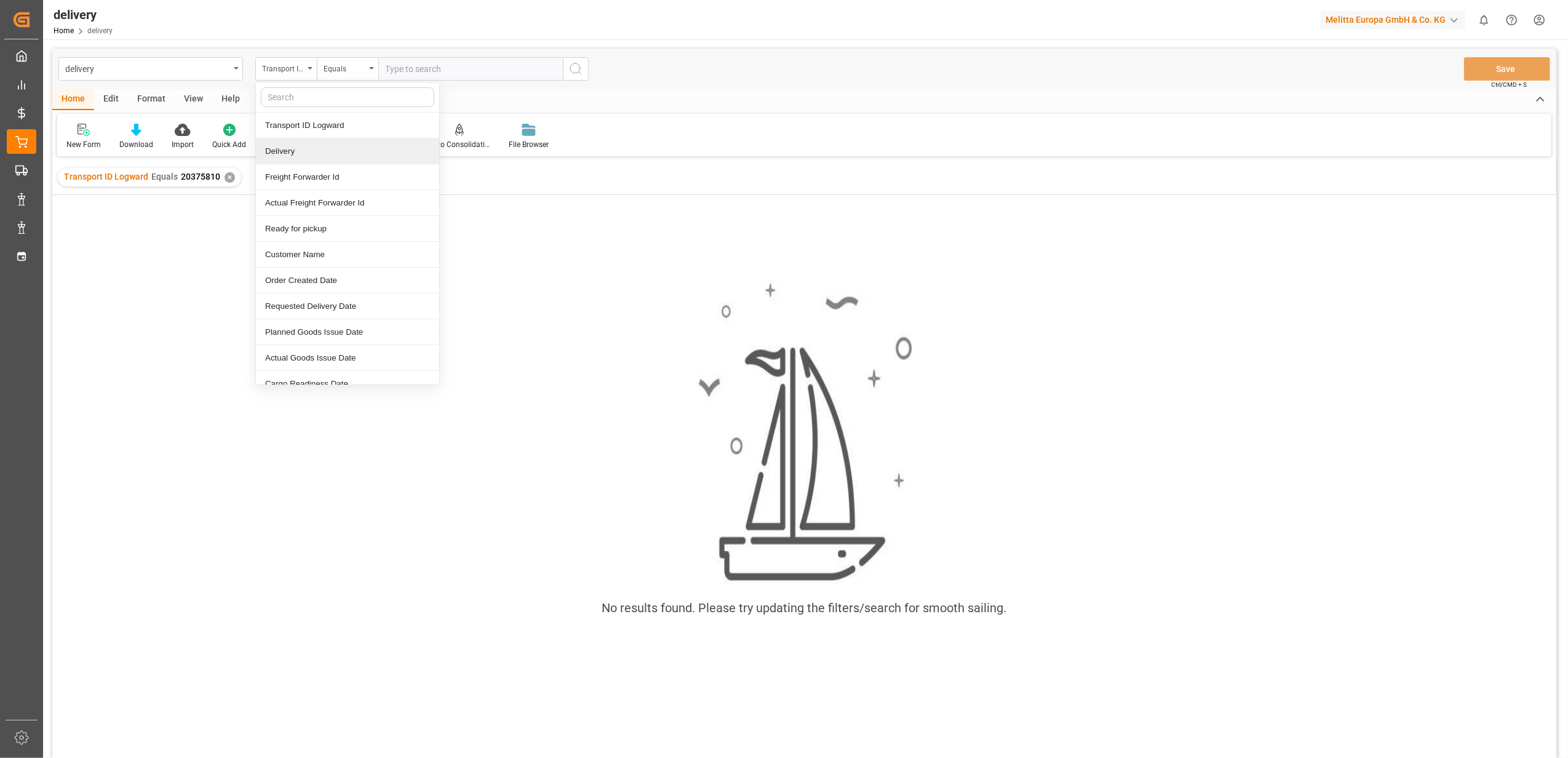
click at [285, 151] on div "Delivery" at bounding box center [348, 151] width 183 height 26
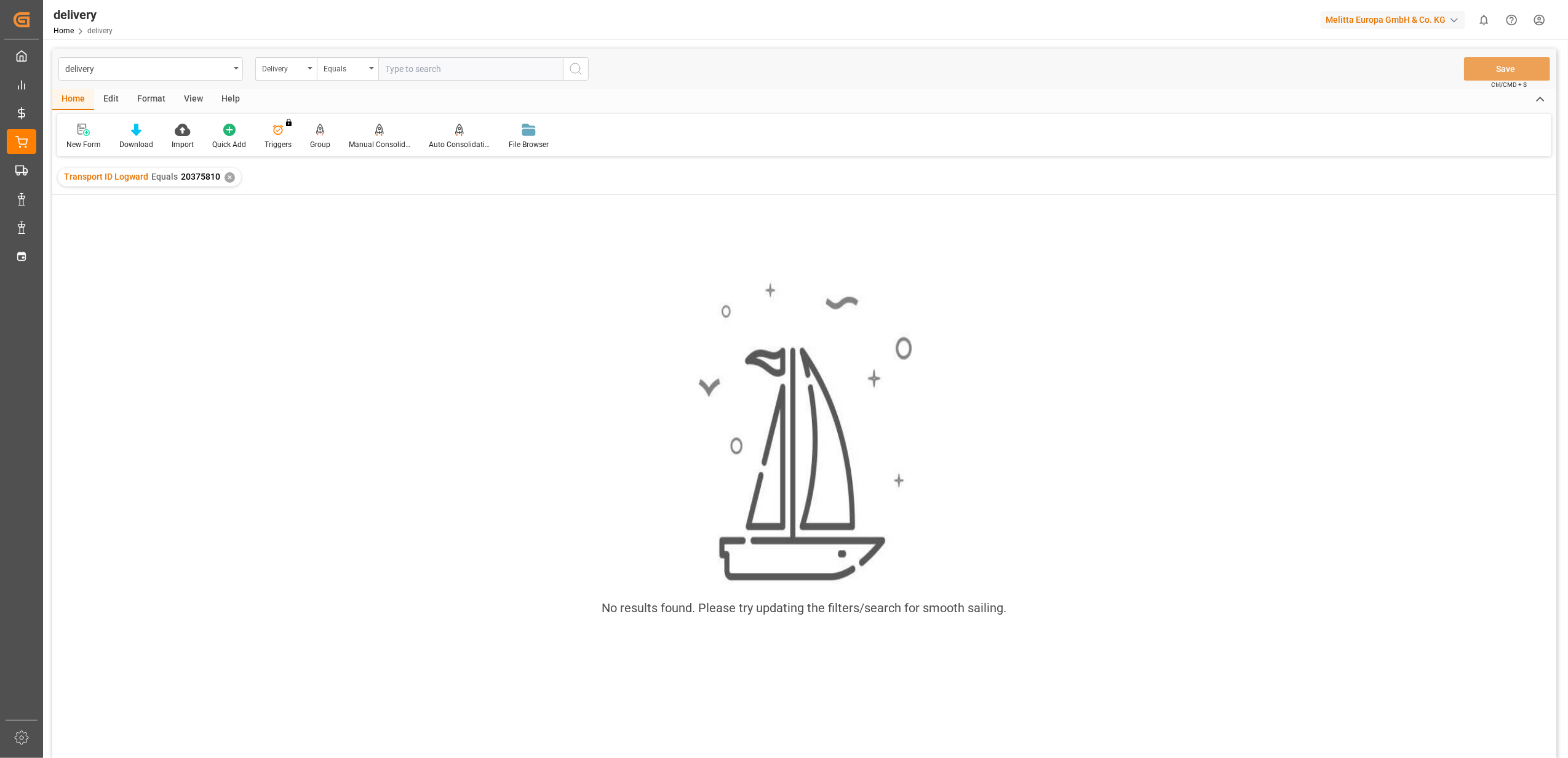
click at [461, 67] on input "text" at bounding box center [471, 69] width 185 height 23
type input "20375810"
click at [571, 67] on icon "search button" at bounding box center [576, 69] width 15 height 15
click at [224, 175] on div "✕" at bounding box center [229, 177] width 10 height 10
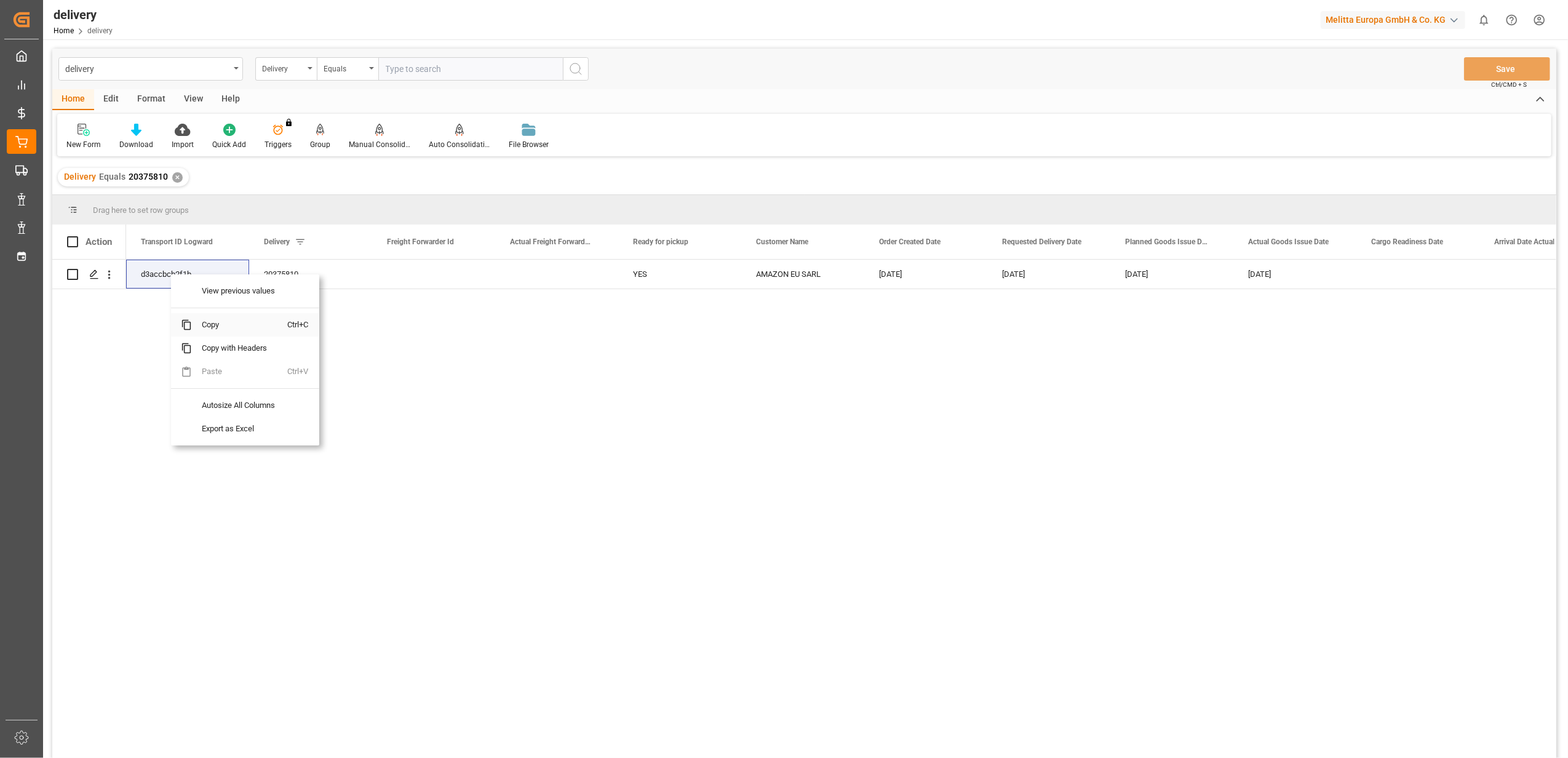
click at [218, 320] on span "Copy" at bounding box center [240, 325] width 96 height 23
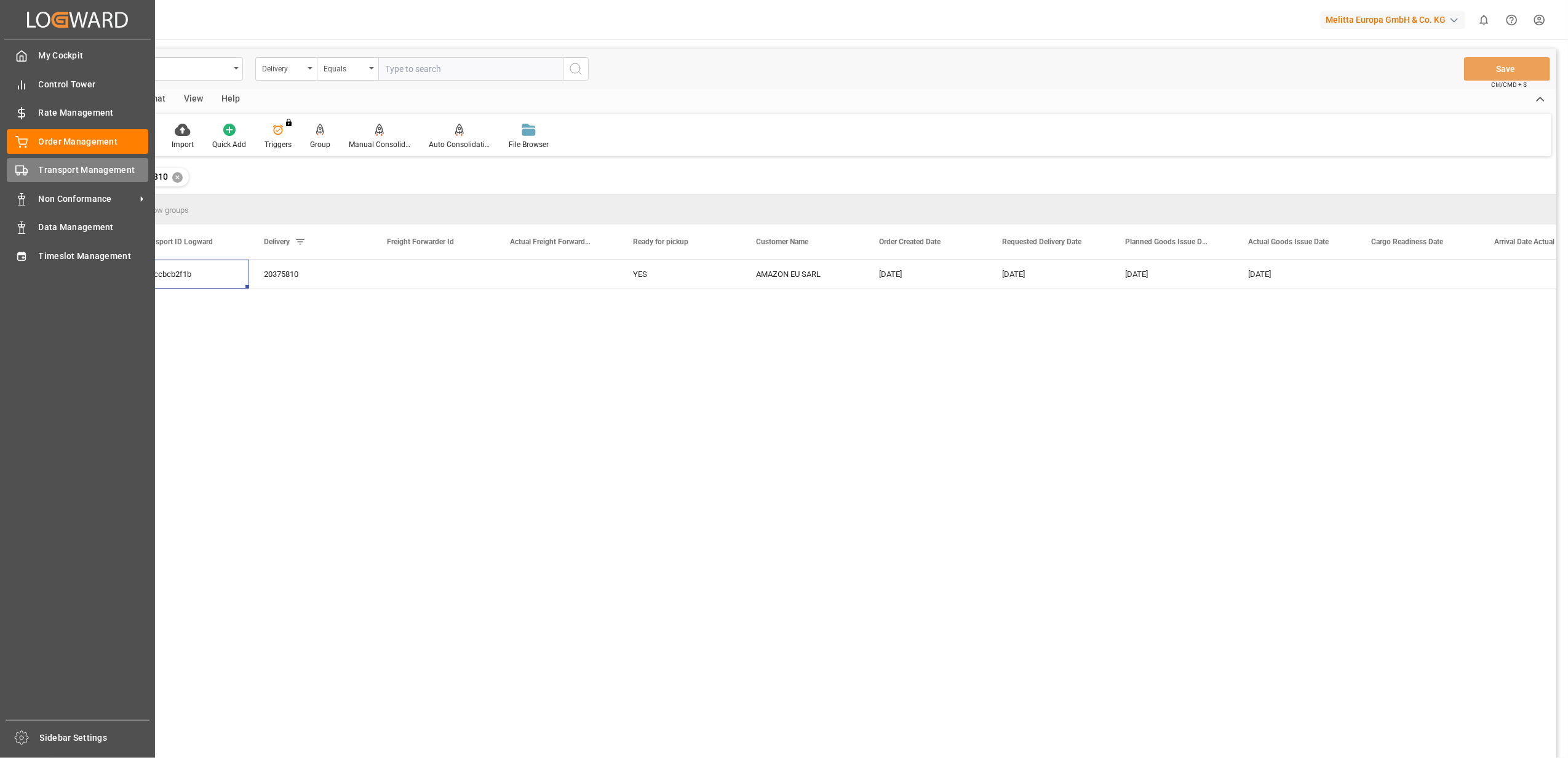
click at [57, 168] on span "Transport Management" at bounding box center [94, 170] width 110 height 13
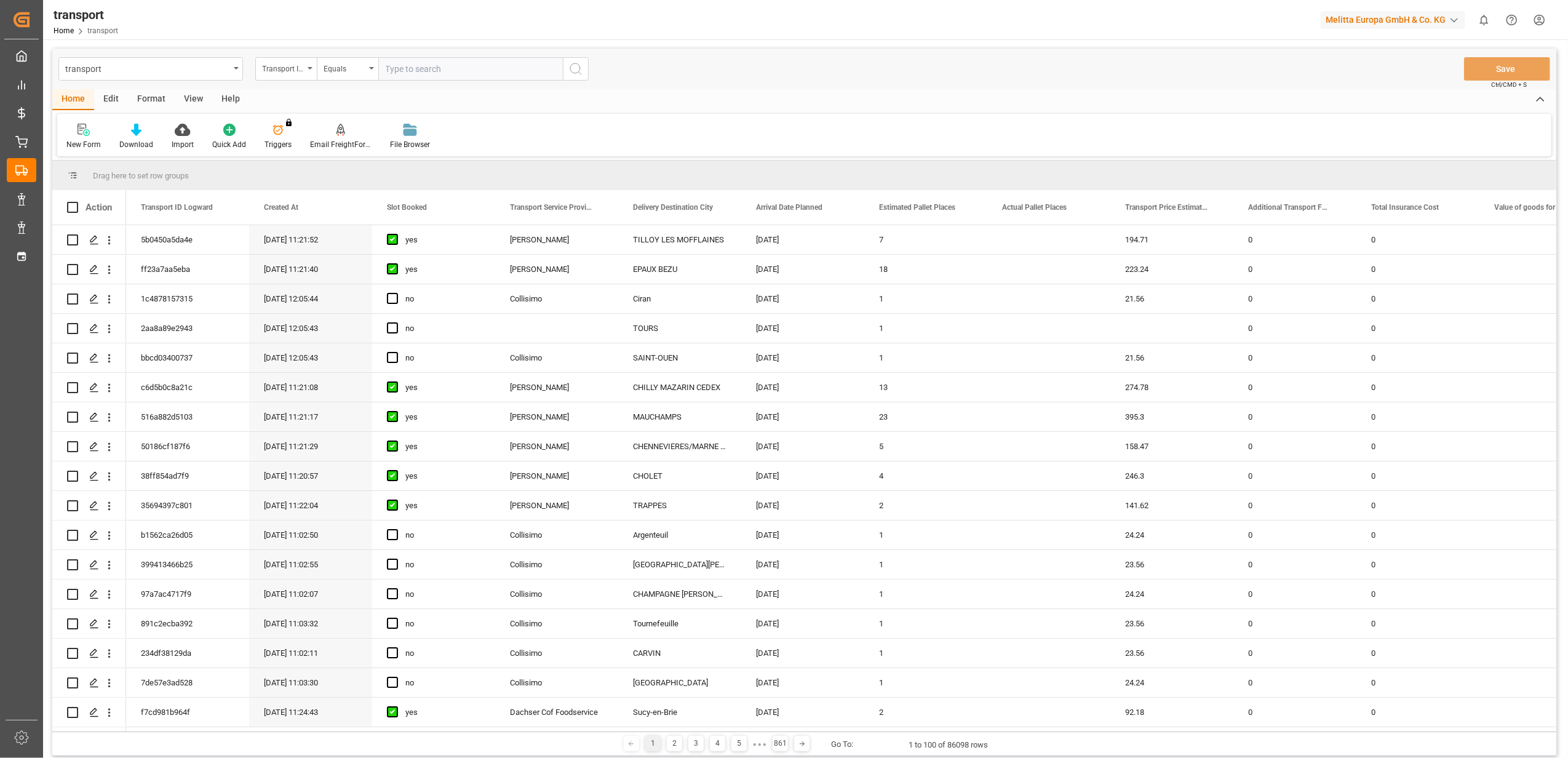
click at [450, 69] on input "text" at bounding box center [471, 69] width 185 height 23
paste input "d3accbcb2f1b"
type input "d3accbcb2f1b"
click at [556, 138] on div "New Form Download Import Quick Add Triggers You do not have permission for Trig…" at bounding box center [804, 135] width 1494 height 42
drag, startPoint x: 485, startPoint y: 70, endPoint x: 179, endPoint y: 55, distance: 306.4
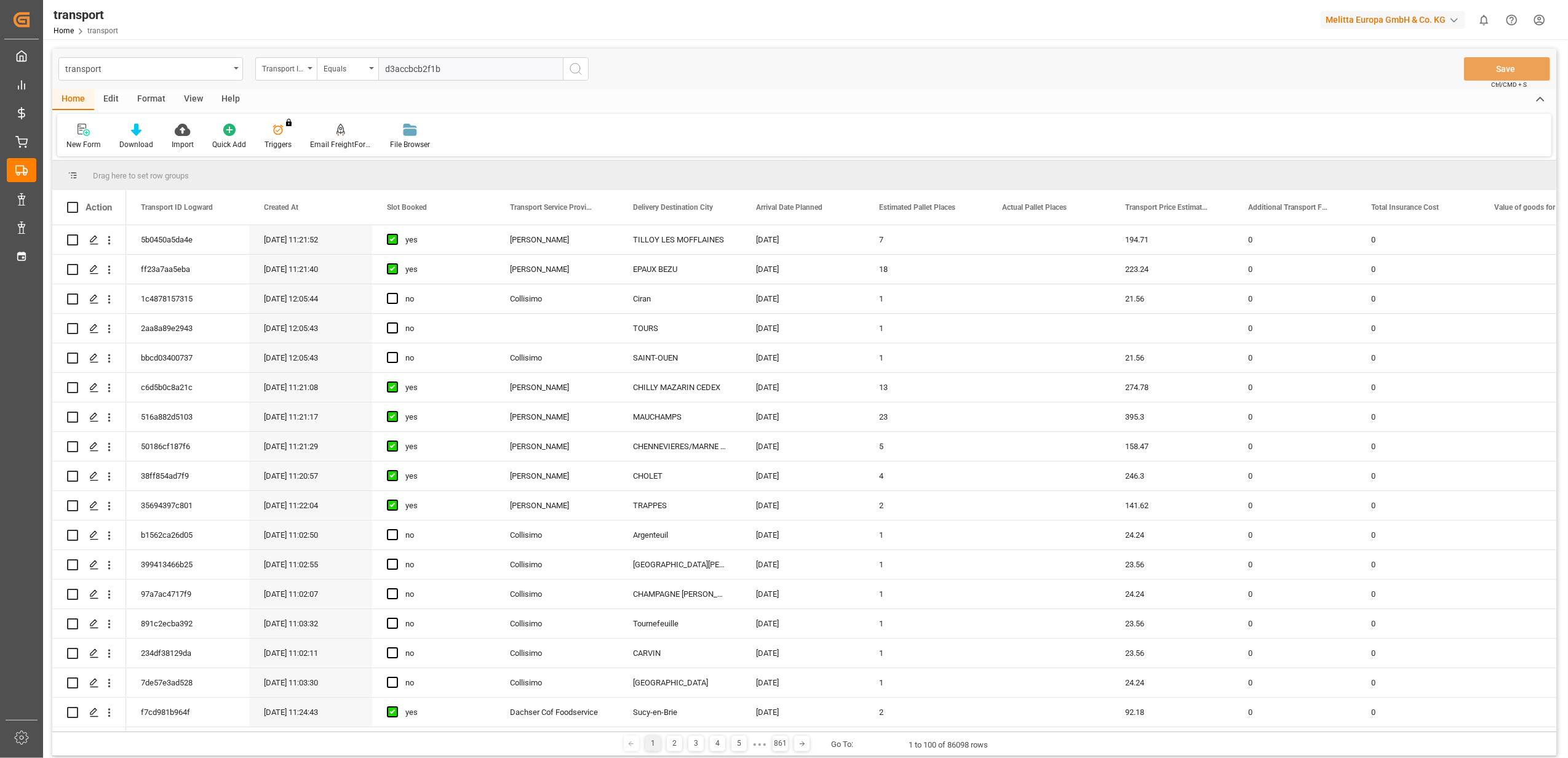
click at [179, 55] on div "transport Transport ID Logward Equals d3accbcb2f1b Save Ctrl/CMD + S" at bounding box center [804, 68] width 1504 height 40
paste input "d3accbcb2f1b"
type input "d3accbcb2f1b"
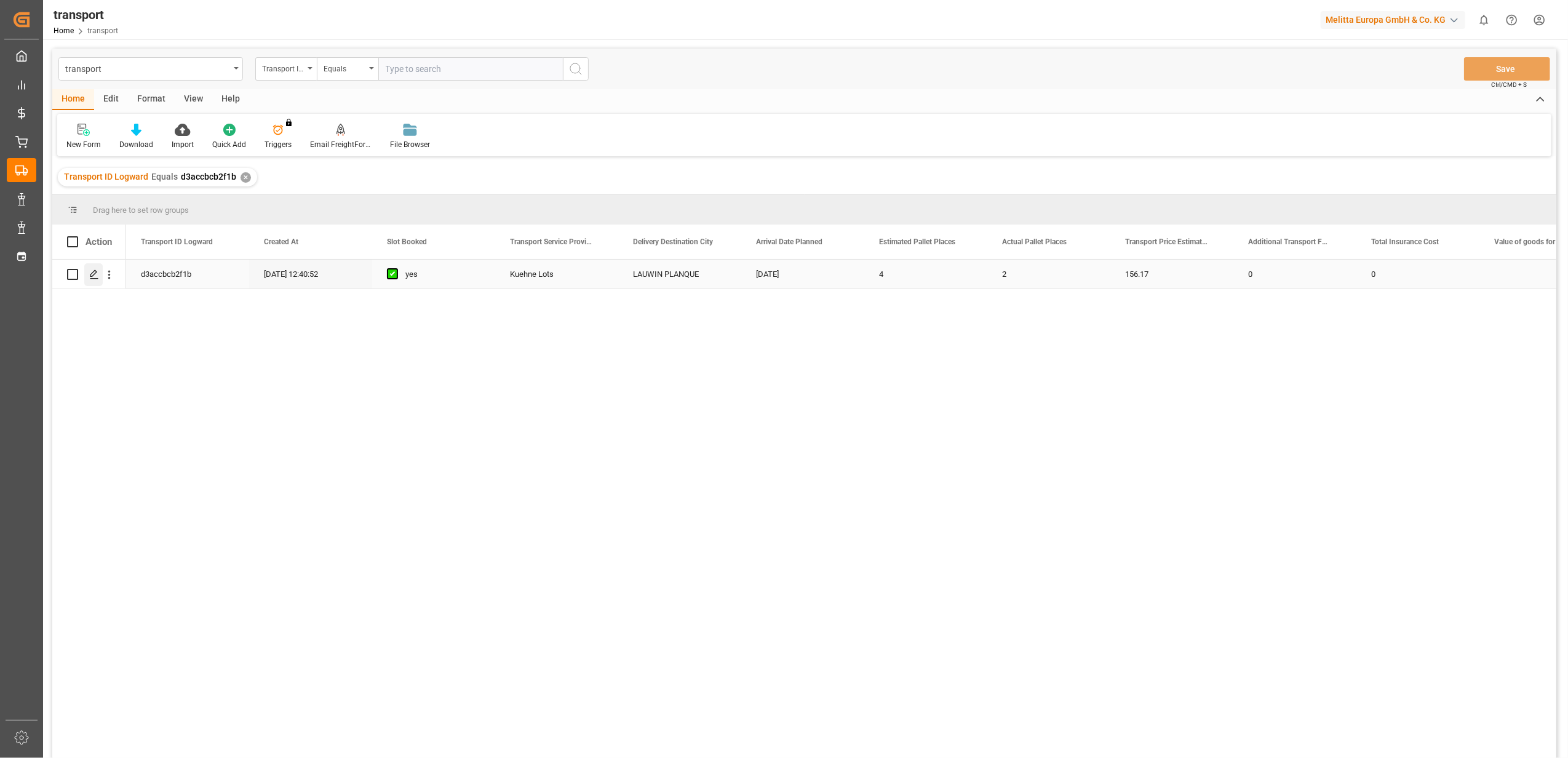
click at [97, 278] on icon "Press SPACE to select this row." at bounding box center [94, 275] width 10 height 10
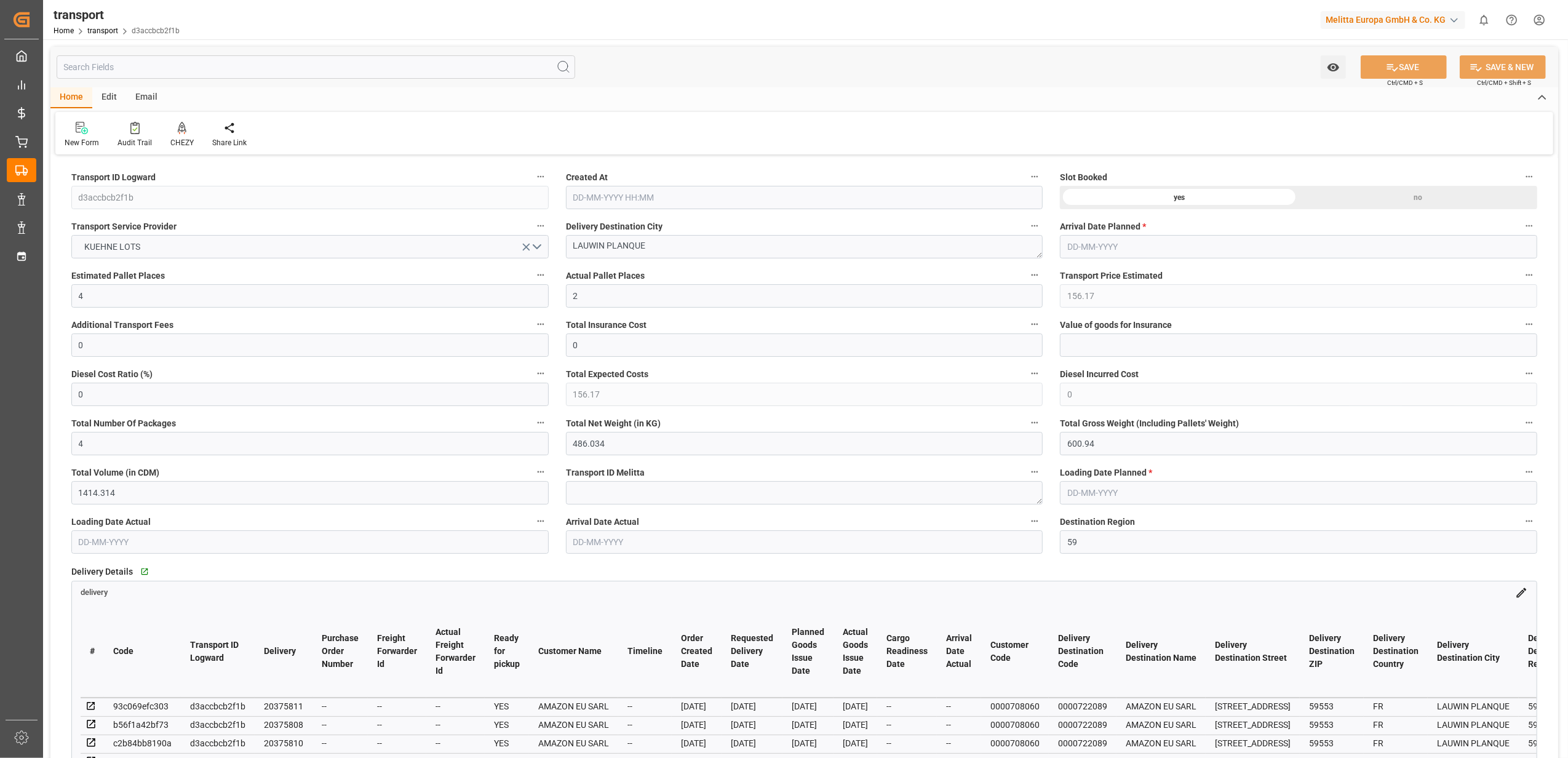
type input "06-08-2025 12:40"
type input "13-08-2025"
type input "12-08-2025"
type input "11-08-2025"
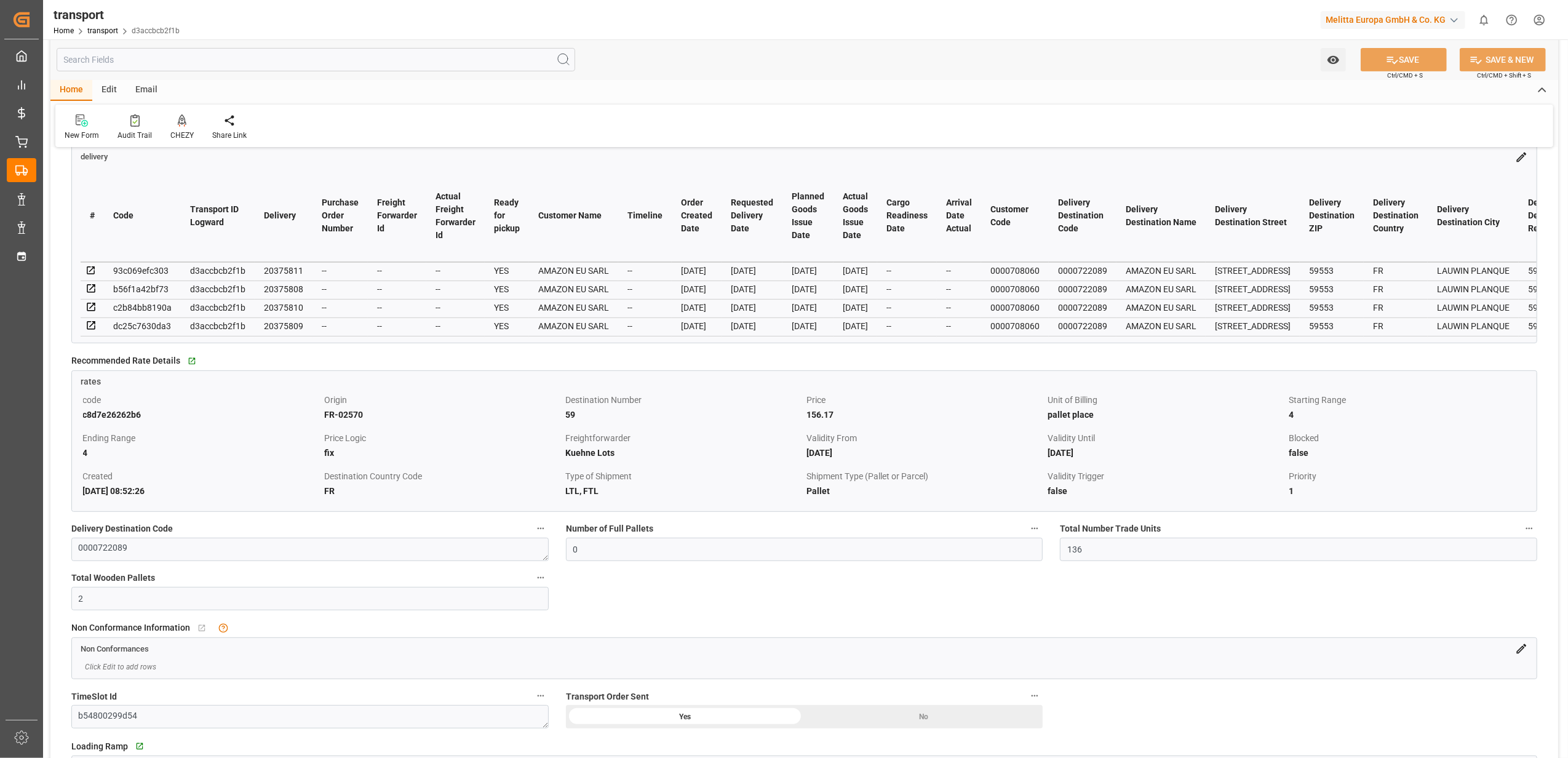
scroll to position [164, 0]
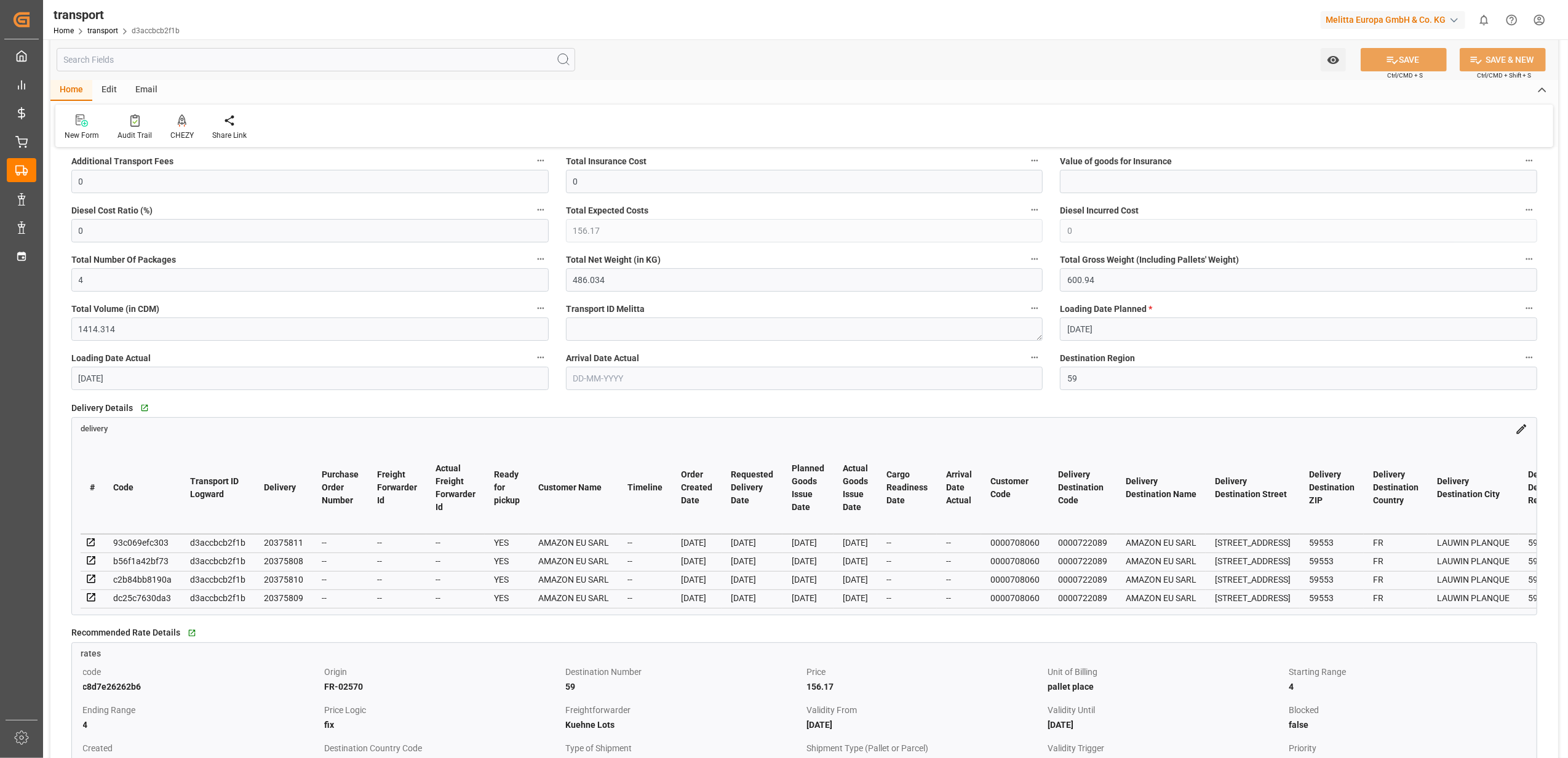
click at [776, 94] on div "Home Edit Email" at bounding box center [804, 90] width 1508 height 21
